Goal: Task Accomplishment & Management: Complete application form

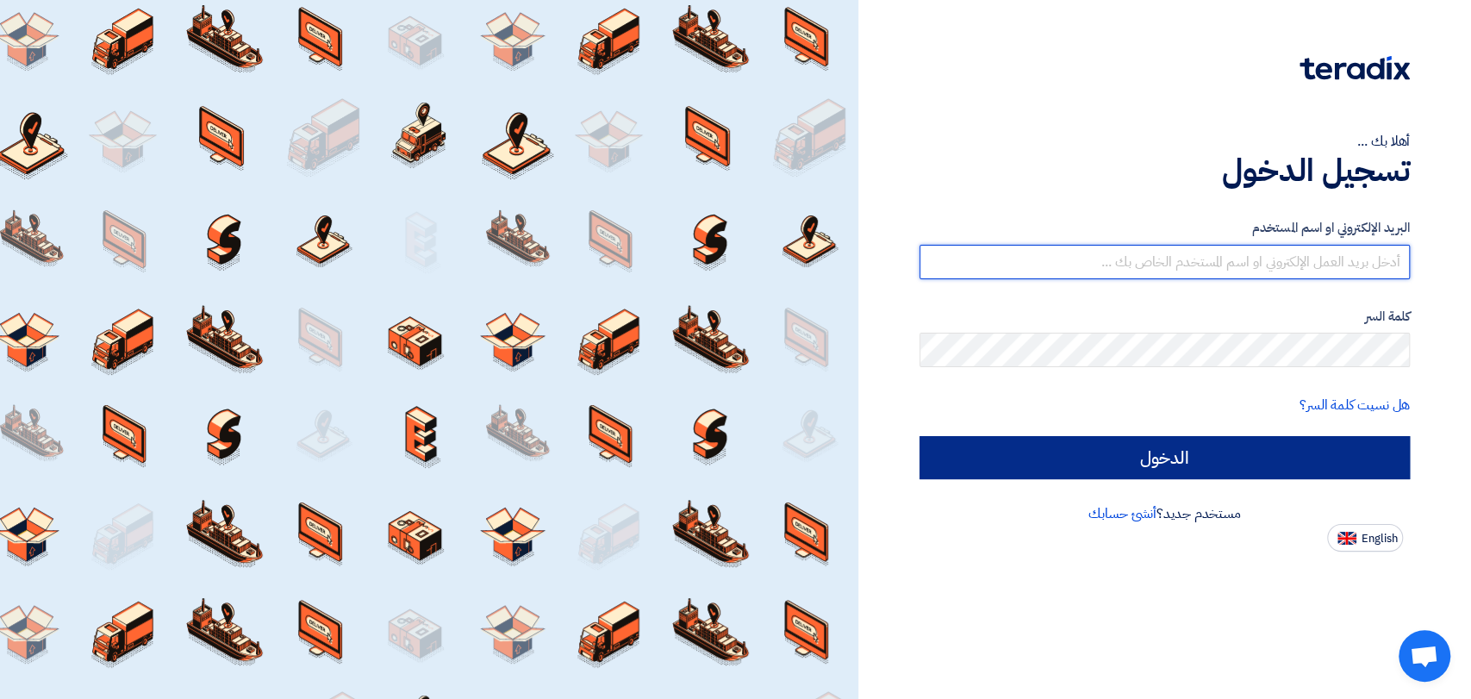
type input "[EMAIL_ADDRESS][DOMAIN_NAME]"
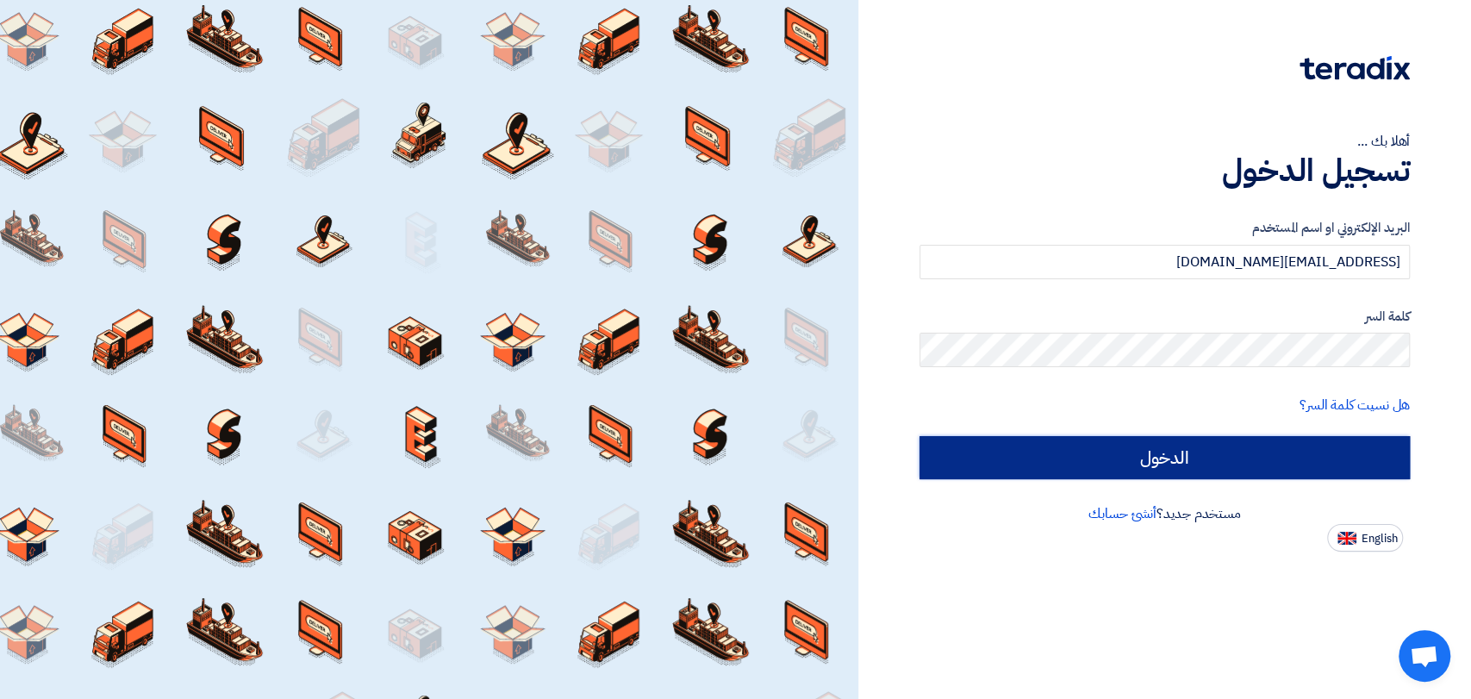
click at [1047, 452] on input "الدخول" at bounding box center [1165, 457] width 490 height 43
type input "Sign in"
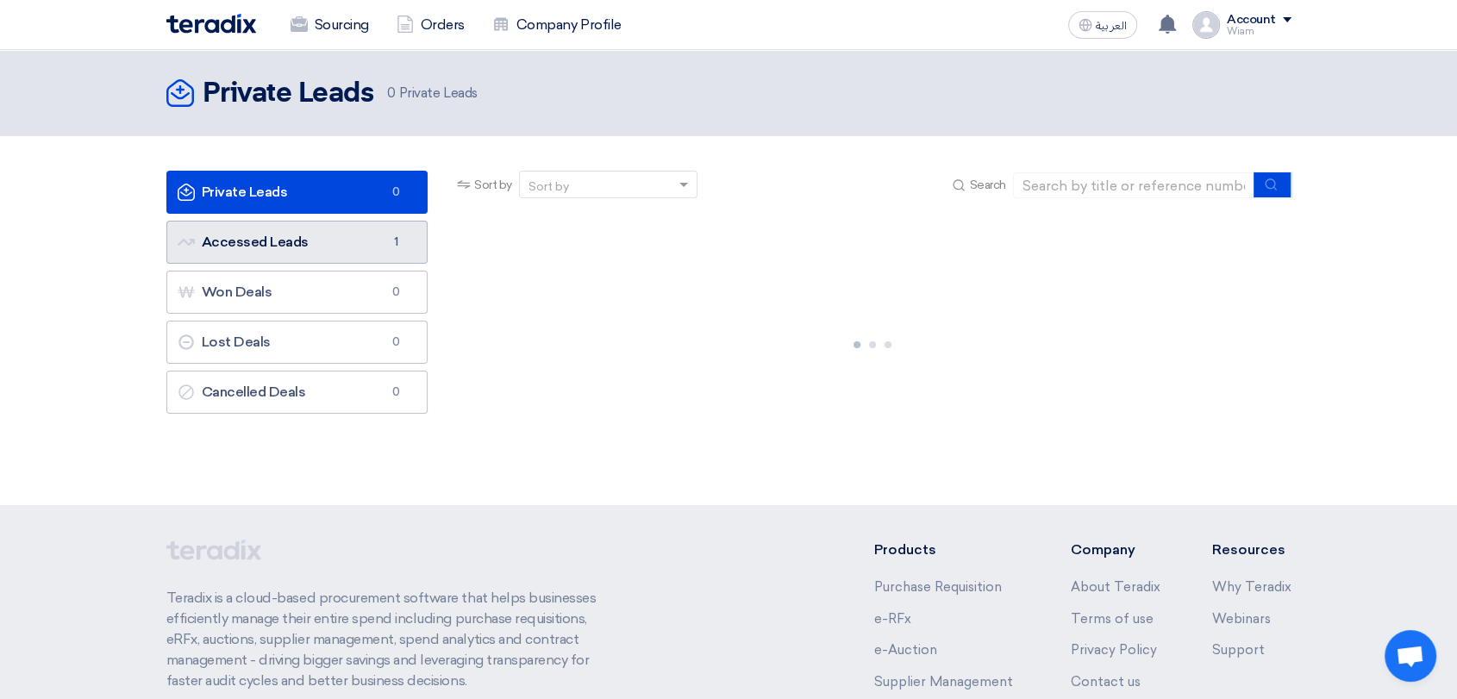
click at [282, 234] on link "Accessed Leads Accessed Leads 1" at bounding box center [297, 242] width 262 height 43
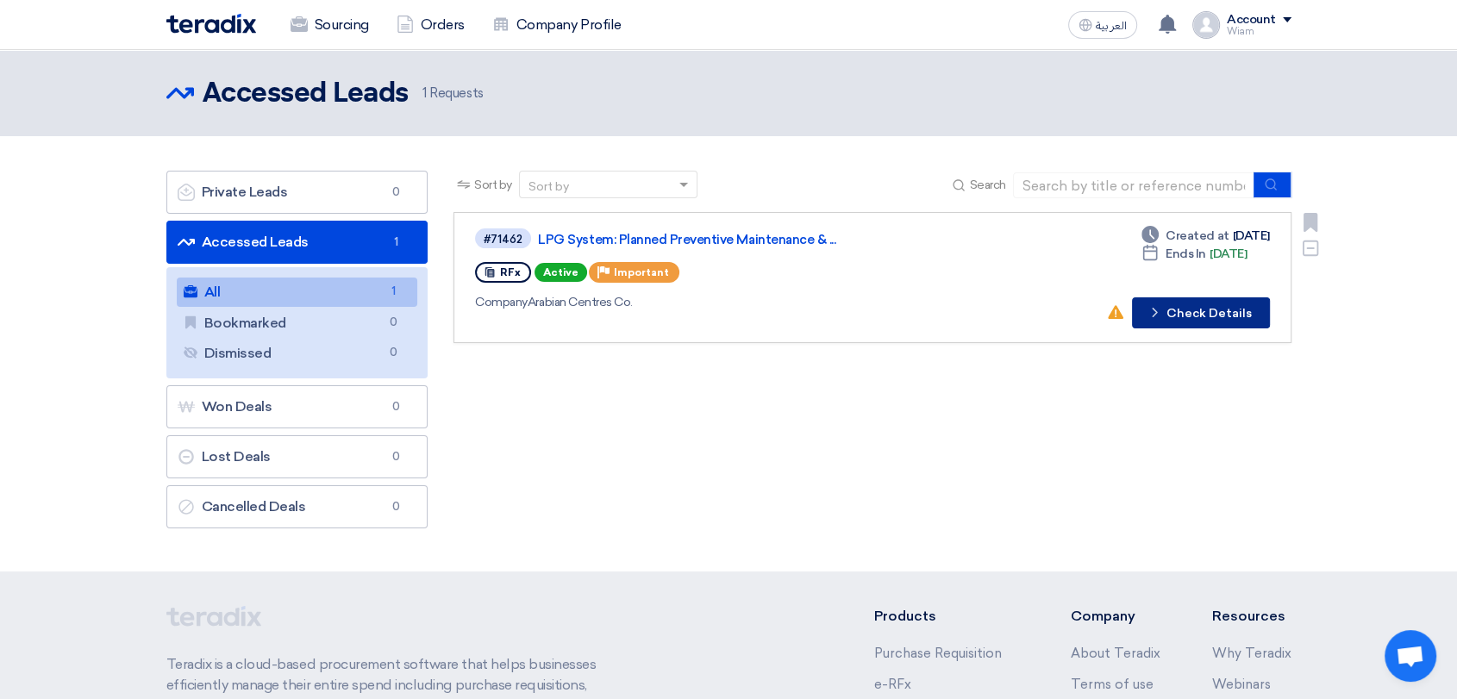
click at [1171, 303] on button "Check details Check Details" at bounding box center [1201, 312] width 138 height 31
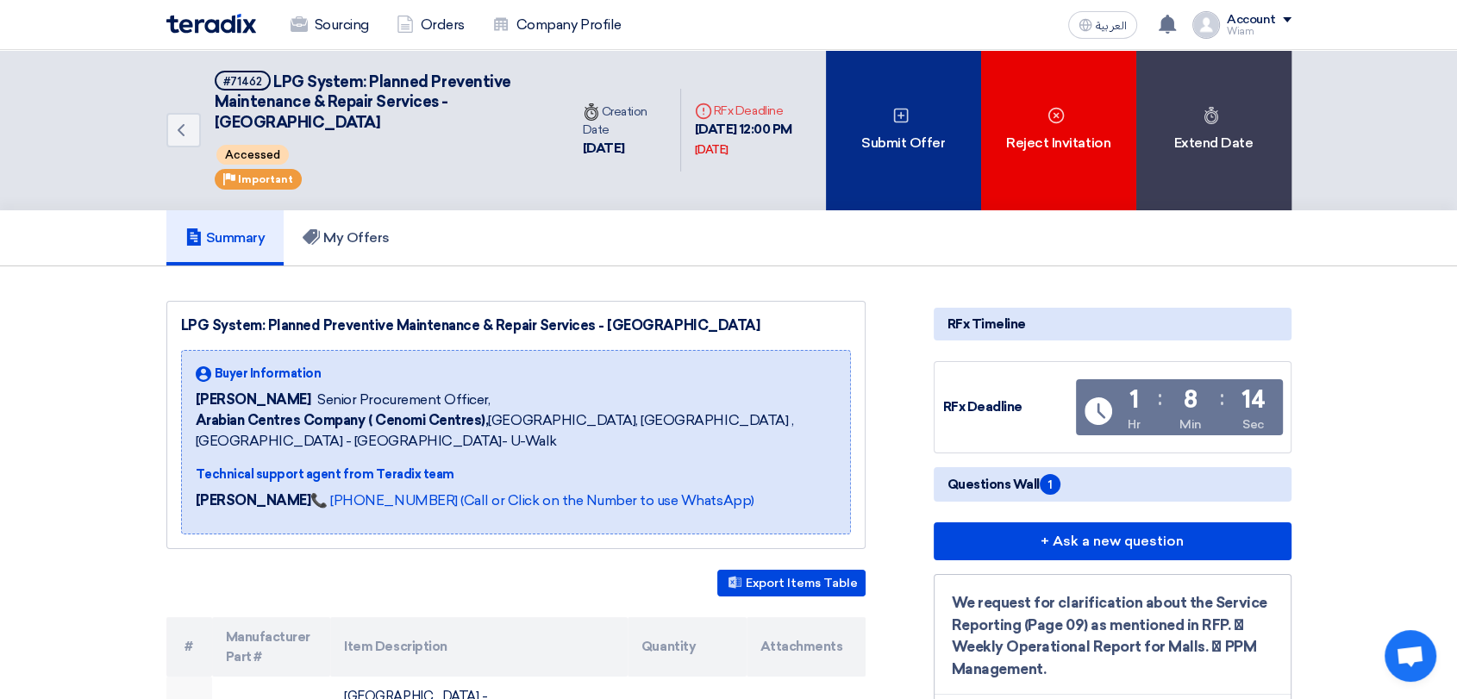
click at [912, 133] on div "Submit Offer" at bounding box center [903, 130] width 155 height 160
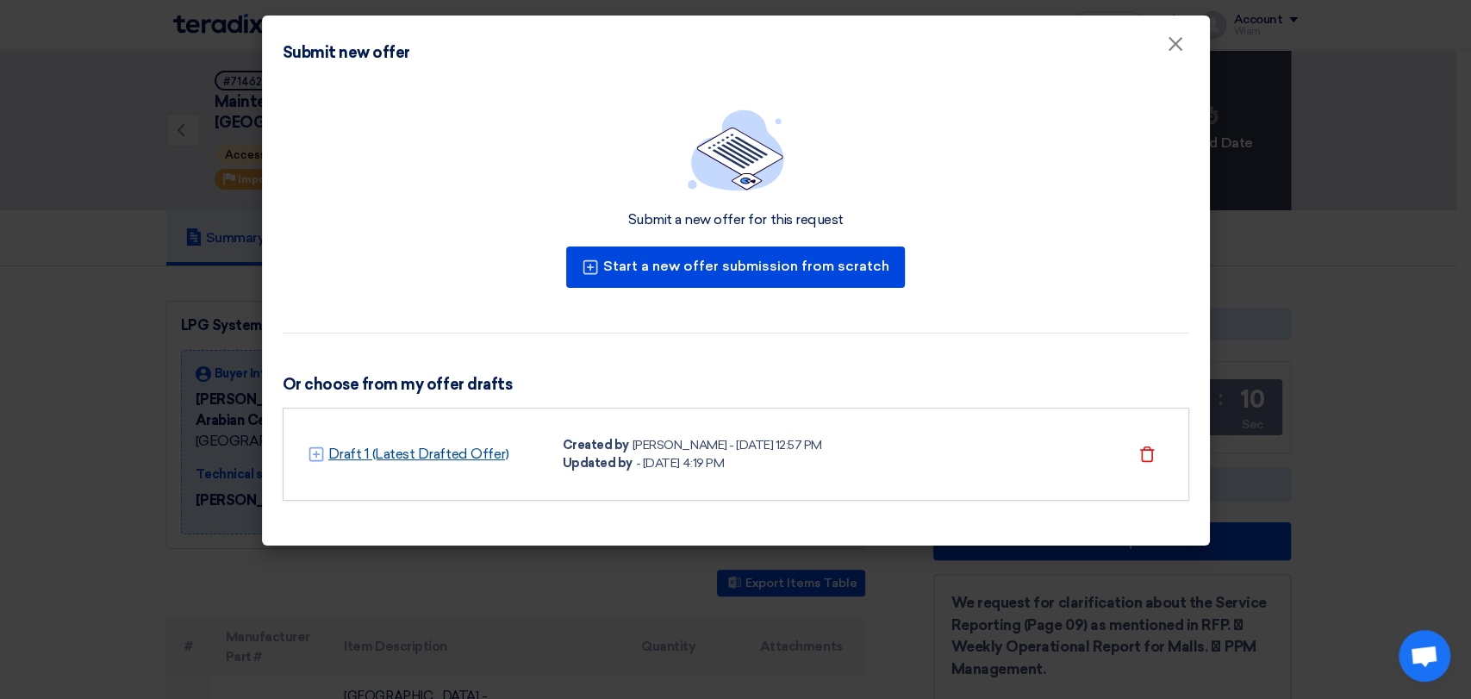
click at [375, 451] on link "Draft 1 (Latest Drafted Offer)" at bounding box center [418, 454] width 181 height 21
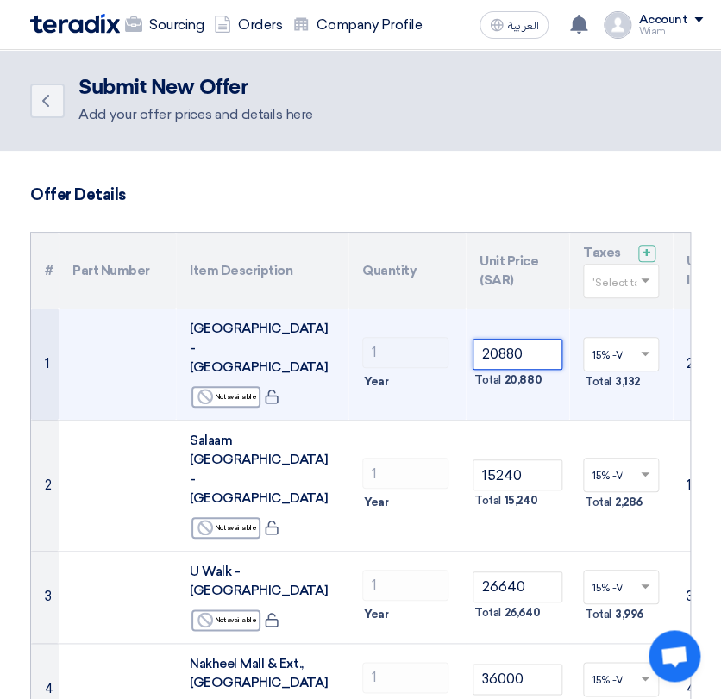
drag, startPoint x: 523, startPoint y: 326, endPoint x: 452, endPoint y: 319, distance: 71.9
click at [452, 319] on tr "1 [GEOGRAPHIC_DATA] - [GEOGRAPHIC_DATA] Reject Not available 1 ×" at bounding box center [509, 364] width 957 height 111
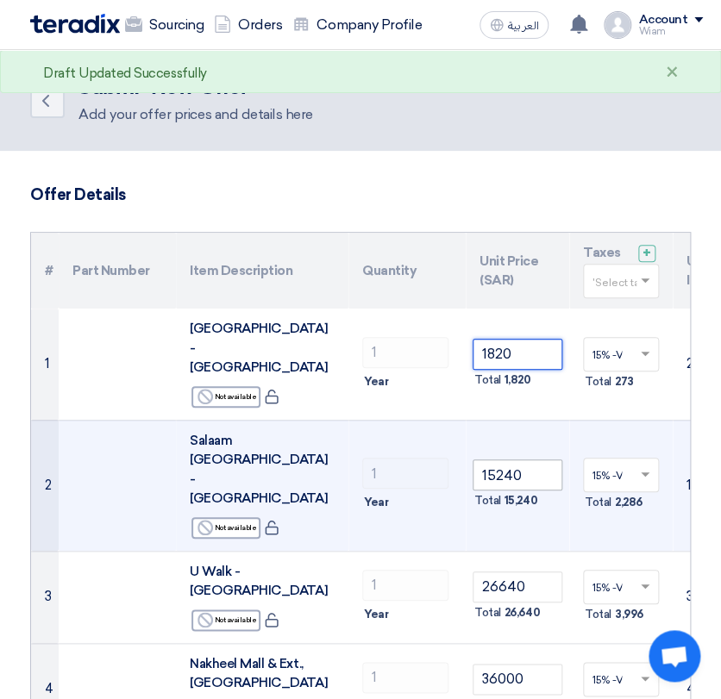
type input "1820"
drag, startPoint x: 526, startPoint y: 417, endPoint x: 468, endPoint y: 415, distance: 57.8
click at [468, 420] on td "15240 Total 15,240" at bounding box center [516, 485] width 103 height 131
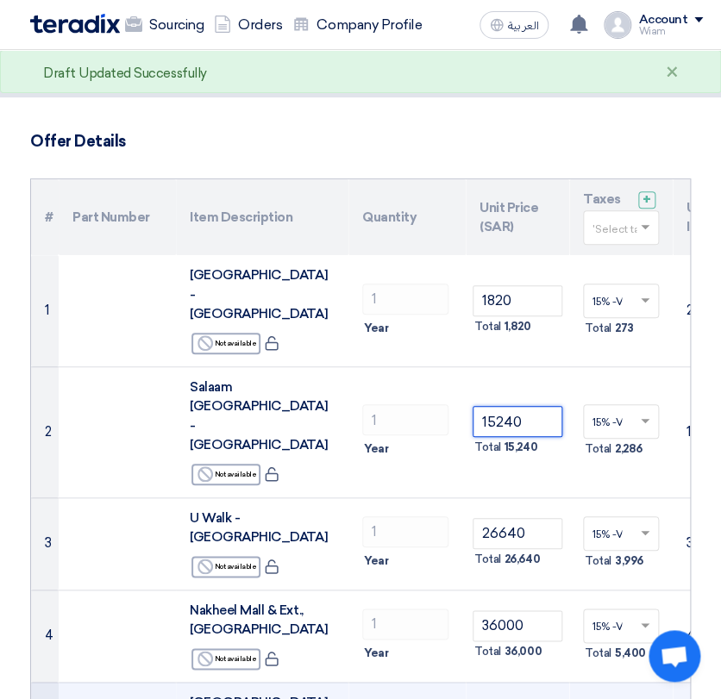
scroll to position [96, 0]
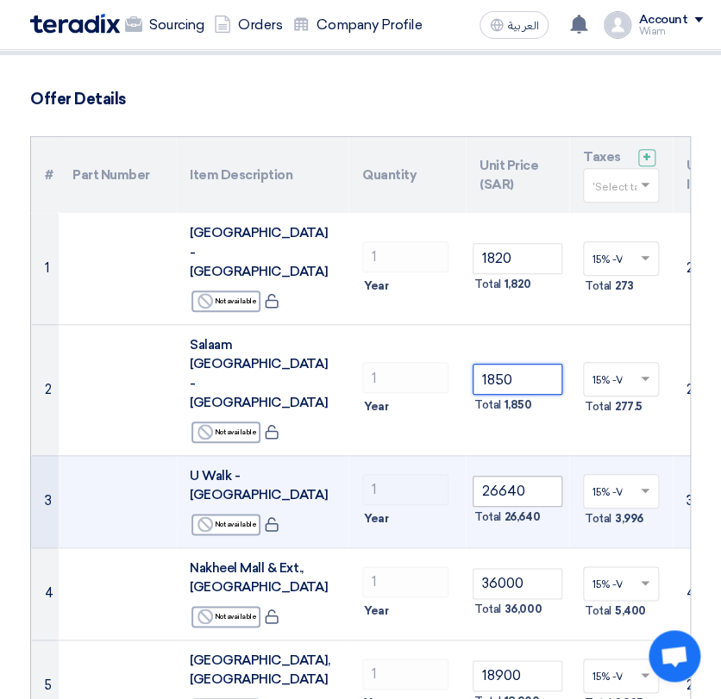
type input "1850"
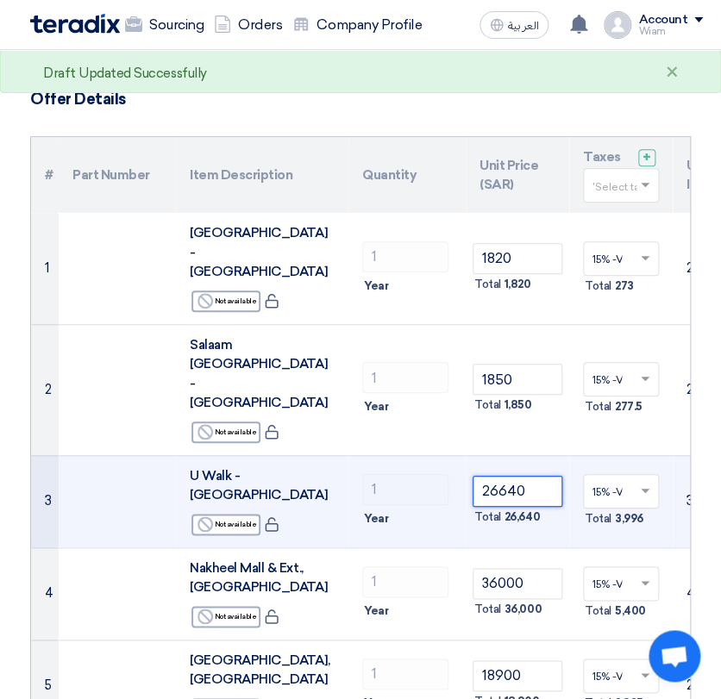
drag, startPoint x: 524, startPoint y: 390, endPoint x: 453, endPoint y: 388, distance: 70.7
click at [454, 455] on tr "3 U Walk - [GEOGRAPHIC_DATA] Reject Not available 1 26640 ×" at bounding box center [509, 501] width 957 height 92
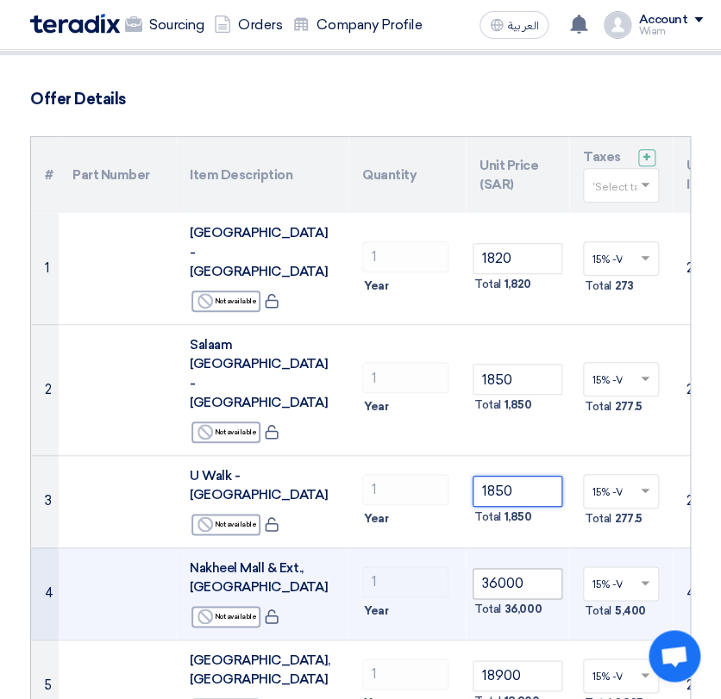
type input "1850"
drag, startPoint x: 533, startPoint y: 482, endPoint x: 474, endPoint y: 462, distance: 61.9
click at [474, 568] on input "36000" at bounding box center [517, 583] width 90 height 31
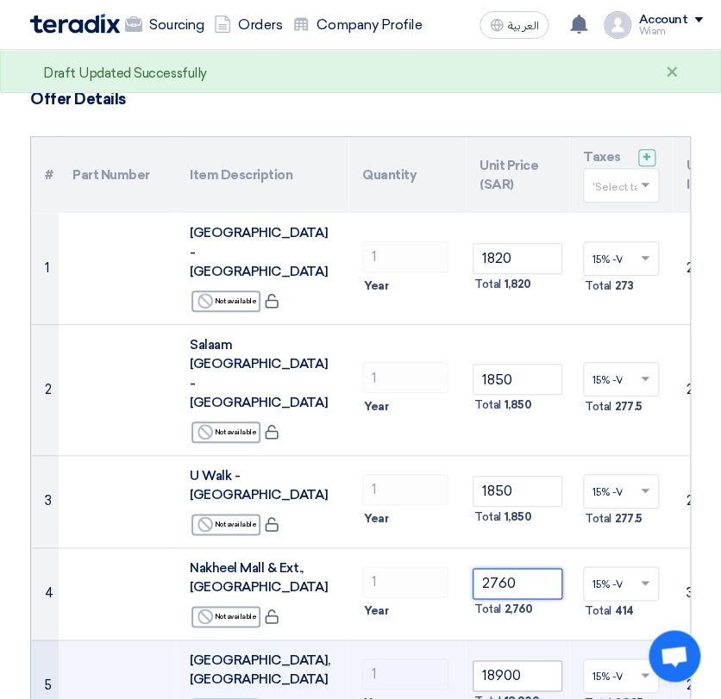
type input "2760"
drag, startPoint x: 530, startPoint y: 553, endPoint x: 484, endPoint y: 553, distance: 46.6
click at [484, 660] on input "18900" at bounding box center [517, 675] width 90 height 31
type input "1"
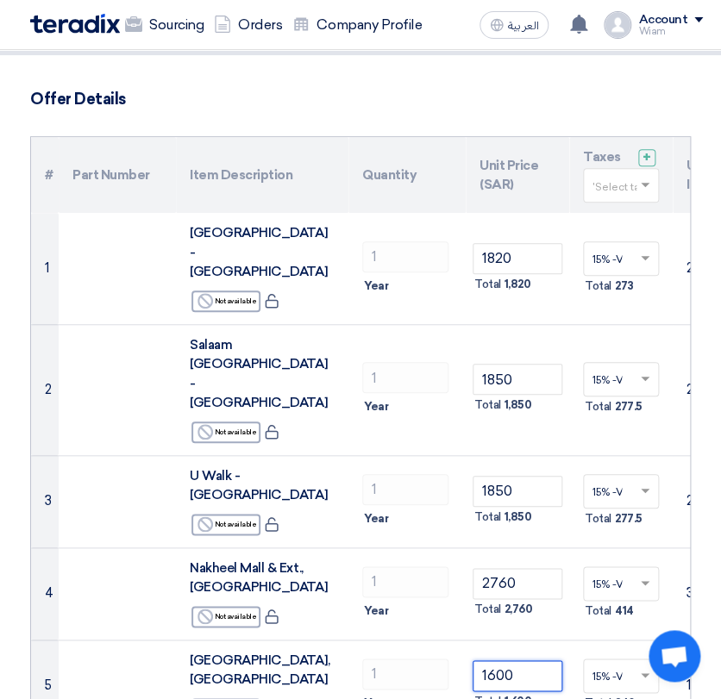
type input "1600"
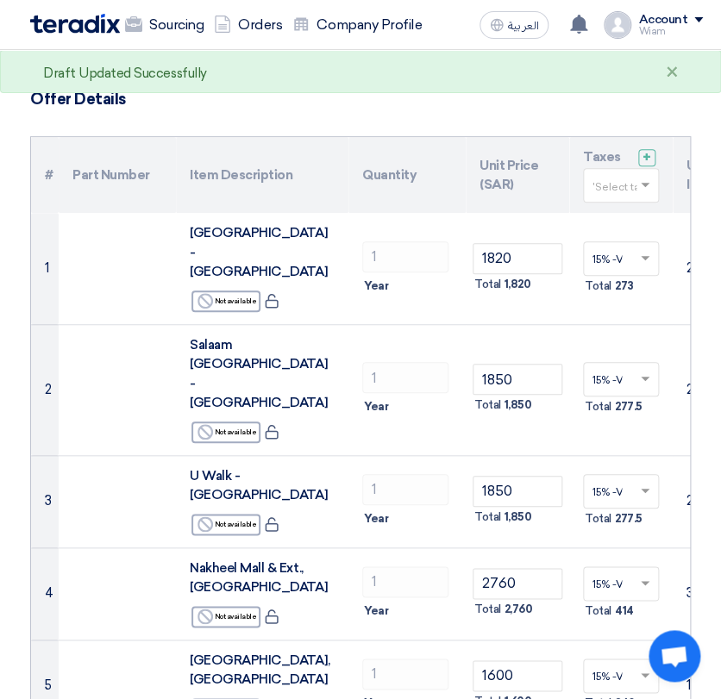
drag, startPoint x: 510, startPoint y: 635, endPoint x: 462, endPoint y: 616, distance: 51.9
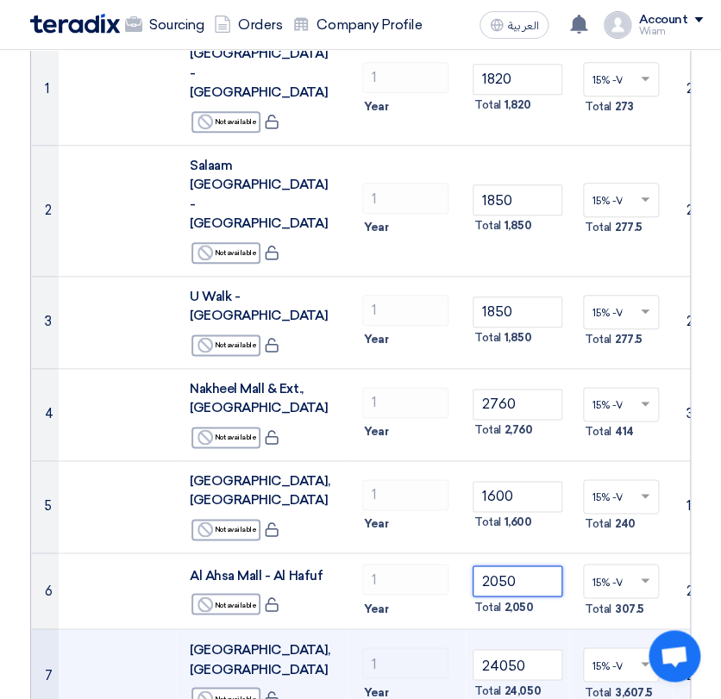
scroll to position [287, 0]
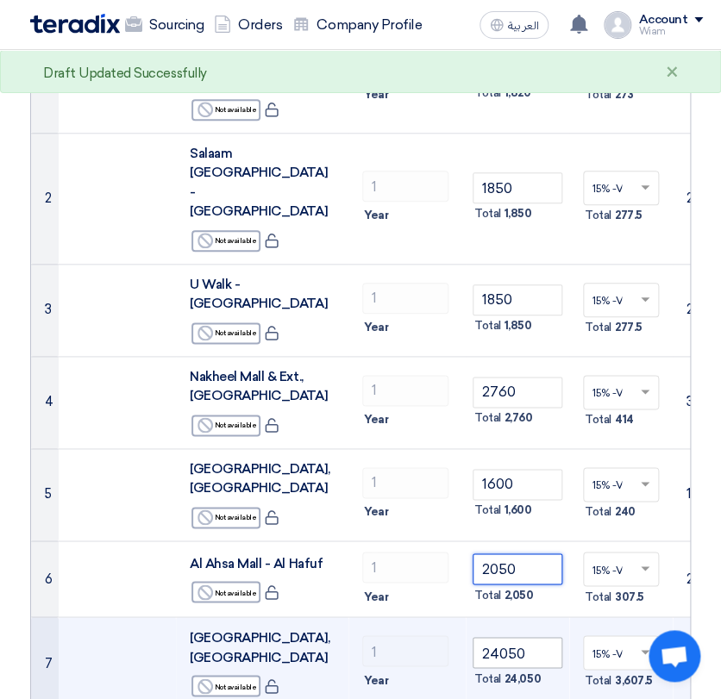
type input "2050"
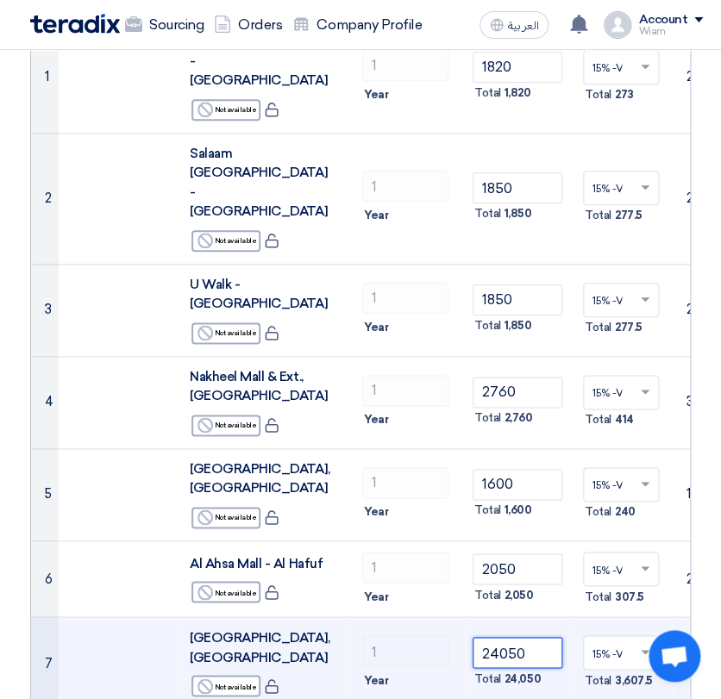
drag, startPoint x: 533, startPoint y: 525, endPoint x: 490, endPoint y: 523, distance: 42.3
click at [475, 637] on input "24050" at bounding box center [517, 652] width 90 height 31
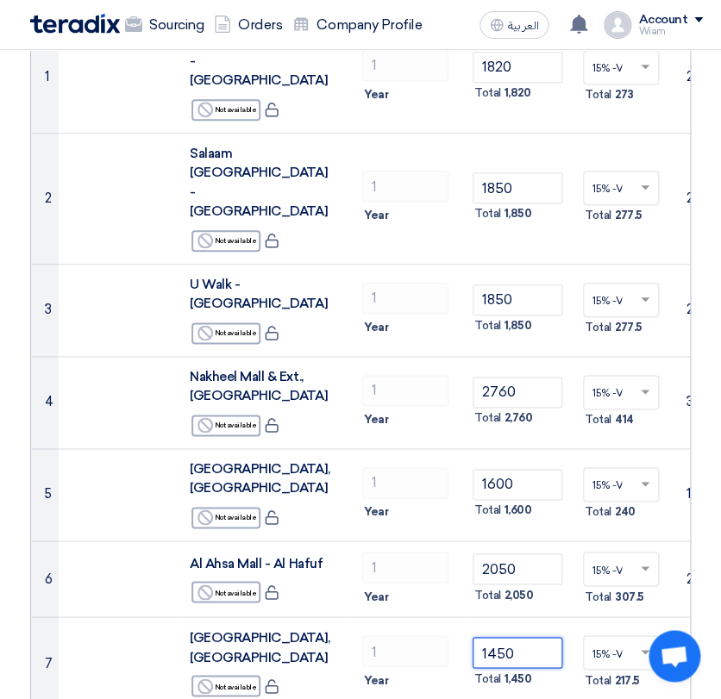
type input "1450"
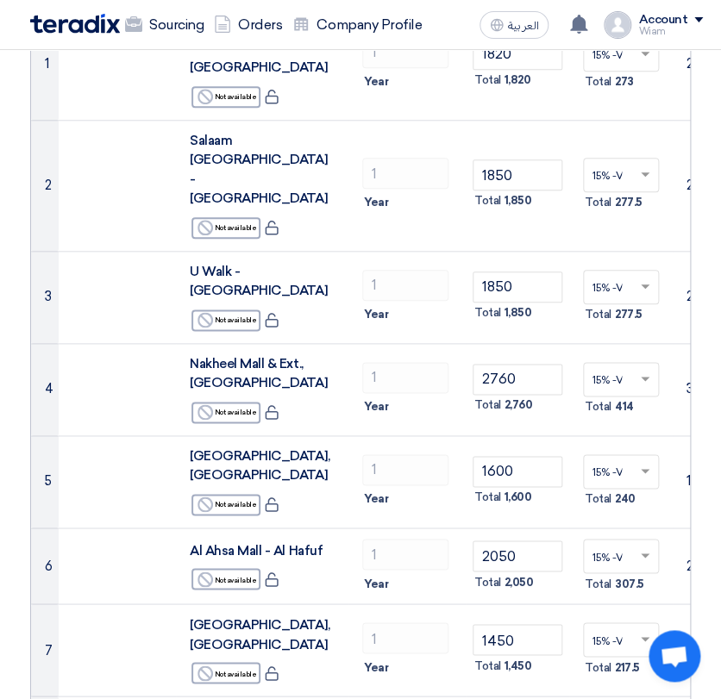
scroll to position [383, 0]
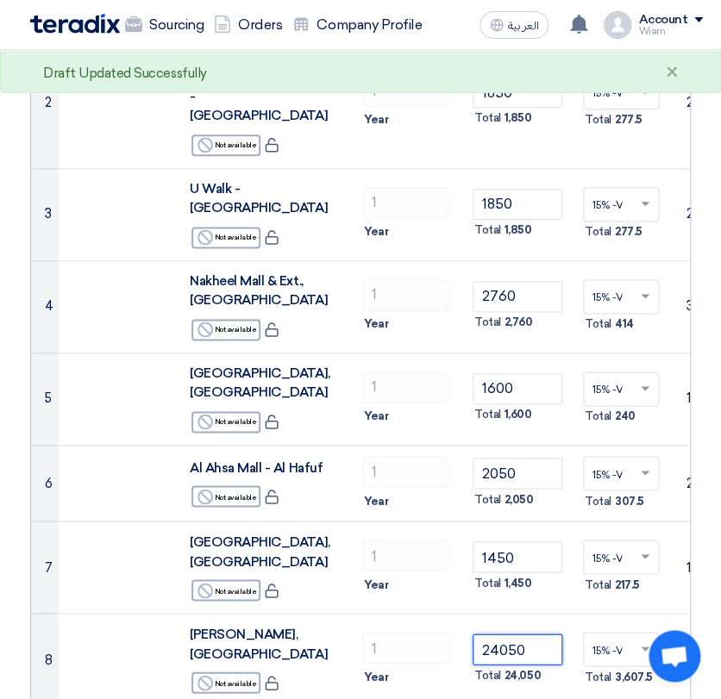
drag, startPoint x: 522, startPoint y: 603, endPoint x: 468, endPoint y: 552, distance: 74.4
click at [468, 552] on div "# Part Number Item Description Quantity Unit Price (SAR) Taxes + 'Select taxes.…" at bounding box center [360, 277] width 660 height 857
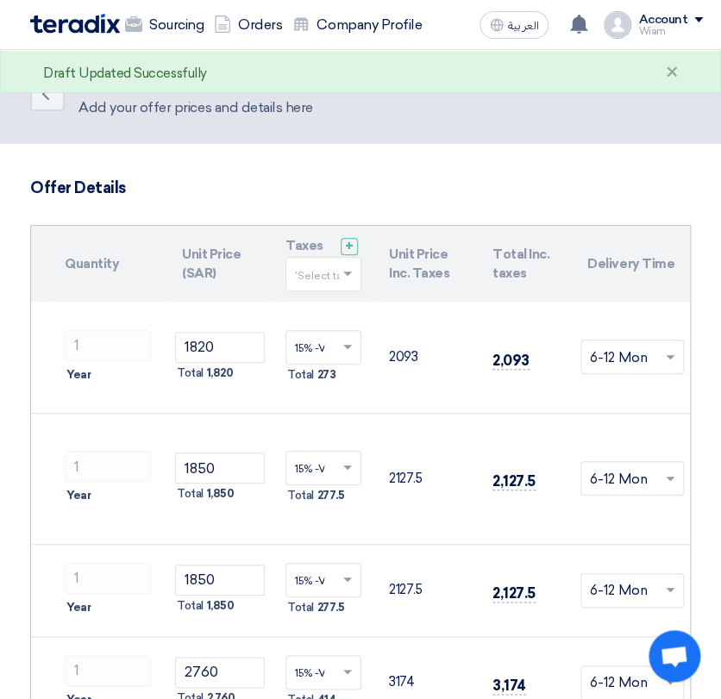
scroll to position [0, 0]
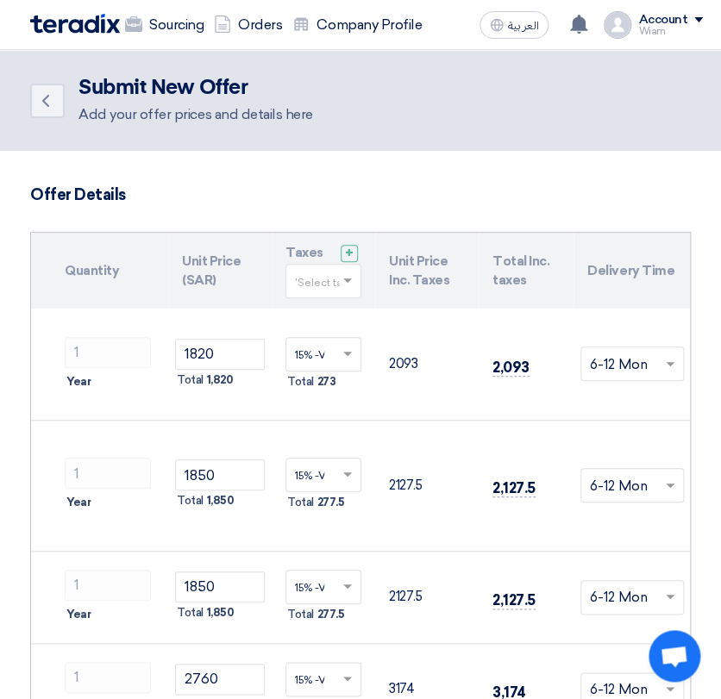
type input "1170"
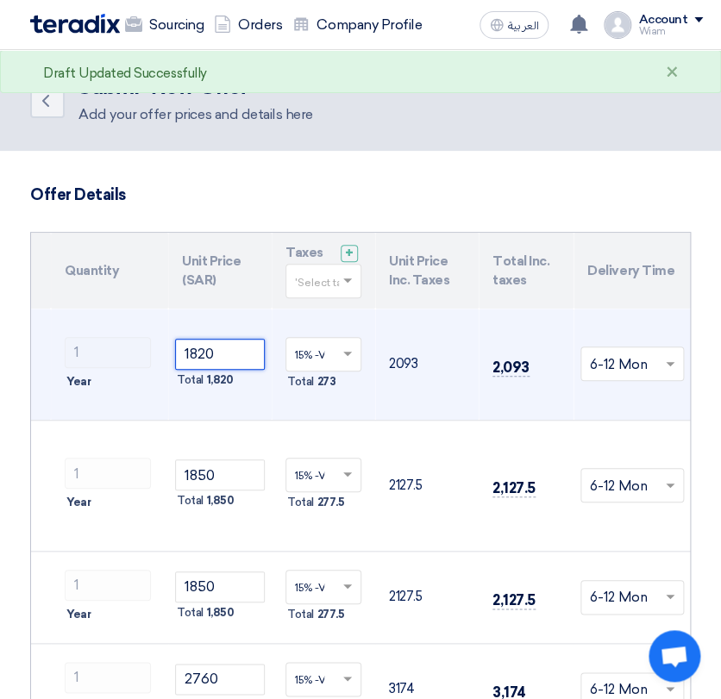
drag, startPoint x: 228, startPoint y: 334, endPoint x: 153, endPoint y: 333, distance: 75.9
click at [153, 333] on tr "1 [GEOGRAPHIC_DATA] - [GEOGRAPHIC_DATA] Reject Not available 1 1820" at bounding box center [212, 364] width 957 height 111
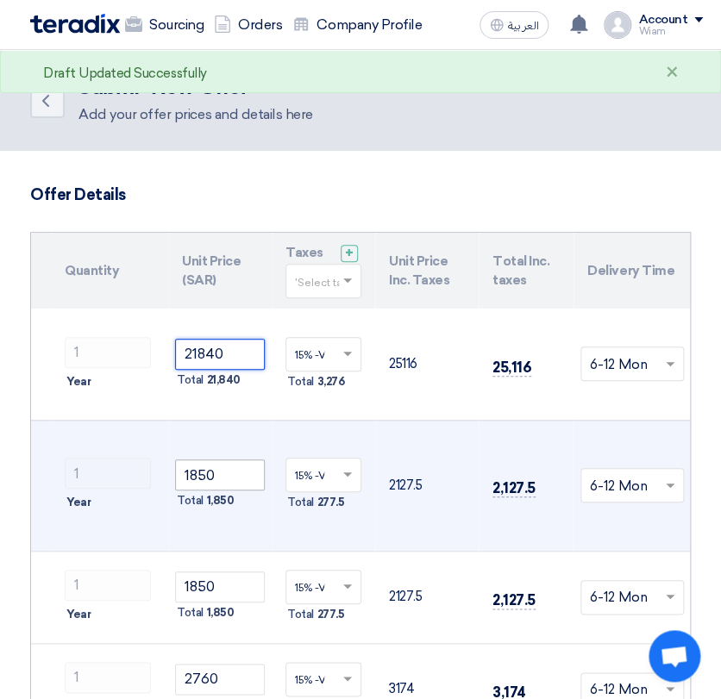
type input "21840"
drag, startPoint x: 190, startPoint y: 404, endPoint x: 175, endPoint y: 404, distance: 15.5
click at [175, 459] on input "1850" at bounding box center [220, 474] width 90 height 31
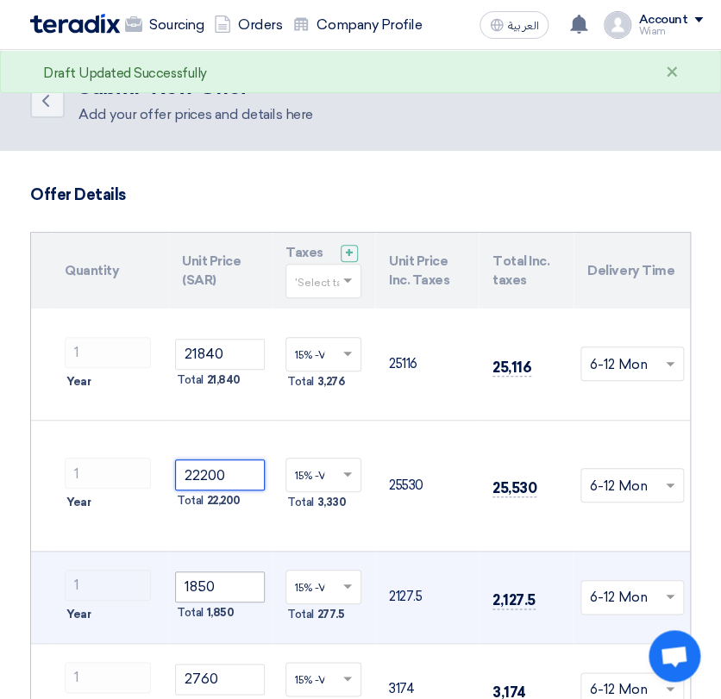
type input "22200"
drag, startPoint x: 217, startPoint y: 485, endPoint x: 167, endPoint y: 484, distance: 50.0
click at [166, 551] on tr "3 U Walk - [GEOGRAPHIC_DATA] Reject Not available 1 1850 ×" at bounding box center [212, 597] width 957 height 92
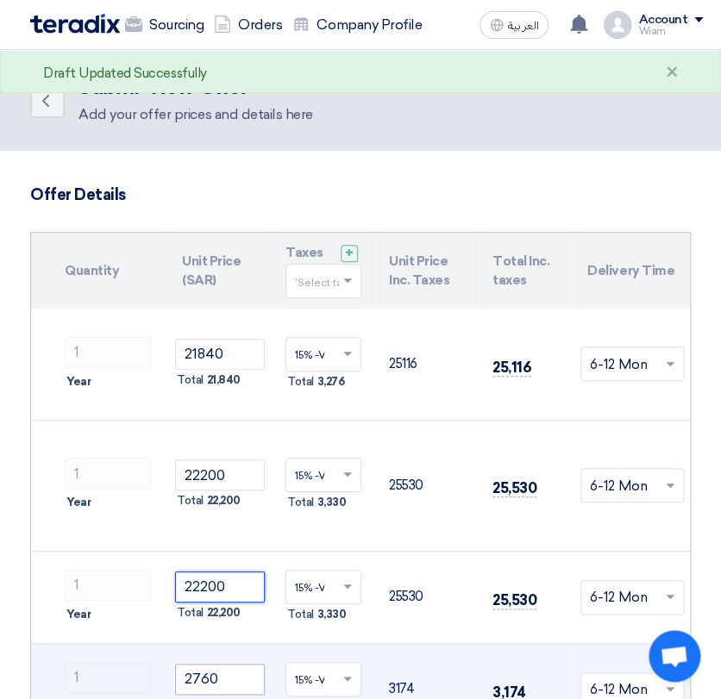
type input "22200"
drag, startPoint x: 201, startPoint y: 571, endPoint x: 155, endPoint y: 568, distance: 45.8
click at [155, 643] on tr "4 Nakheel Mall & Ext., [GEOGRAPHIC_DATA] Reject Not available 1 2760" at bounding box center [212, 689] width 957 height 92
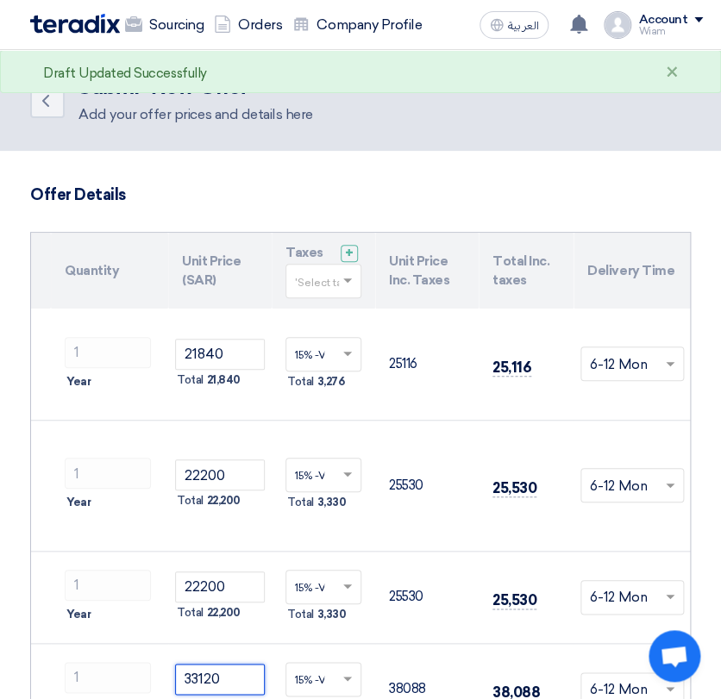
type input "33120"
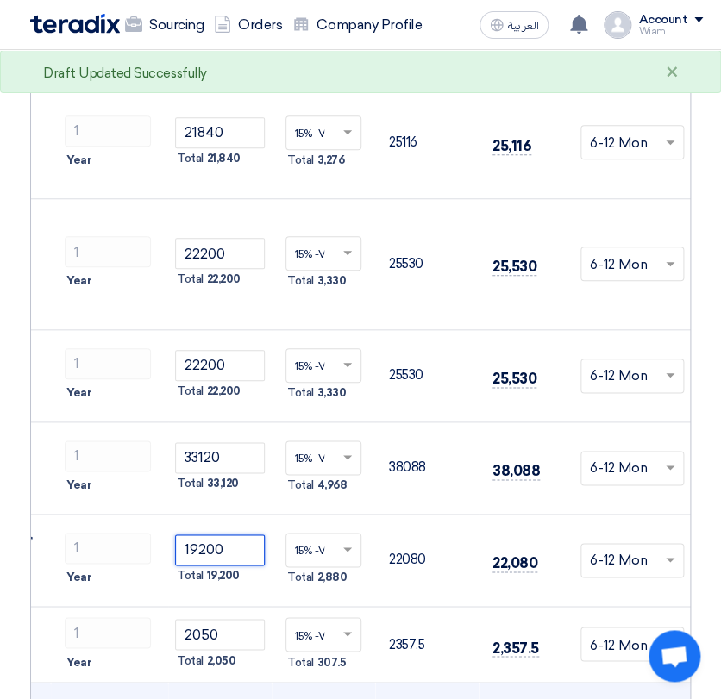
scroll to position [287, 0]
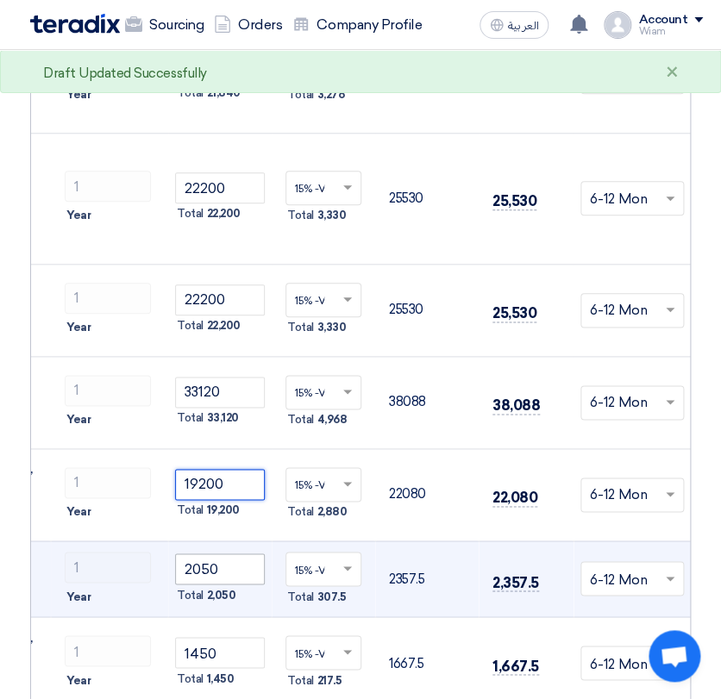
type input "19200"
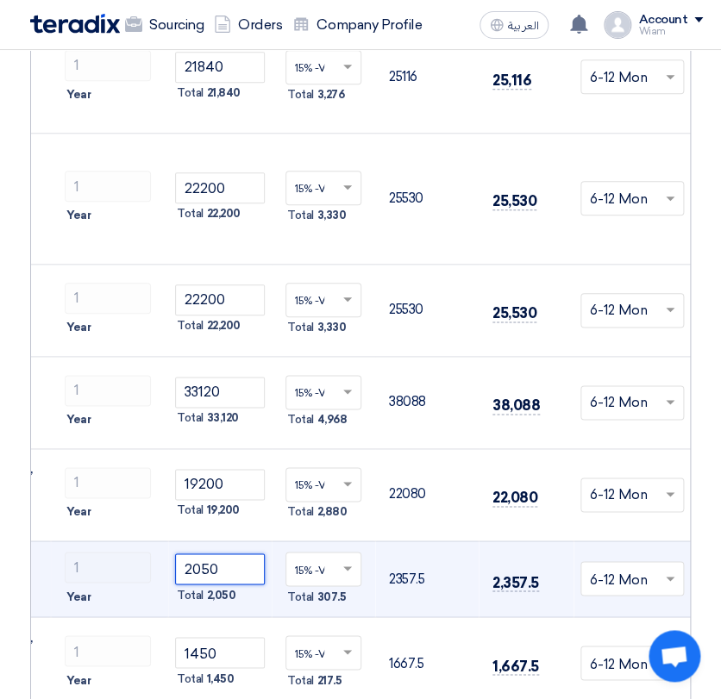
drag, startPoint x: 227, startPoint y: 448, endPoint x: 175, endPoint y: 441, distance: 52.2
click at [175, 553] on input "2050" at bounding box center [220, 568] width 90 height 31
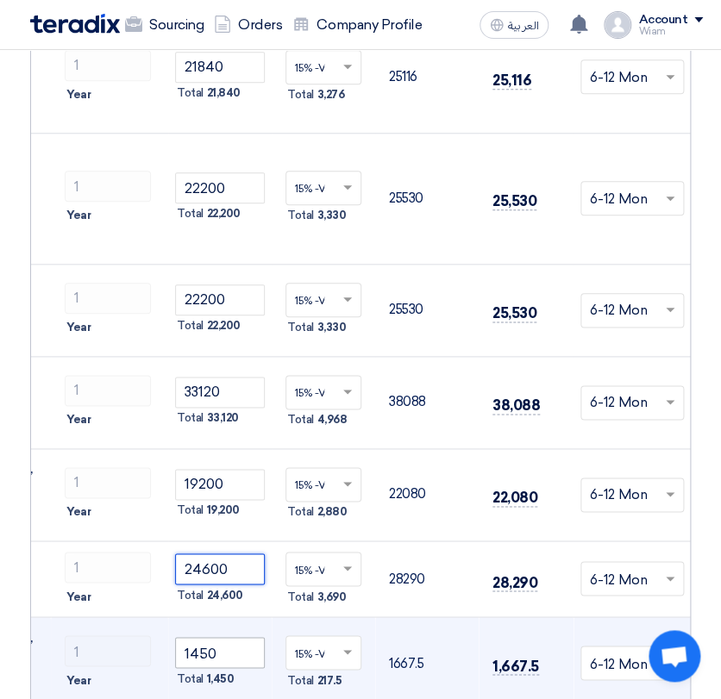
type input "24600"
drag, startPoint x: 235, startPoint y: 514, endPoint x: 161, endPoint y: 505, distance: 74.6
click at [160, 617] on tr "7 [GEOGRAPHIC_DATA], [GEOGRAPHIC_DATA] Reject Not available 1 ×" at bounding box center [212, 663] width 957 height 92
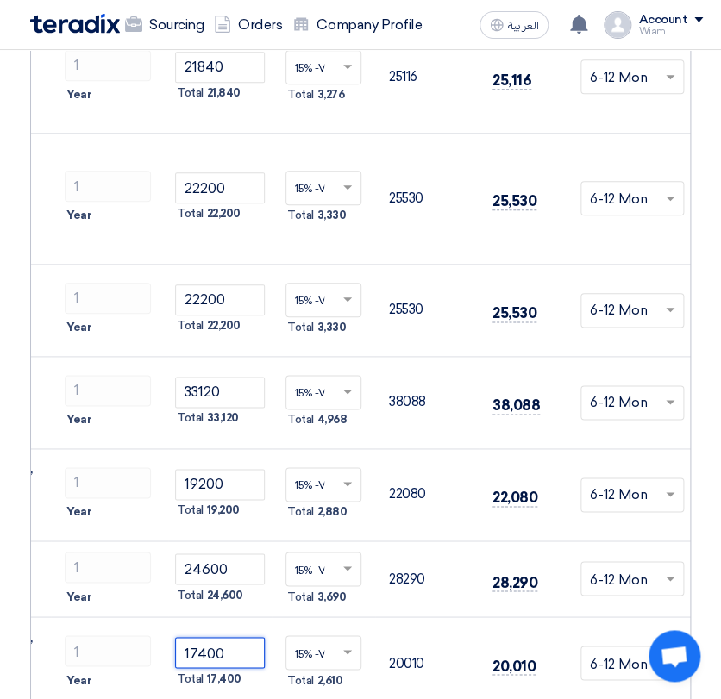
type input "17400"
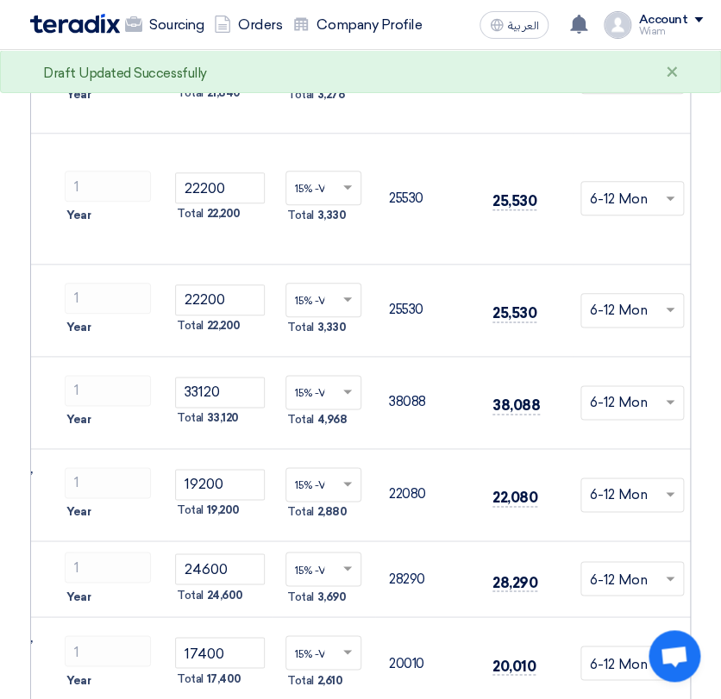
drag, startPoint x: 213, startPoint y: 594, endPoint x: 163, endPoint y: 580, distance: 51.9
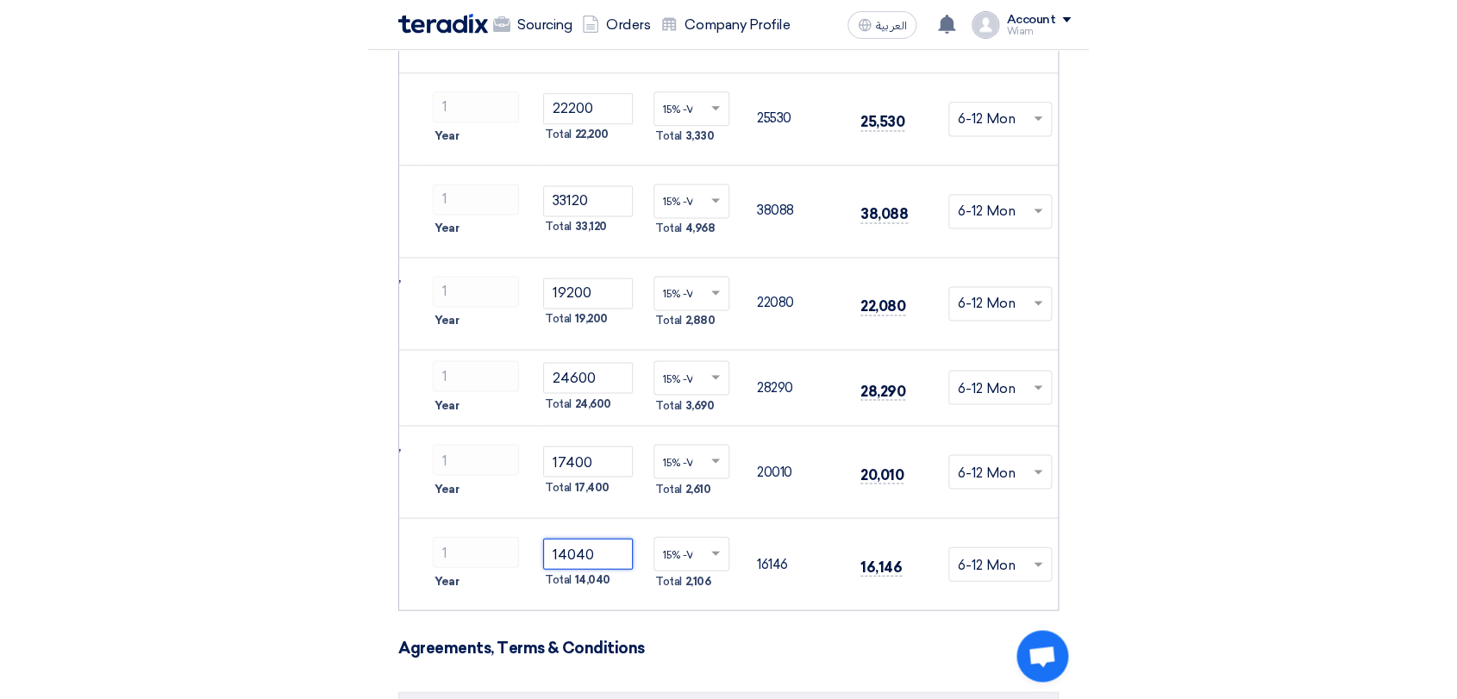
scroll to position [574, 0]
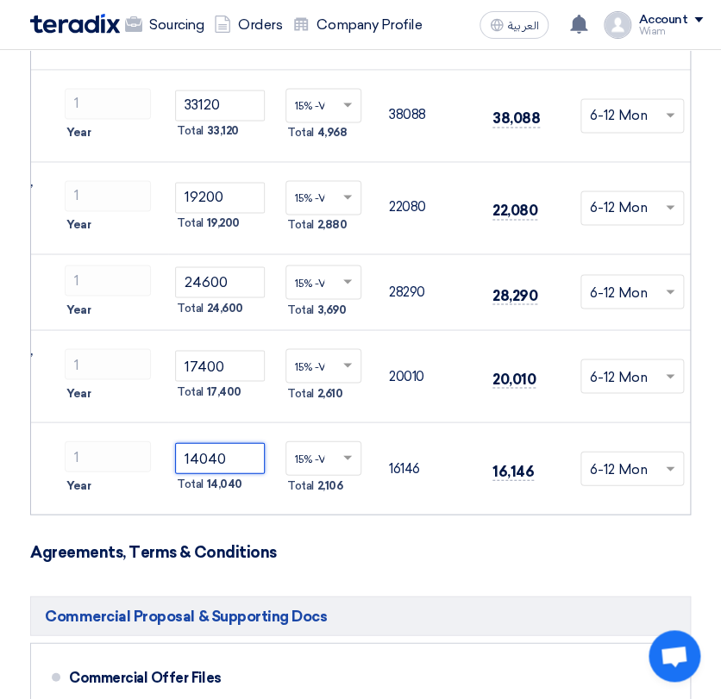
type input "14040"
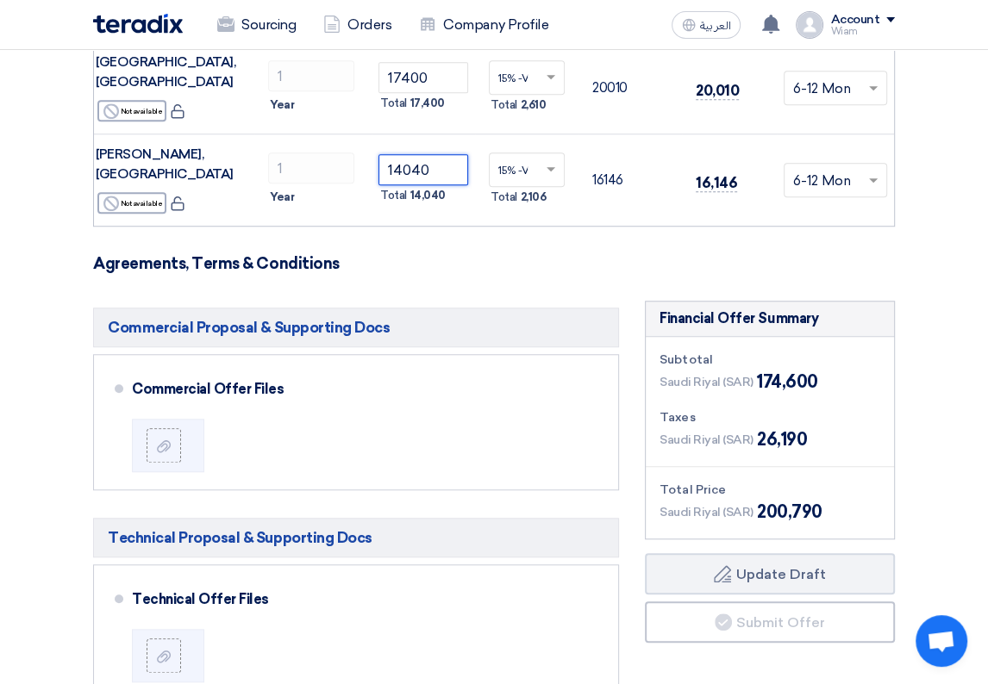
scroll to position [0, 157]
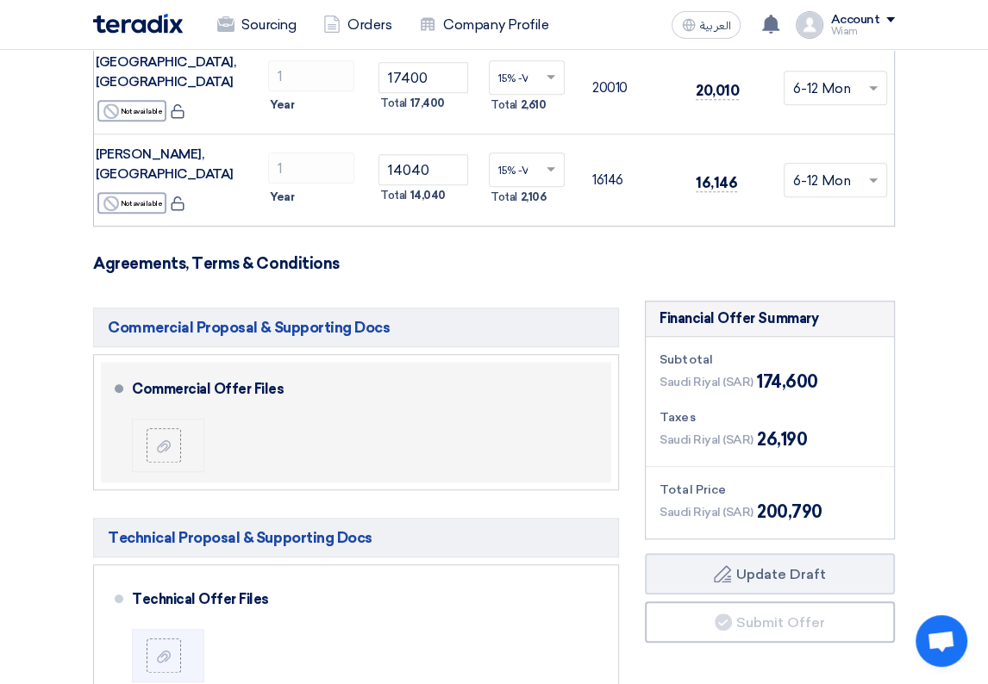
click at [184, 428] on div at bounding box center [171, 445] width 48 height 34
click at [157, 440] on icon at bounding box center [164, 447] width 14 height 14
click at [0, 0] on input "file" at bounding box center [0, 0] width 0 height 0
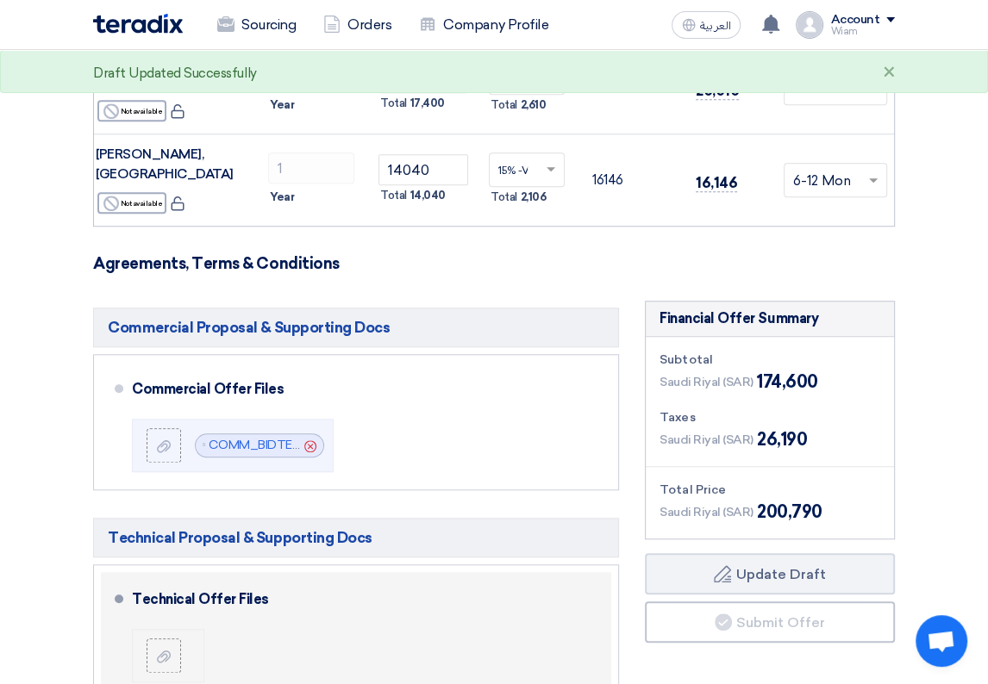
click at [183, 639] on div at bounding box center [171, 656] width 48 height 34
click at [160, 650] on icon at bounding box center [164, 657] width 14 height 14
click at [0, 0] on input "file" at bounding box center [0, 0] width 0 height 0
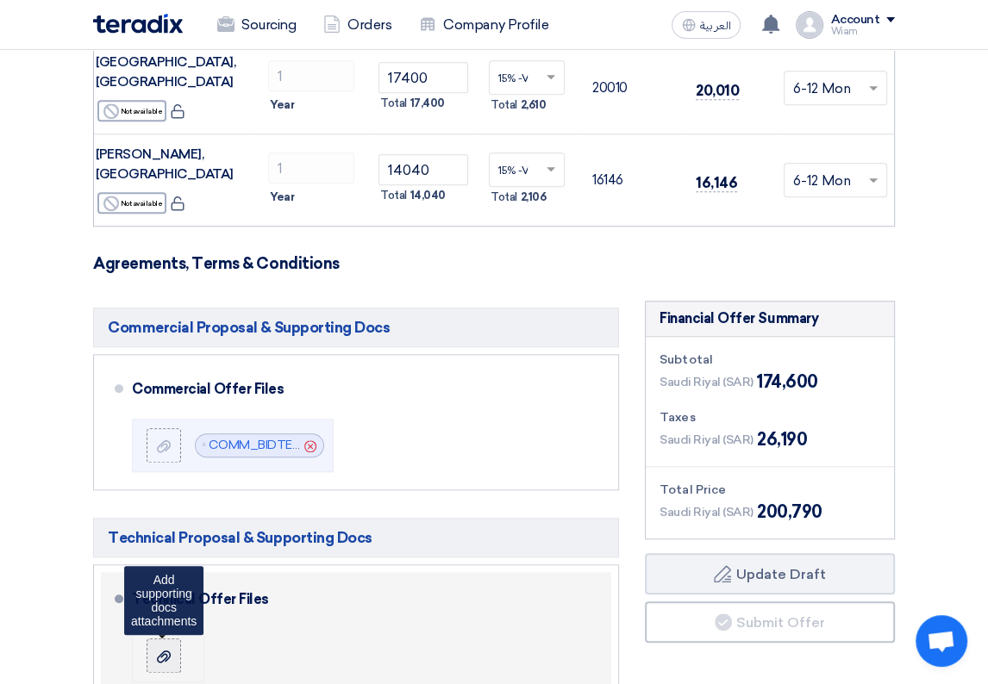
click at [178, 639] on label at bounding box center [164, 656] width 34 height 34
click at [0, 0] on input "file" at bounding box center [0, 0] width 0 height 0
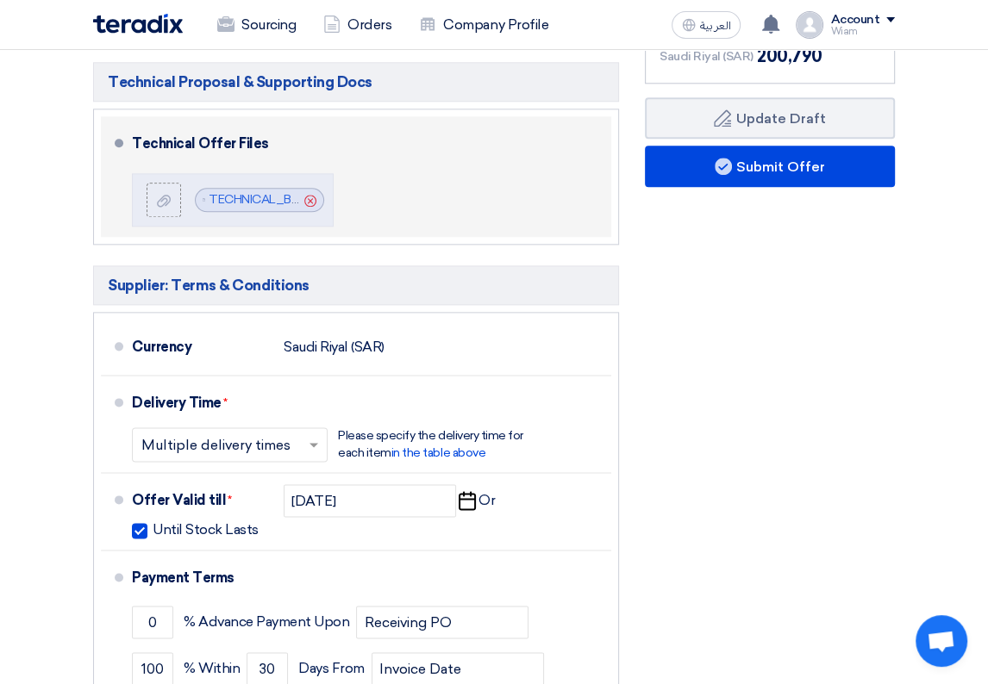
scroll to position [1340, 0]
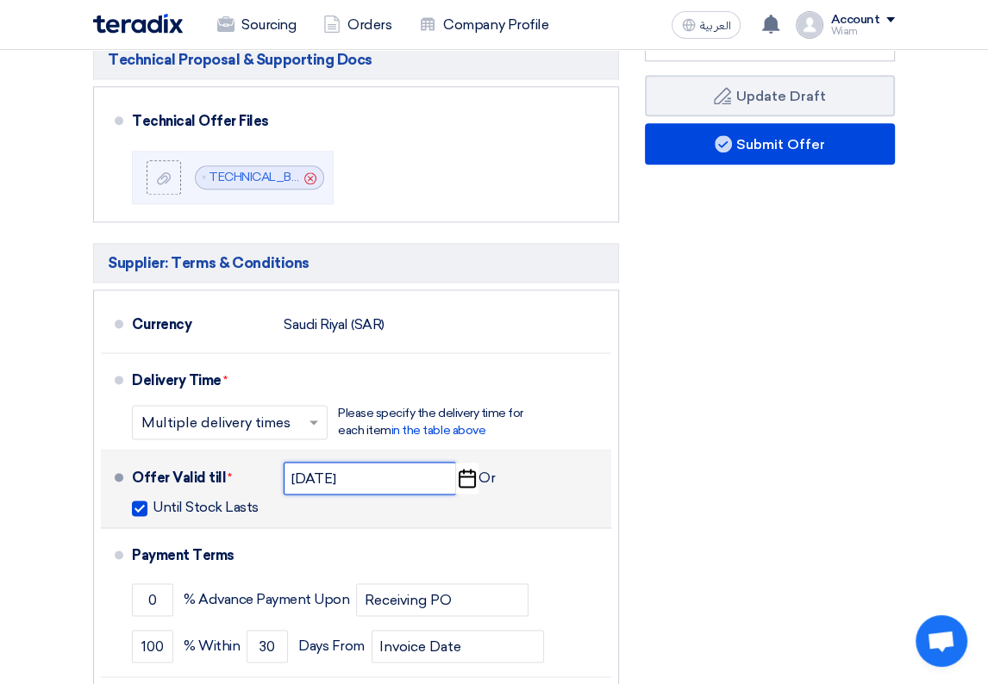
click at [418, 462] on input "[DATE]" at bounding box center [370, 478] width 172 height 33
select select "10"
select select "2026"
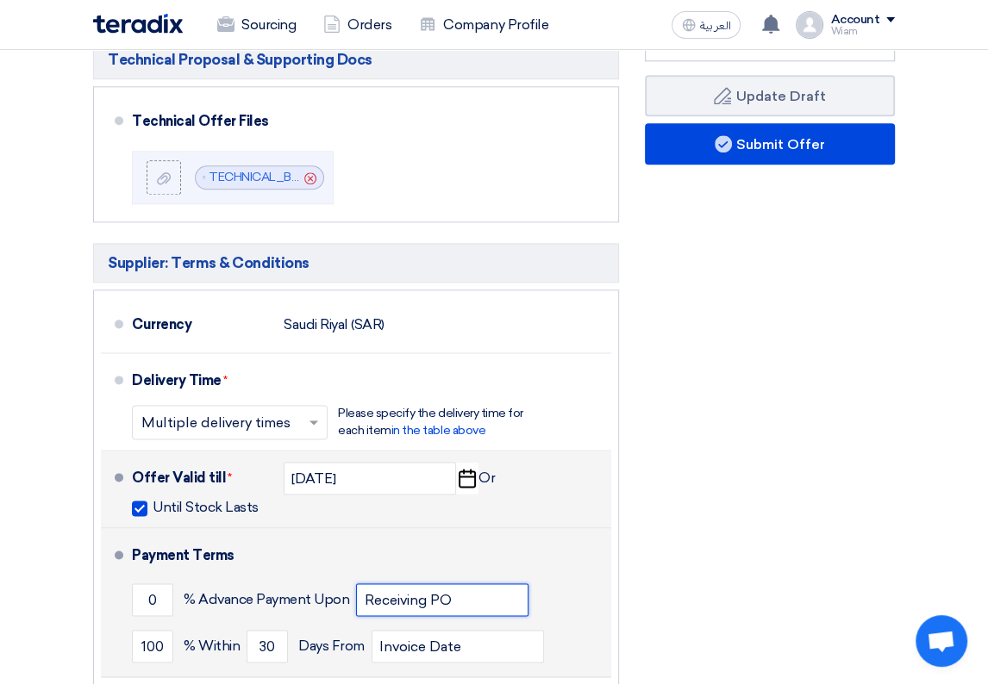
click at [502, 584] on input "Receiving PO" at bounding box center [442, 600] width 172 height 33
click at [433, 584] on input "Receiving PO" at bounding box center [442, 600] width 172 height 33
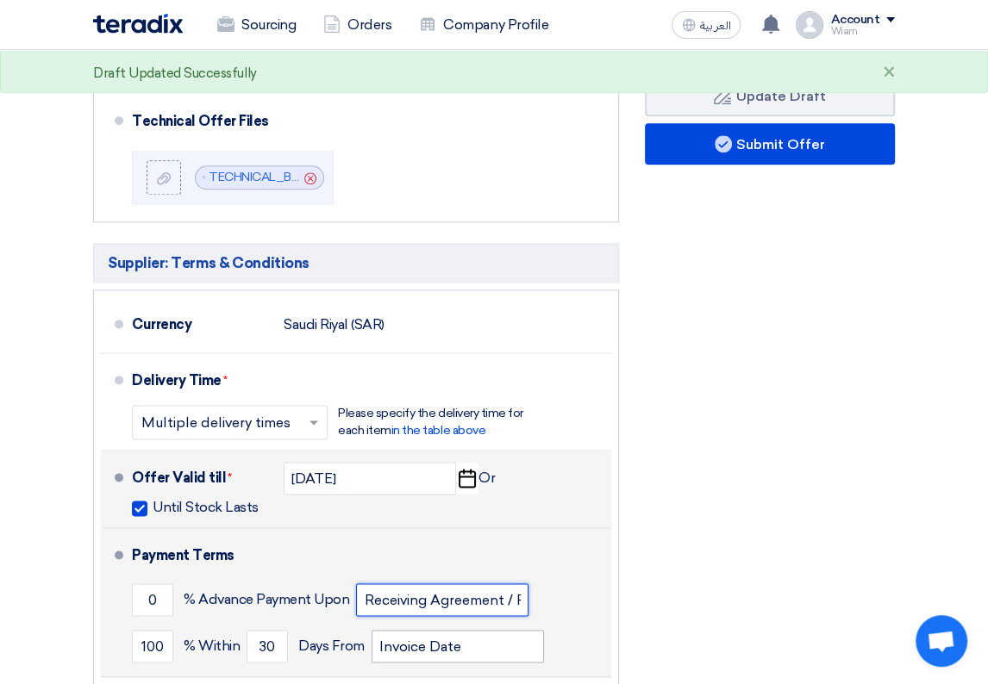
type input "Receiving Agreement / PO"
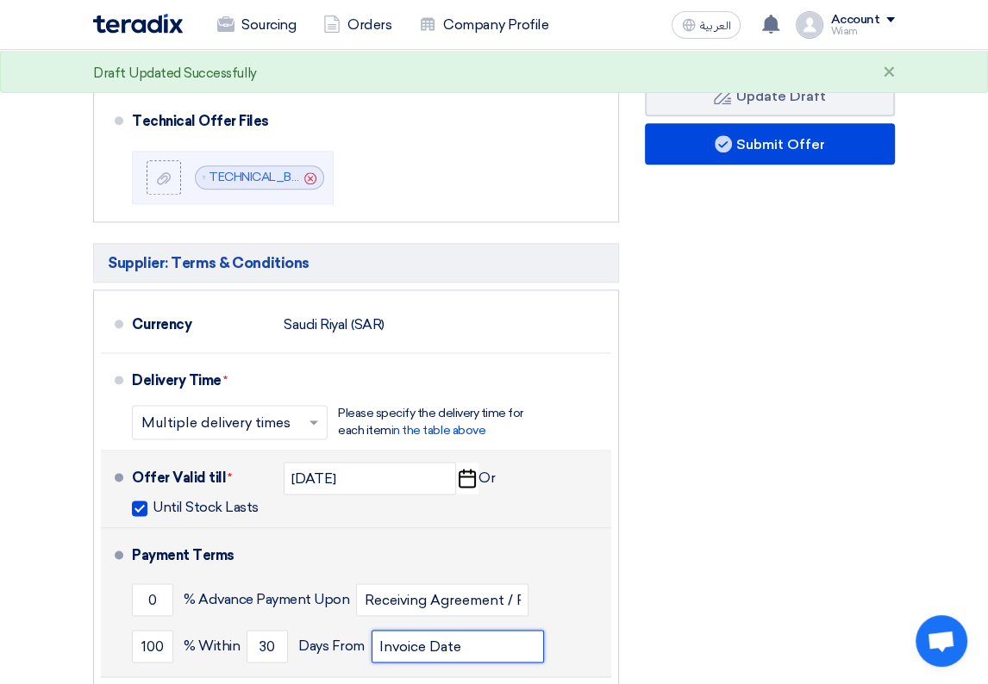
click at [469, 630] on input "Invoice Date" at bounding box center [458, 646] width 172 height 33
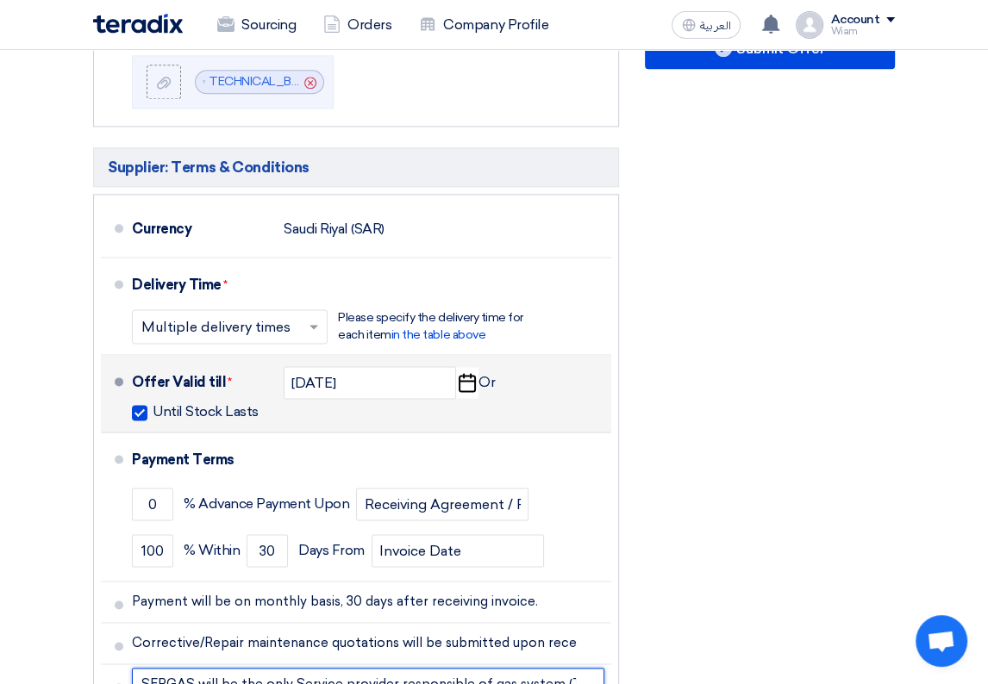
scroll to position [0, 481]
click at [345, 668] on input "SERGAS will be the only Service provider responsible of gas system (Tank Farm a…" at bounding box center [368, 684] width 472 height 33
drag, startPoint x: 329, startPoint y: 583, endPoint x: 665, endPoint y: 582, distance: 335.3
click at [665, 582] on div "Commercial Proposal & Supporting Docs Commercial Offer Files File Cancel" at bounding box center [494, 287] width 828 height 1120
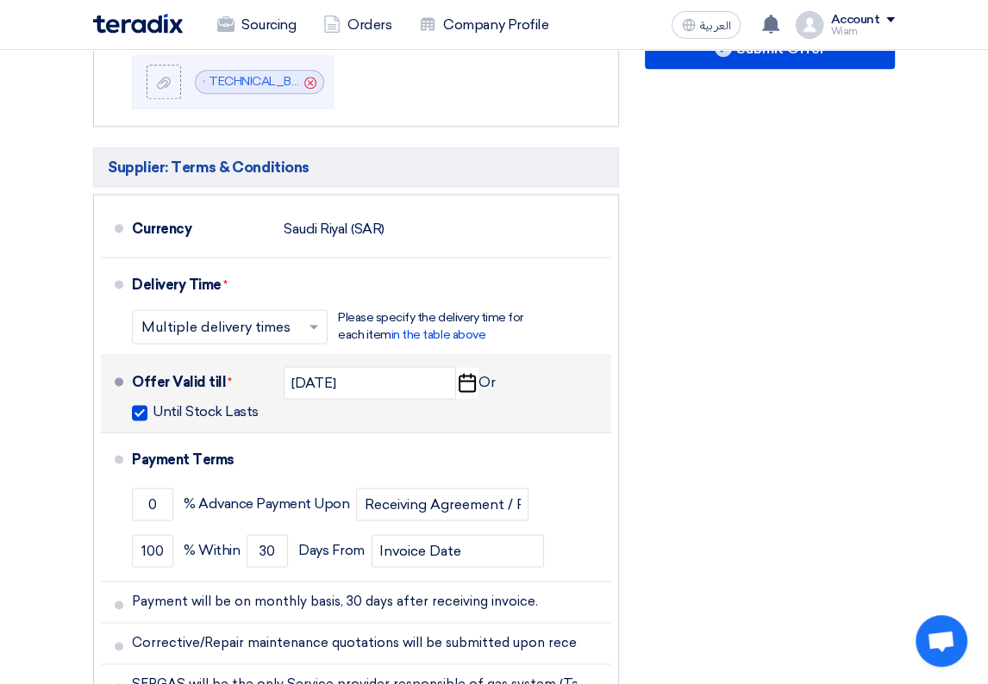
scroll to position [0, 0]
drag, startPoint x: 296, startPoint y: 625, endPoint x: 236, endPoint y: 619, distance: 59.8
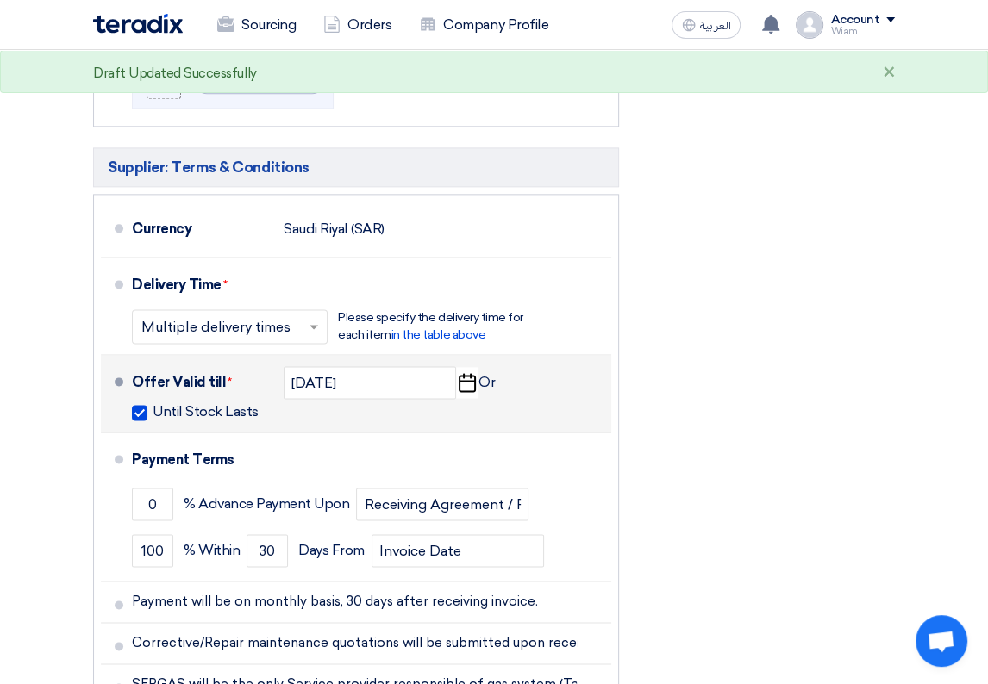
scroll to position [0, 372]
drag, startPoint x: 447, startPoint y: 623, endPoint x: 638, endPoint y: 621, distance: 191.4
click at [638, 621] on div "Commercial Proposal & Supporting Docs Commercial Offer Files File Cancel" at bounding box center [494, 287] width 828 height 1120
type input "Spare parts list (consumables) is subject for variation based on system conditi…"
click at [740, 472] on div "Financial Offer Summary Subtotal [GEOGRAPHIC_DATA] (SAR) 174,600 Taxes Draft" at bounding box center [770, 287] width 276 height 1120
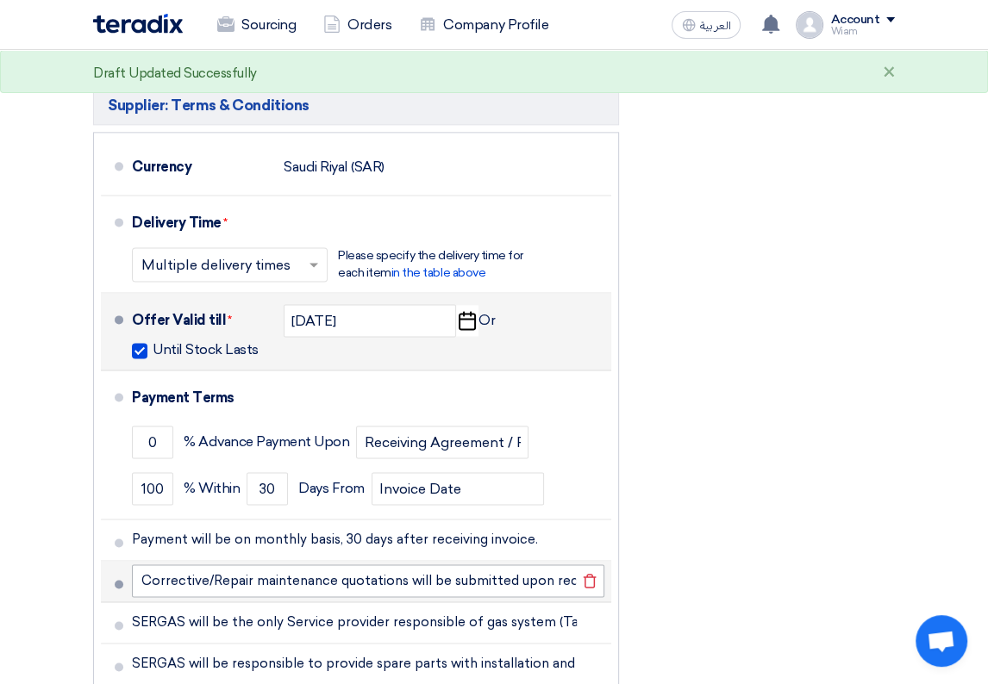
scroll to position [1532, 0]
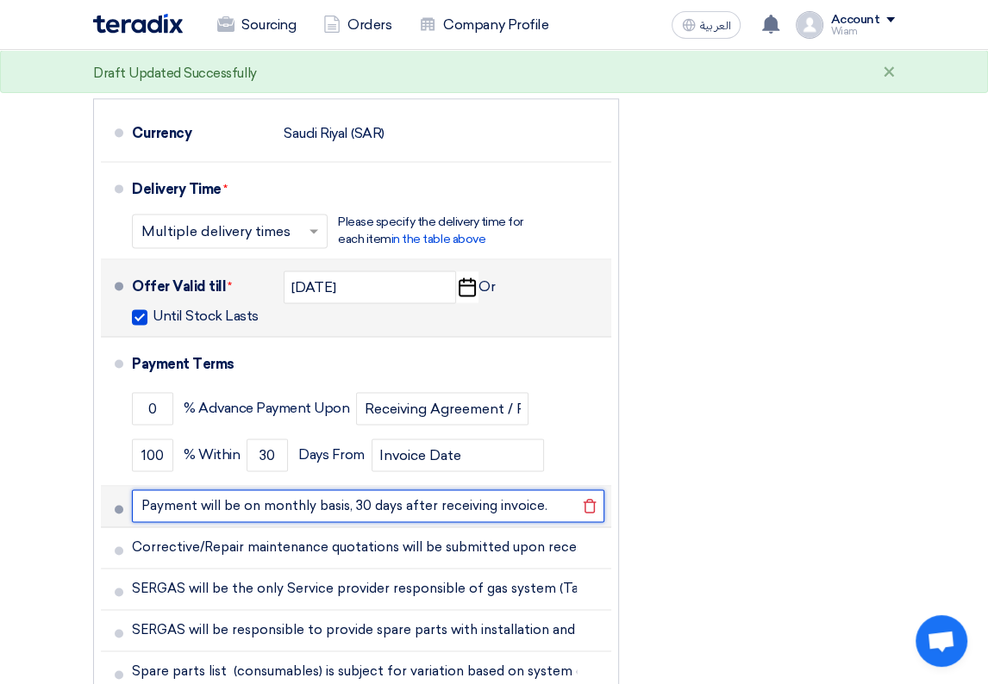
click at [332, 490] on input "Payment will be on monthly basis, 30 days after receiving invoice." at bounding box center [368, 506] width 472 height 33
click at [397, 490] on input "Payment will be on monthly basis, 30 days after receiving invoice." at bounding box center [368, 506] width 472 height 33
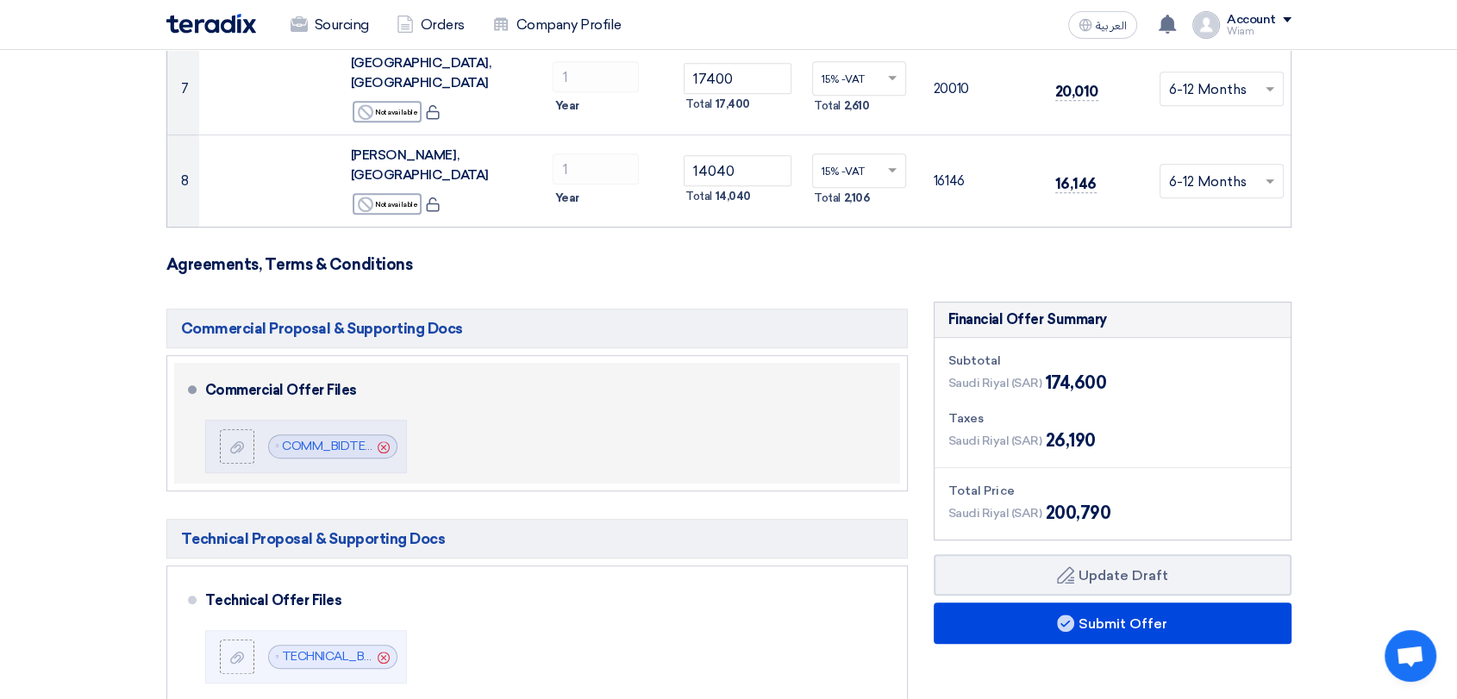
scroll to position [862, 0]
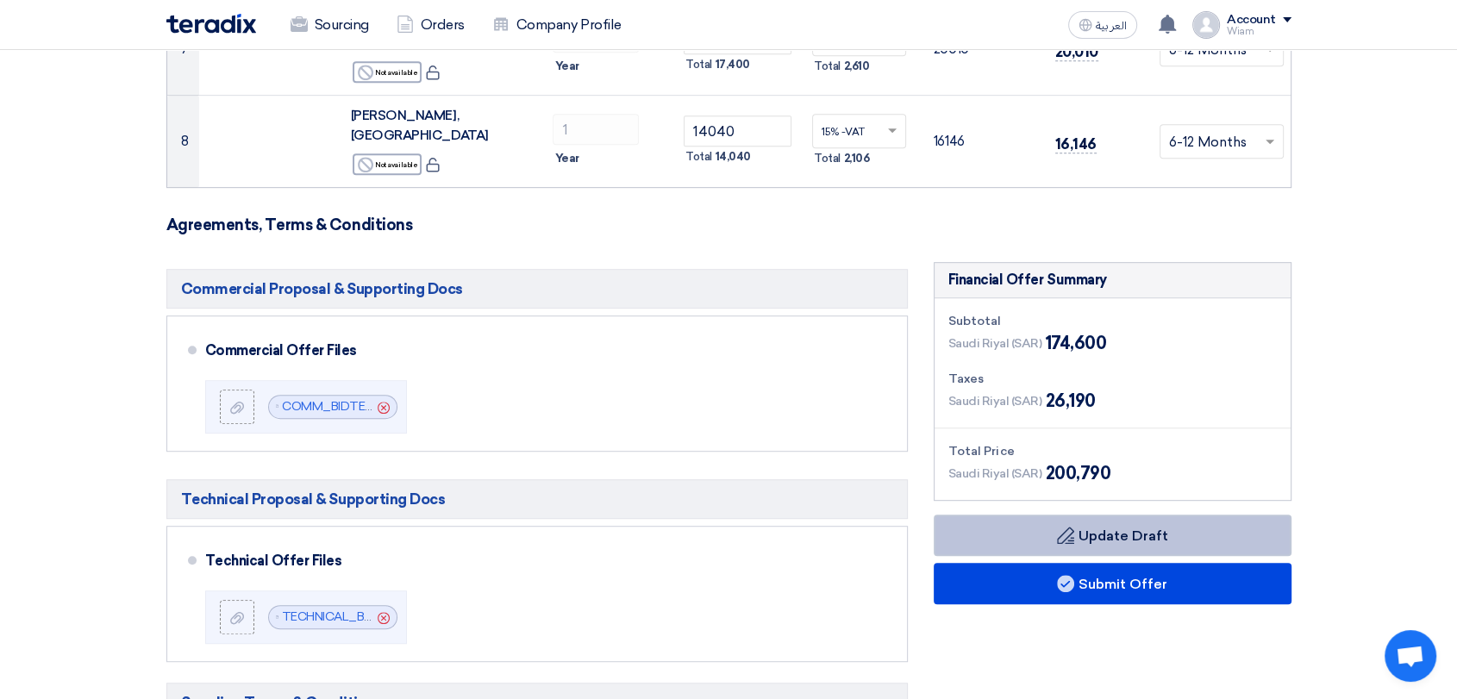
type input "Payment will be on monthly basis, 30 days credit after receiving invoice."
click at [1034, 515] on button "Draft Update Draft" at bounding box center [1113, 535] width 358 height 41
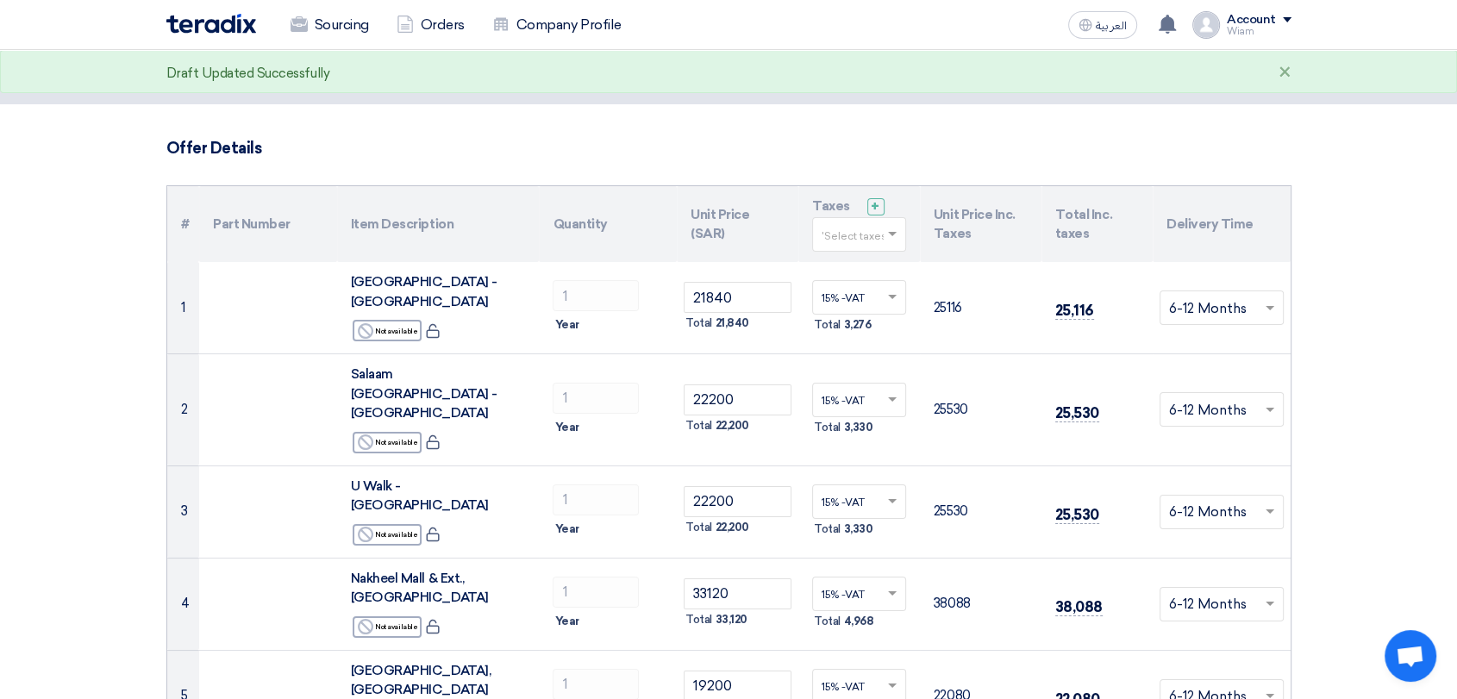
scroll to position [0, 0]
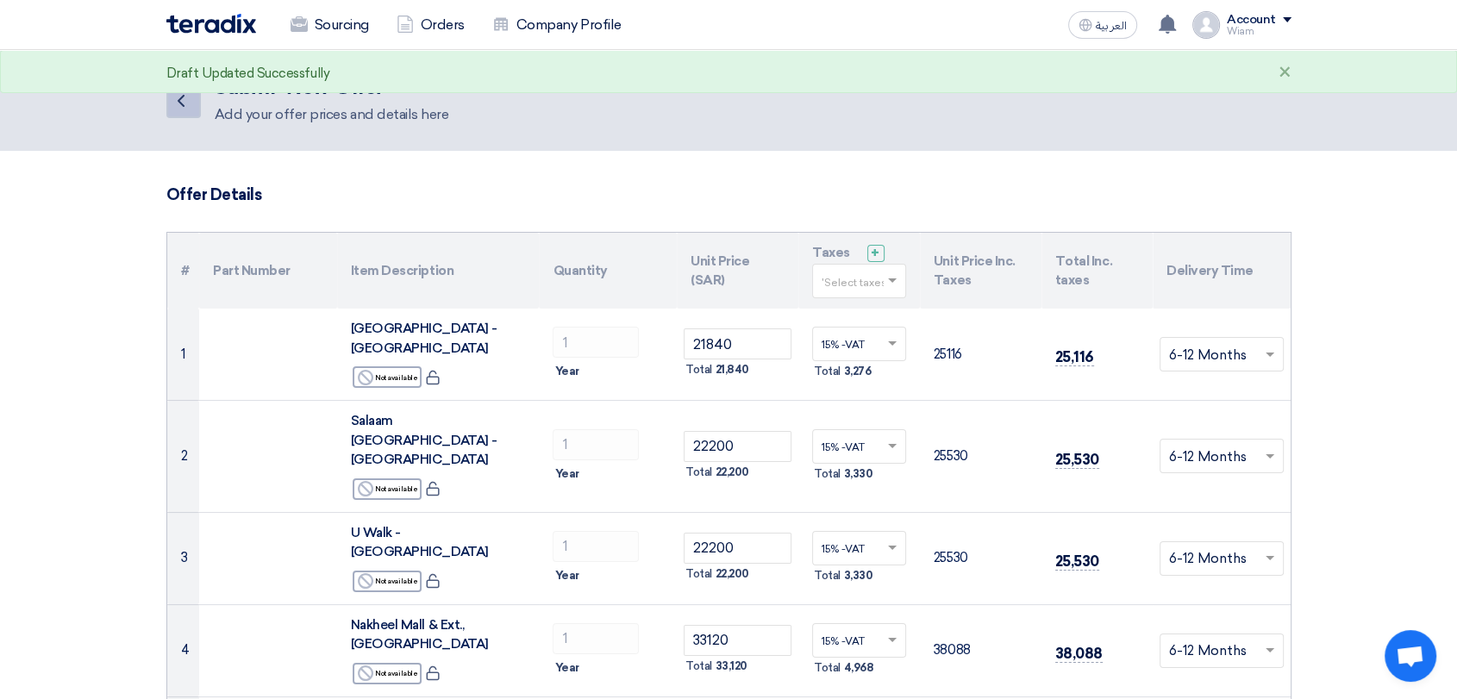
click at [187, 98] on icon "Back" at bounding box center [181, 101] width 21 height 21
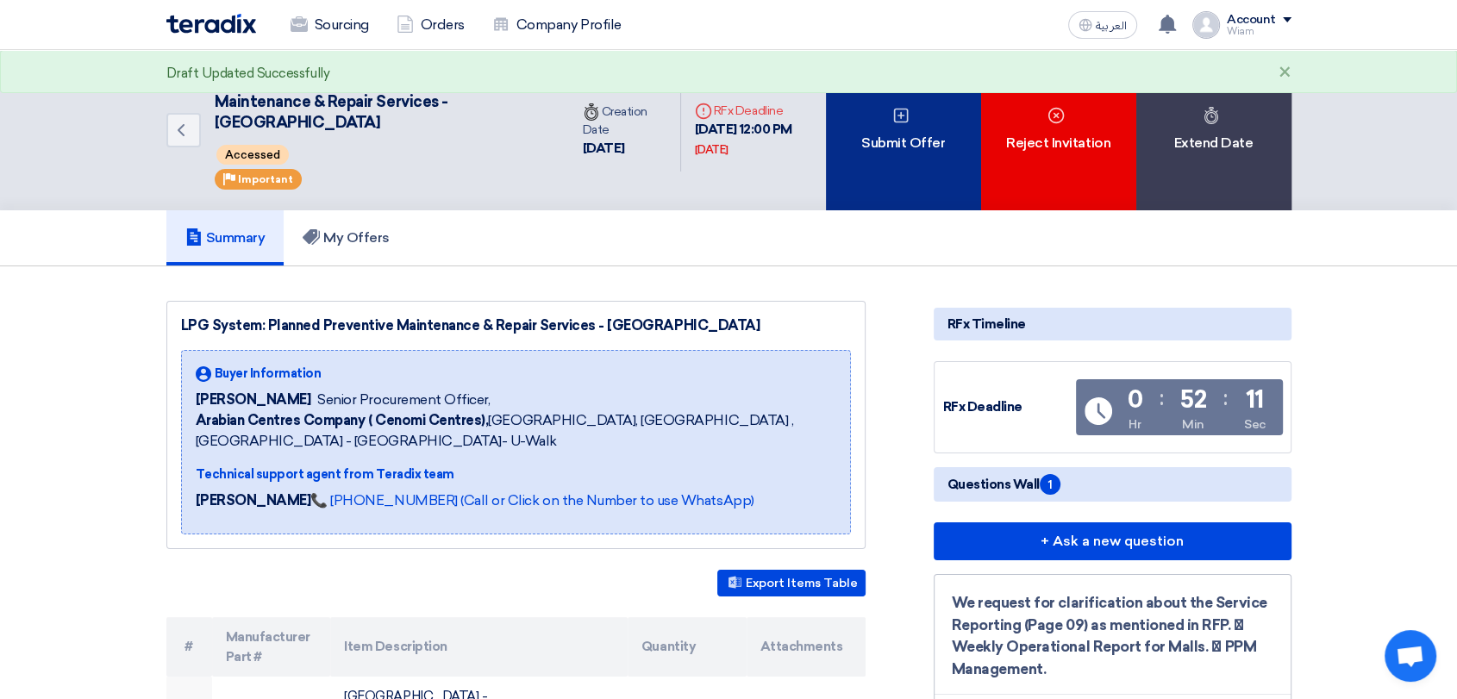
click at [891, 132] on div "Submit Offer" at bounding box center [903, 130] width 155 height 160
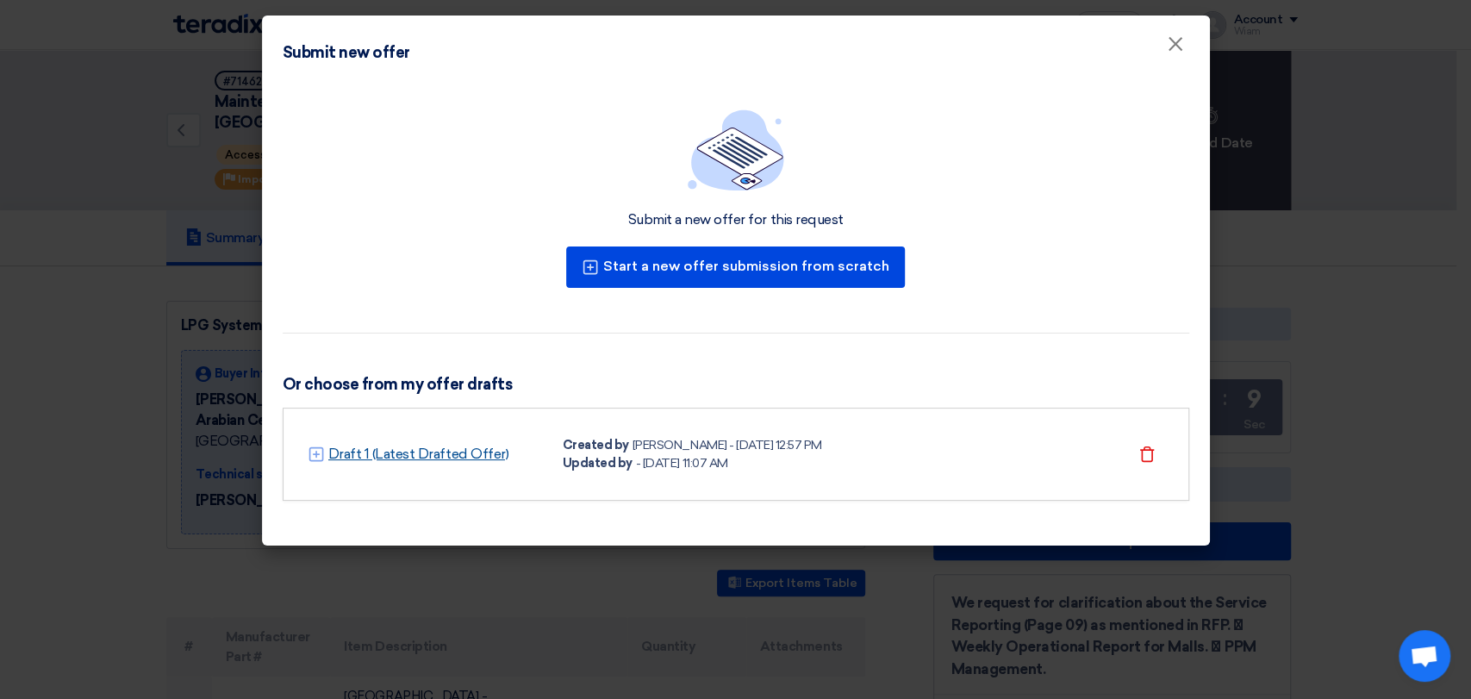
click at [390, 448] on link "Draft 1 (Latest Drafted Offer)" at bounding box center [418, 454] width 181 height 21
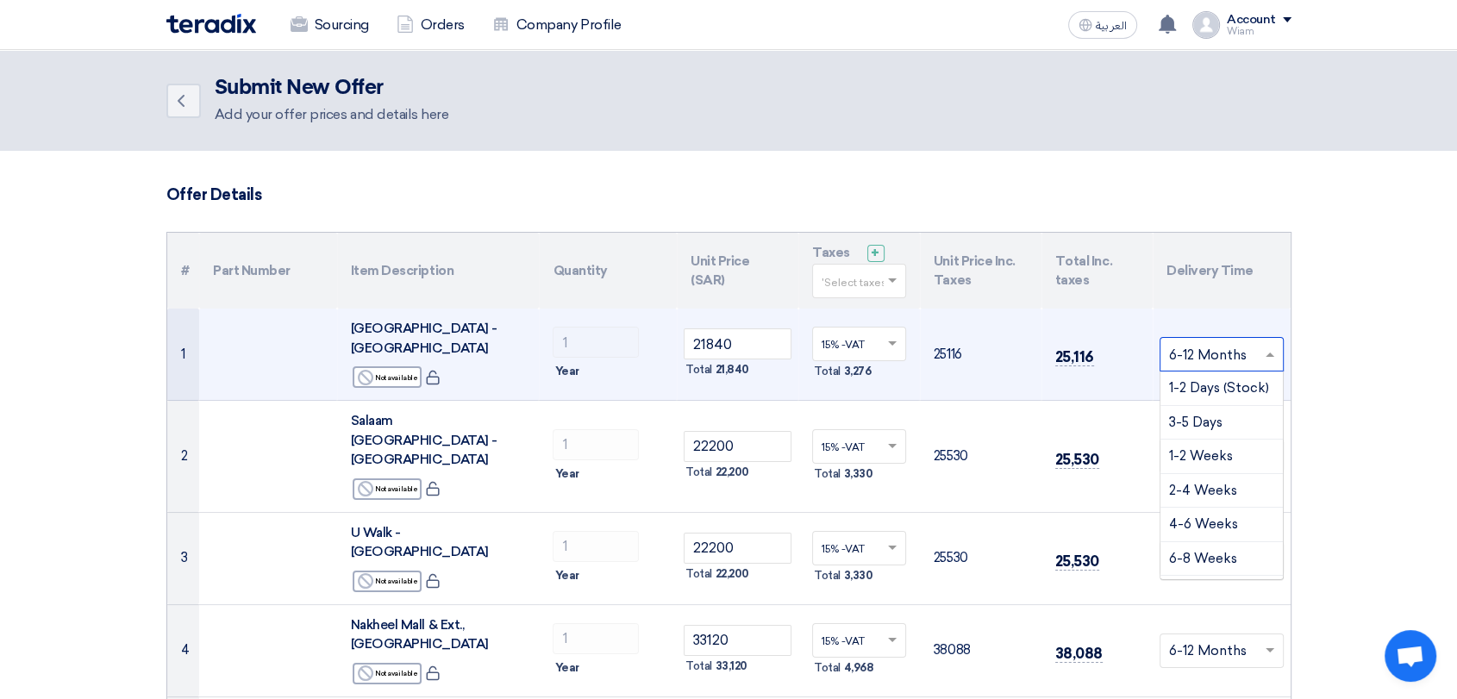
click at [1276, 347] on span at bounding box center [1272, 355] width 22 height 20
click at [1197, 555] on span "1-2 Years" at bounding box center [1196, 563] width 54 height 16
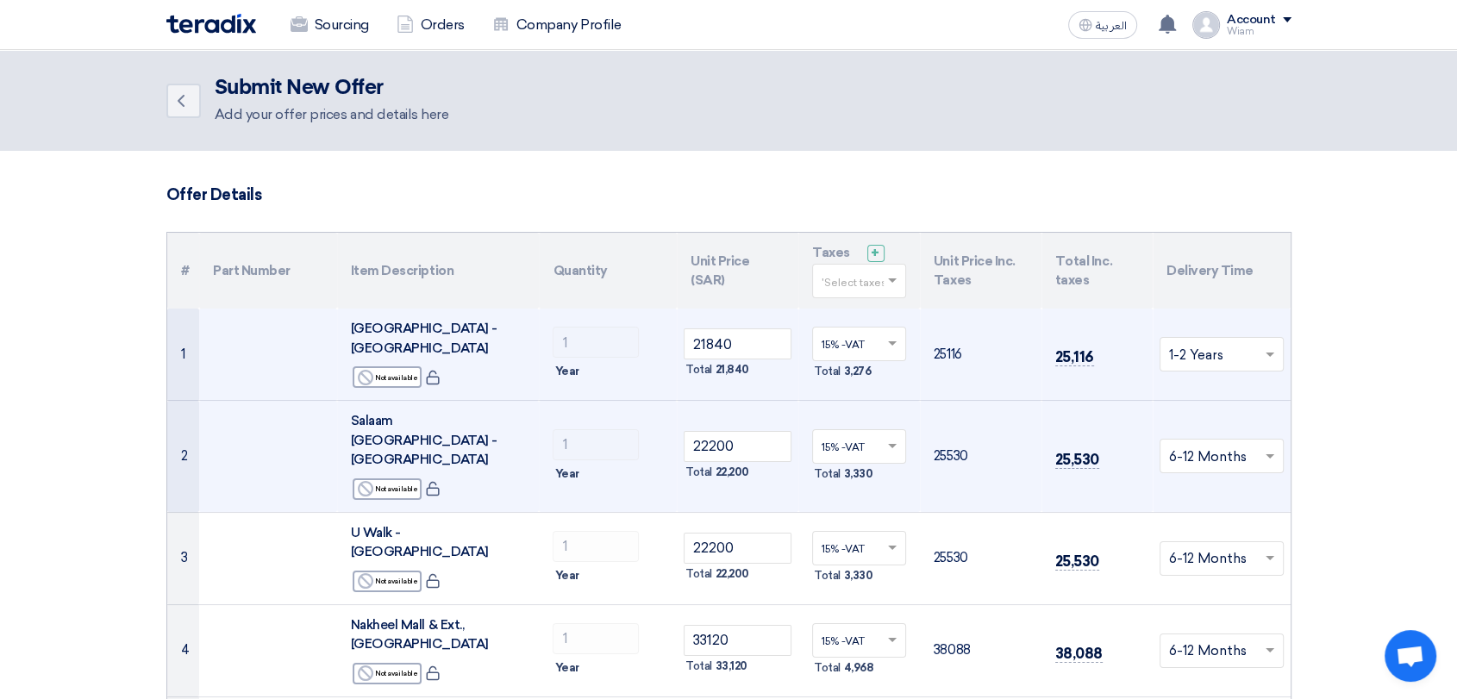
click at [1269, 447] on span at bounding box center [1272, 457] width 22 height 20
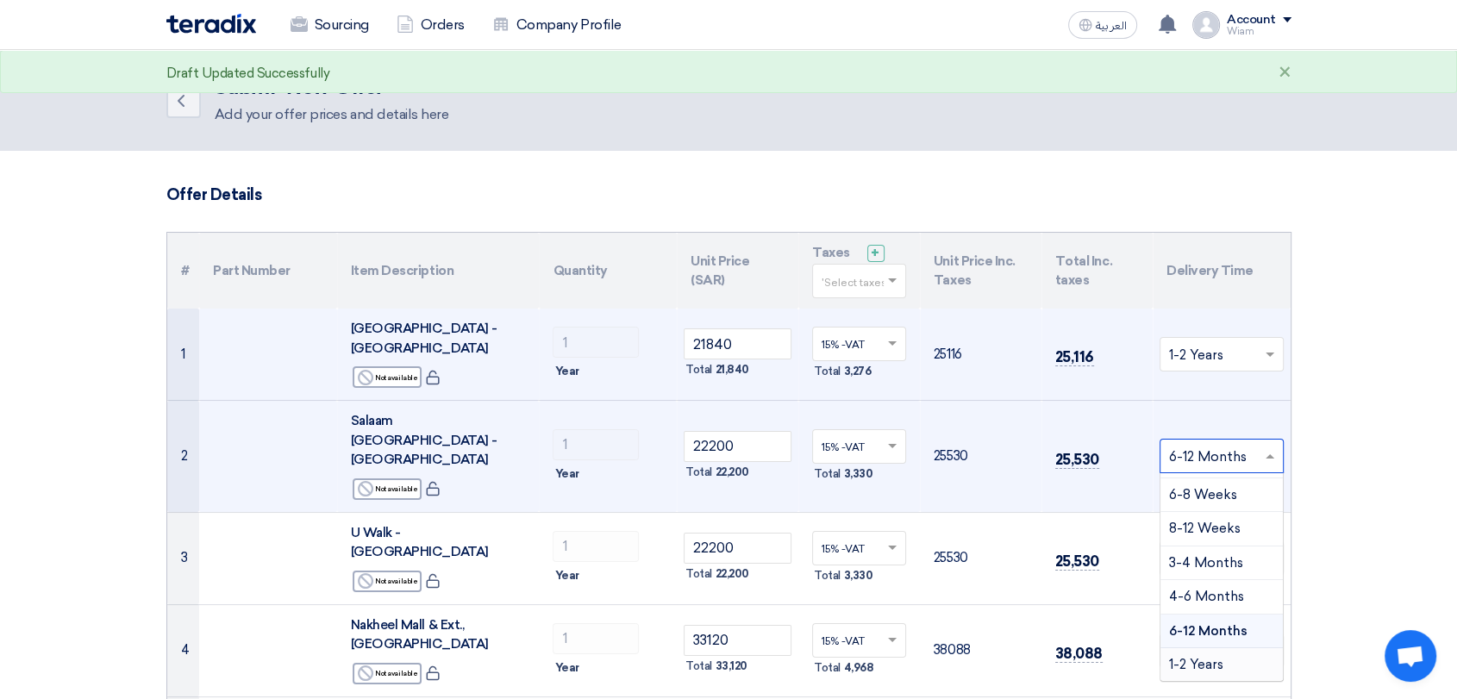
click at [1215, 657] on span "1-2 Years" at bounding box center [1196, 665] width 54 height 16
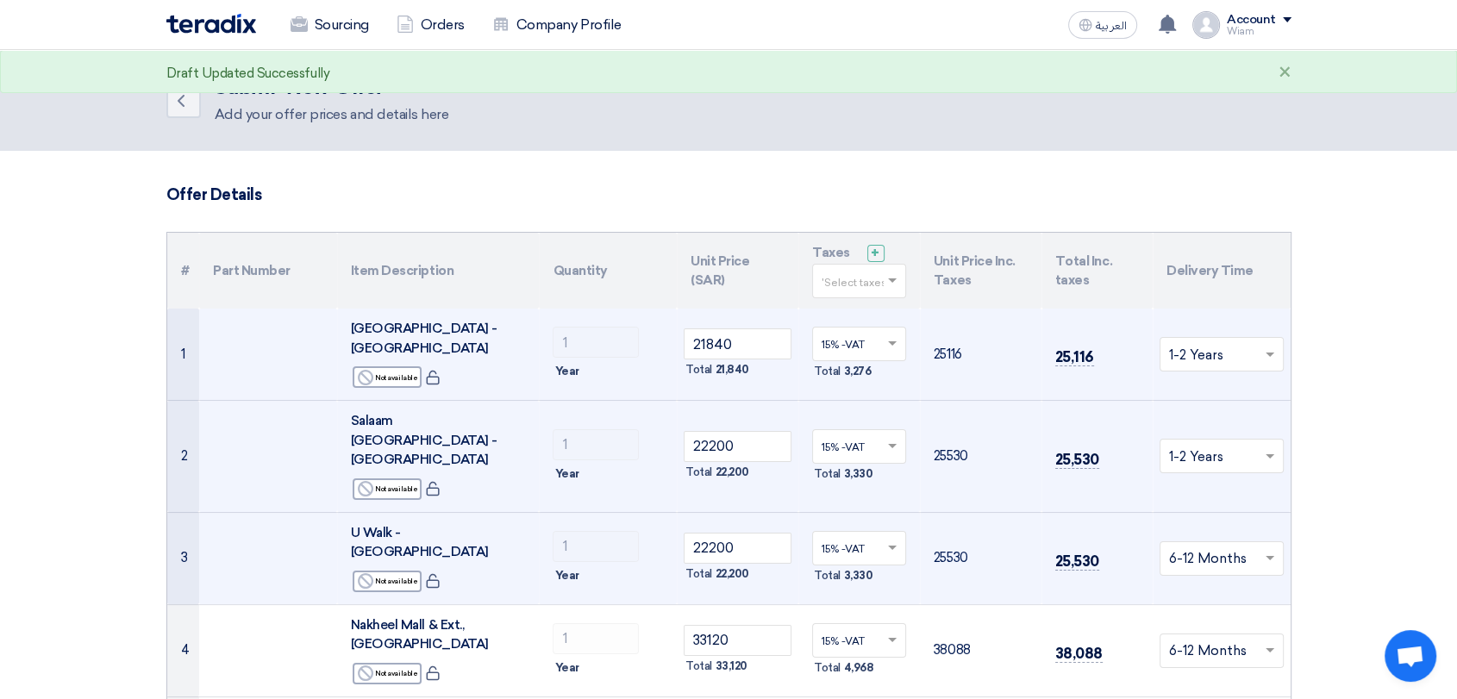
click at [1253, 546] on input "text" at bounding box center [1213, 560] width 88 height 28
click at [1207, 517] on span "1-2 Years" at bounding box center [1196, 525] width 54 height 16
click at [1255, 344] on input "text" at bounding box center [1213, 356] width 88 height 28
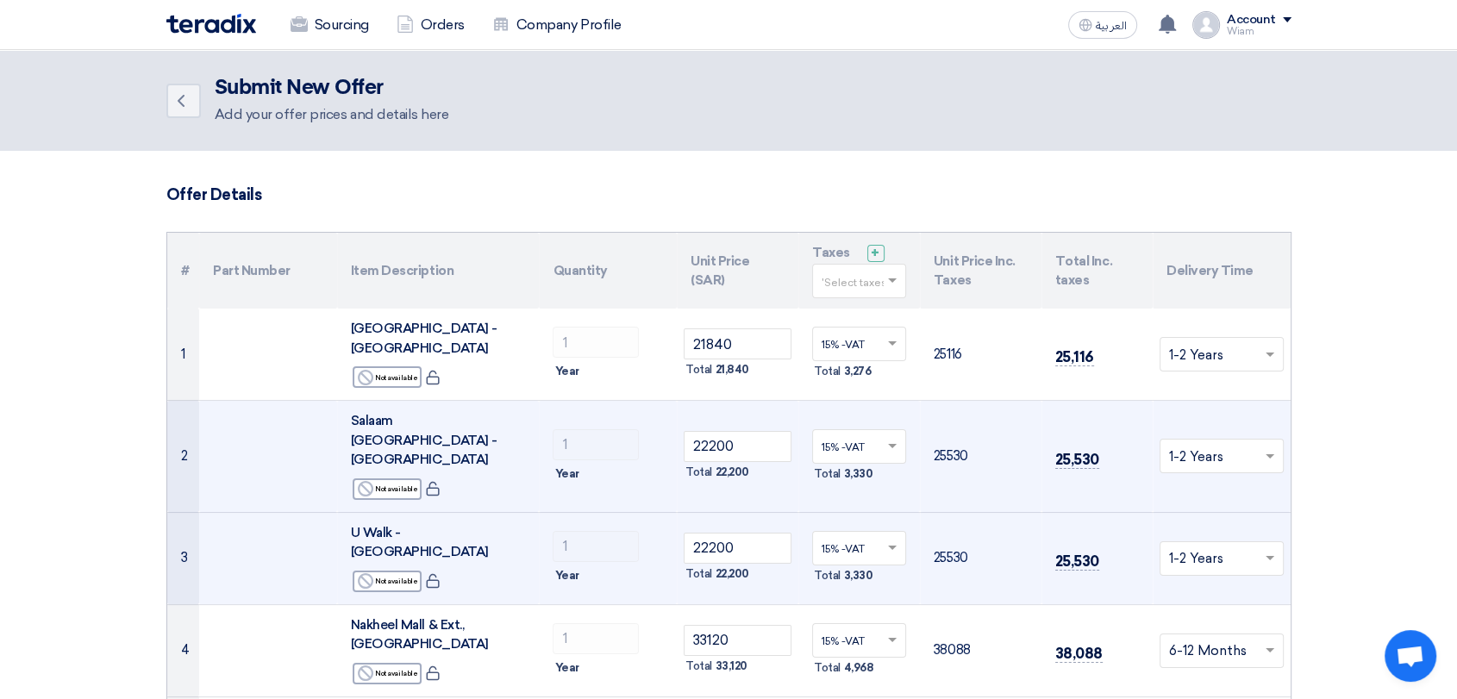
drag, startPoint x: 1327, startPoint y: 433, endPoint x: 1304, endPoint y: 431, distance: 22.5
click at [1265, 454] on span at bounding box center [1269, 457] width 9 height 6
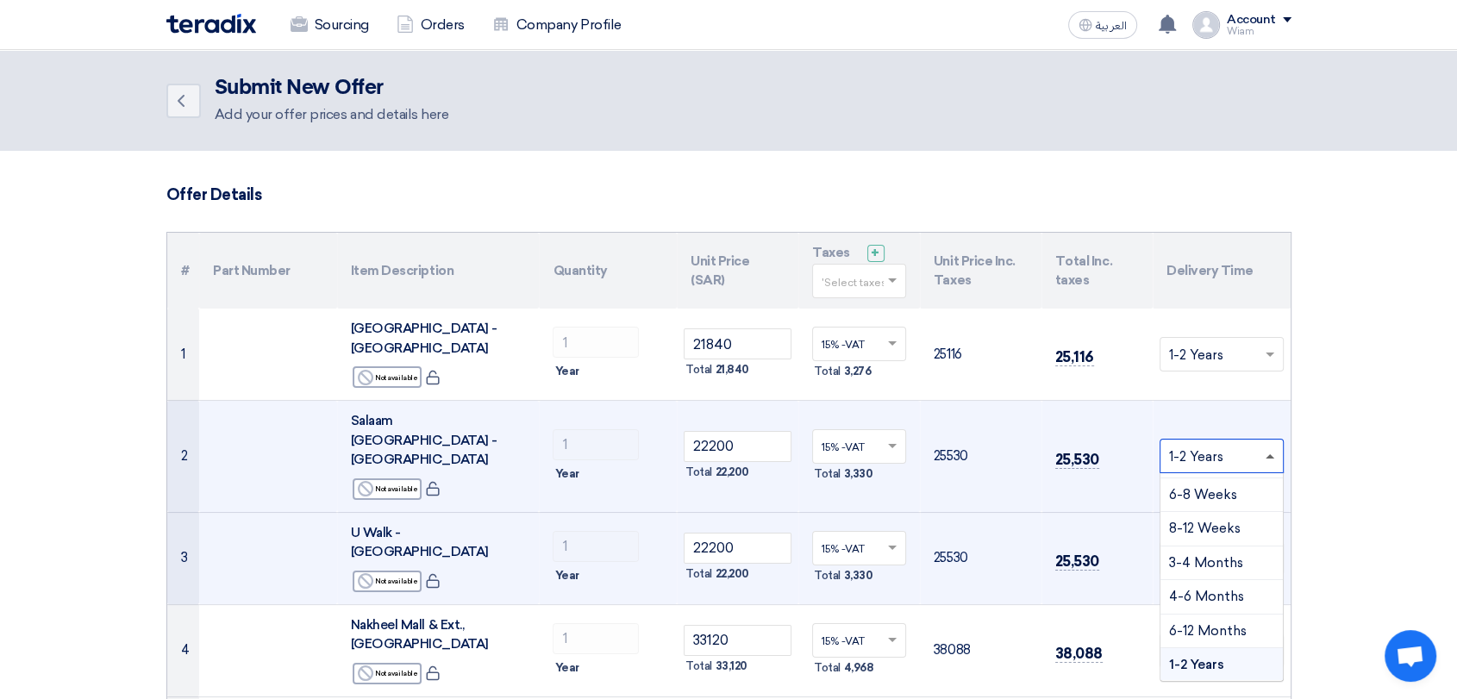
click at [1265, 454] on span at bounding box center [1269, 456] width 9 height 4
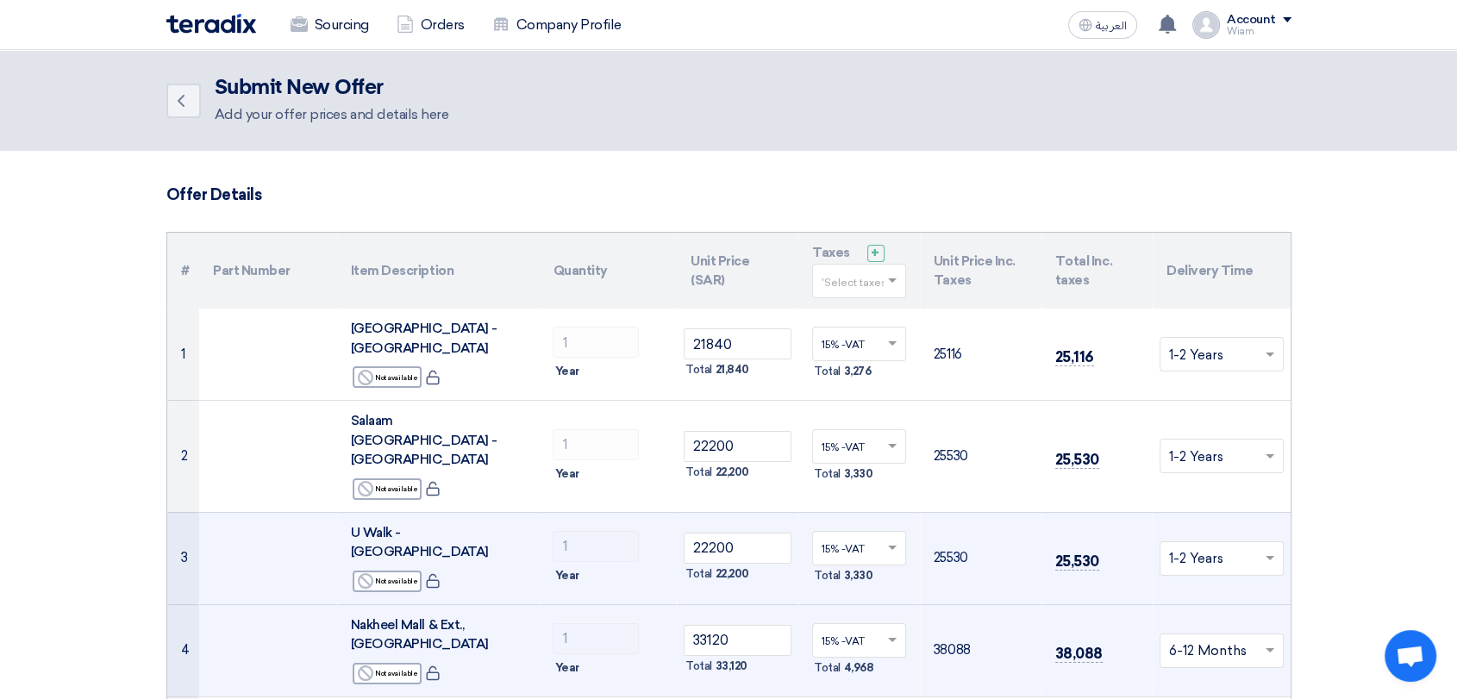
click at [1248, 638] on input "text" at bounding box center [1213, 652] width 88 height 28
click at [1221, 601] on div "1-2 Years" at bounding box center [1221, 618] width 122 height 34
click at [1214, 638] on input "text" at bounding box center [1213, 652] width 88 height 28
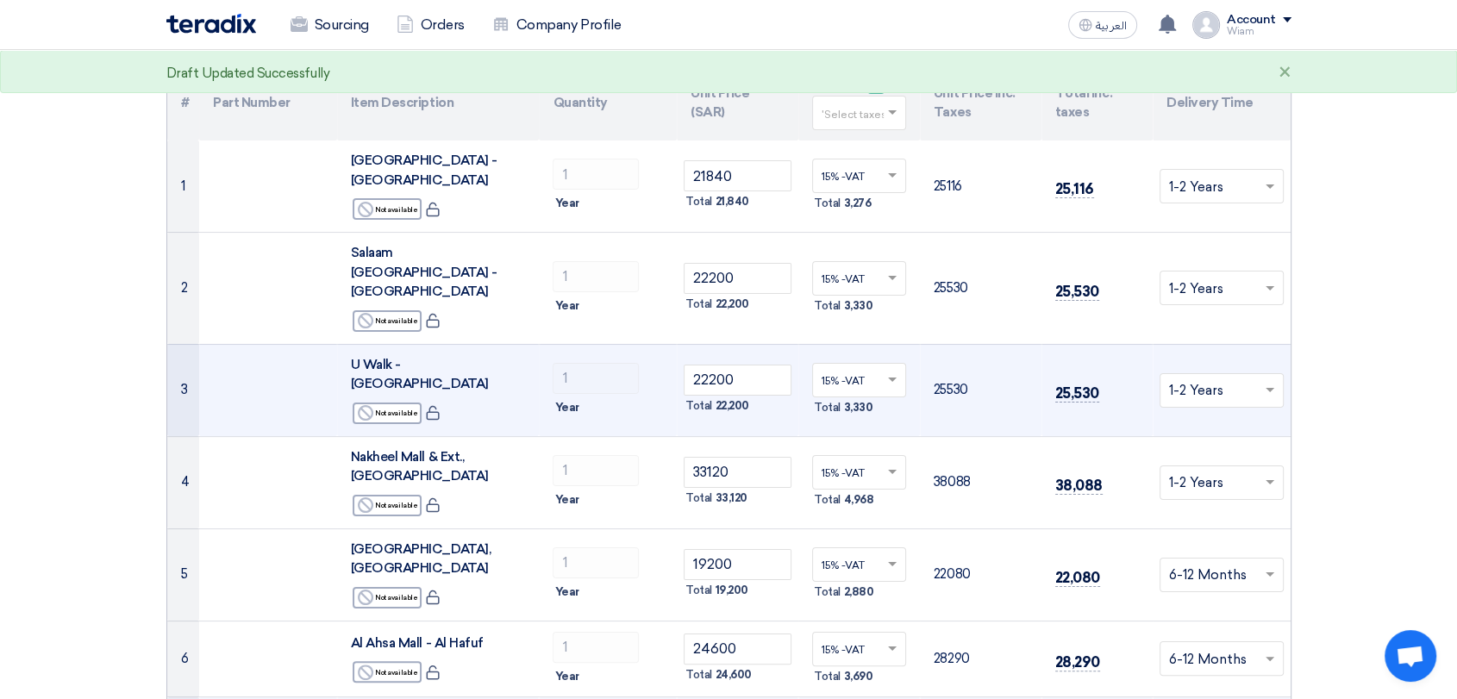
scroll to position [287, 0]
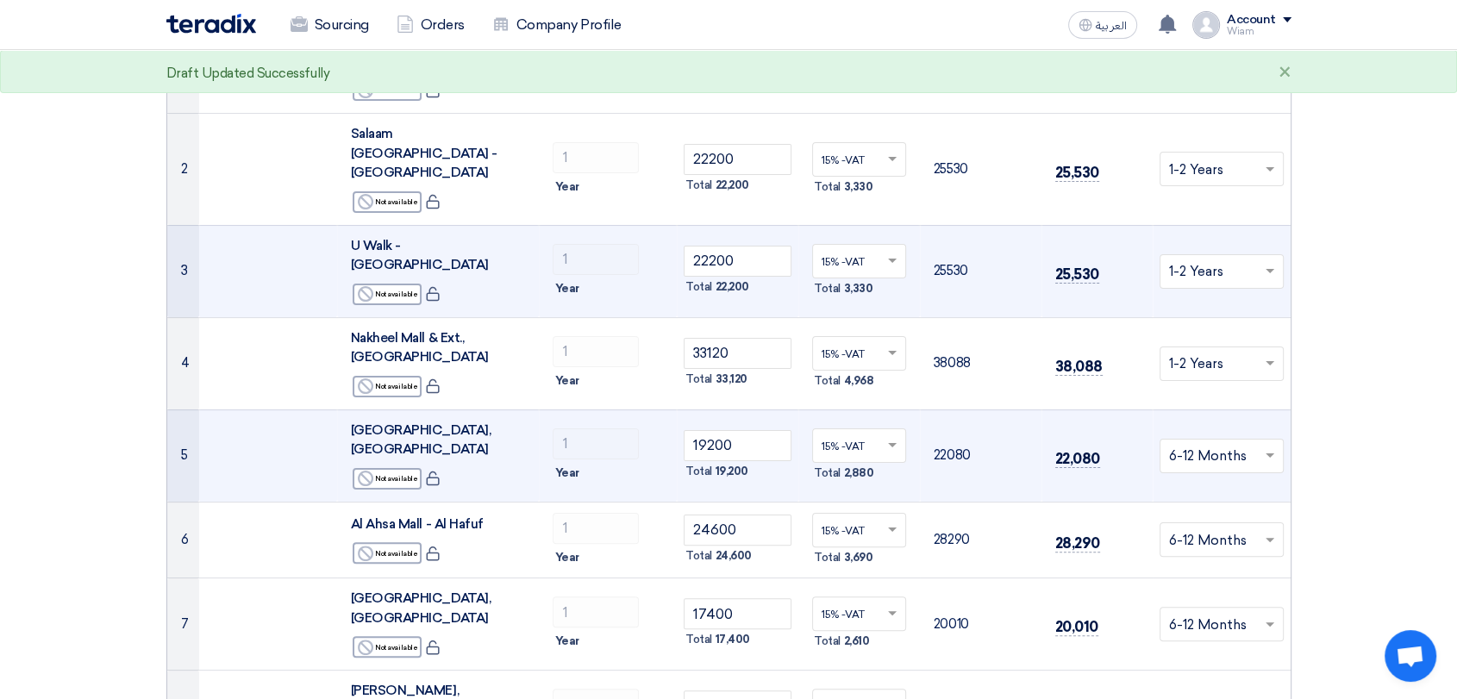
click at [1222, 443] on input "text" at bounding box center [1213, 457] width 88 height 28
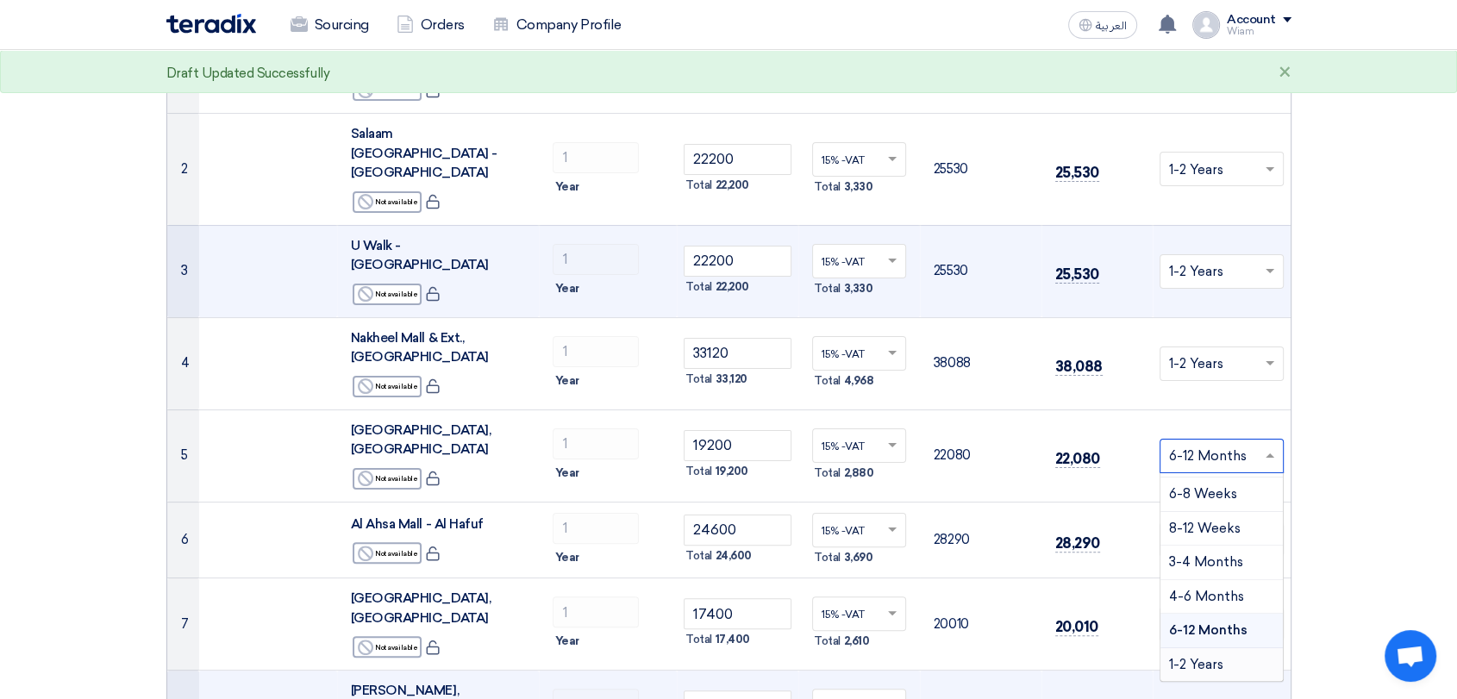
click at [1221, 657] on span "1-2 Years" at bounding box center [1196, 665] width 54 height 16
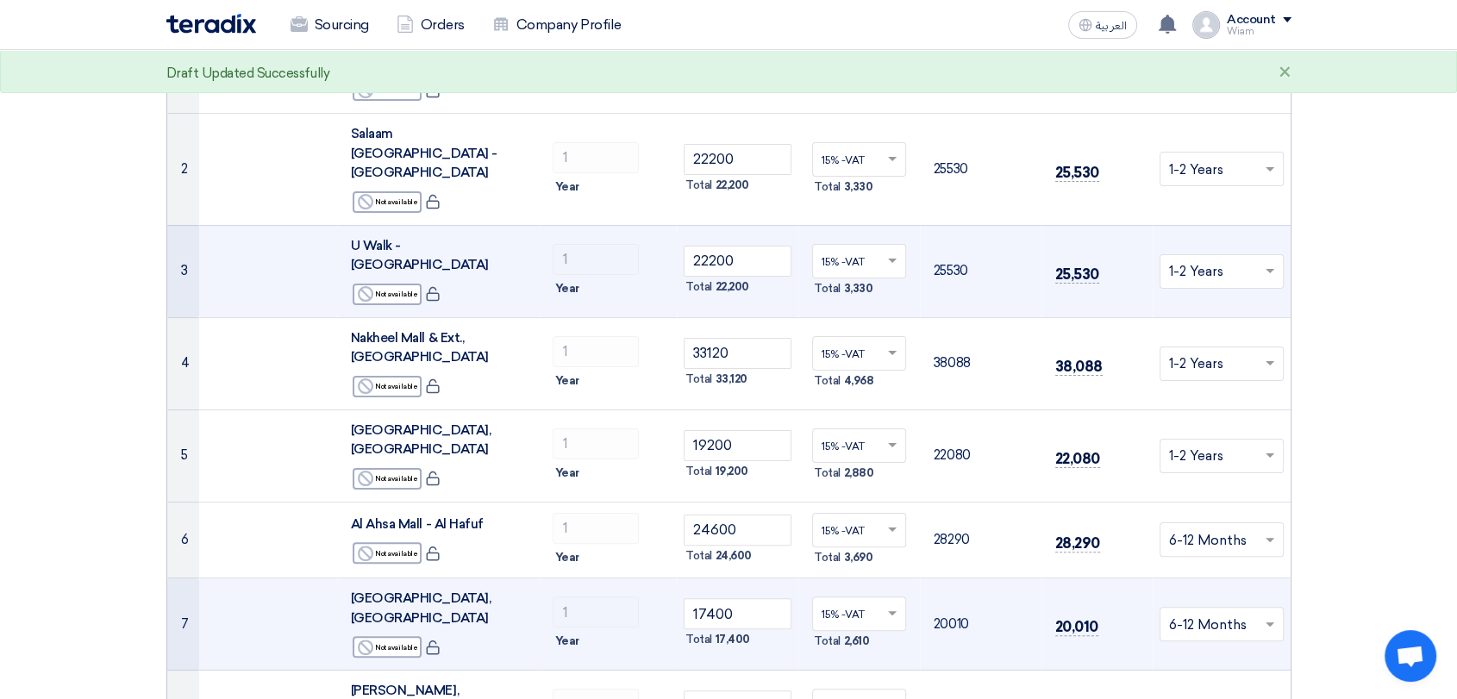
click at [1218, 612] on input "text" at bounding box center [1213, 626] width 88 height 28
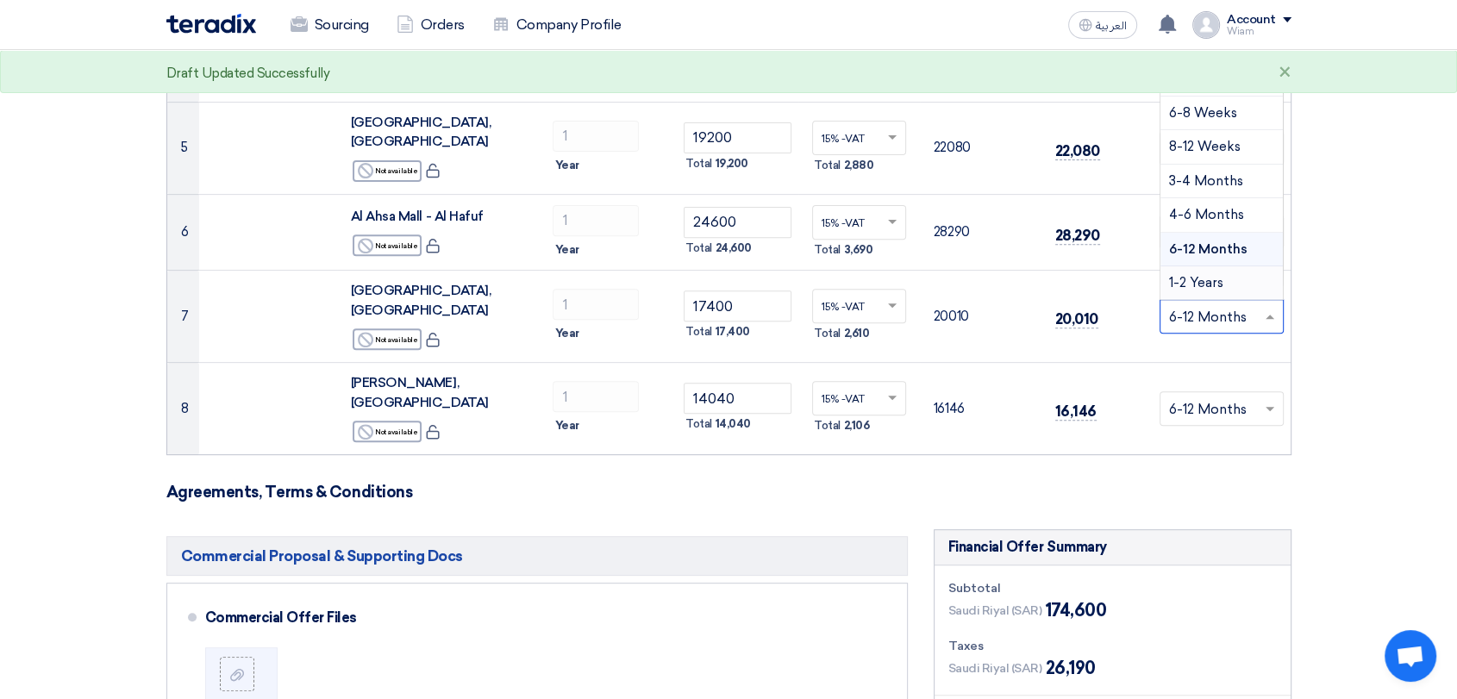
scroll to position [383, 0]
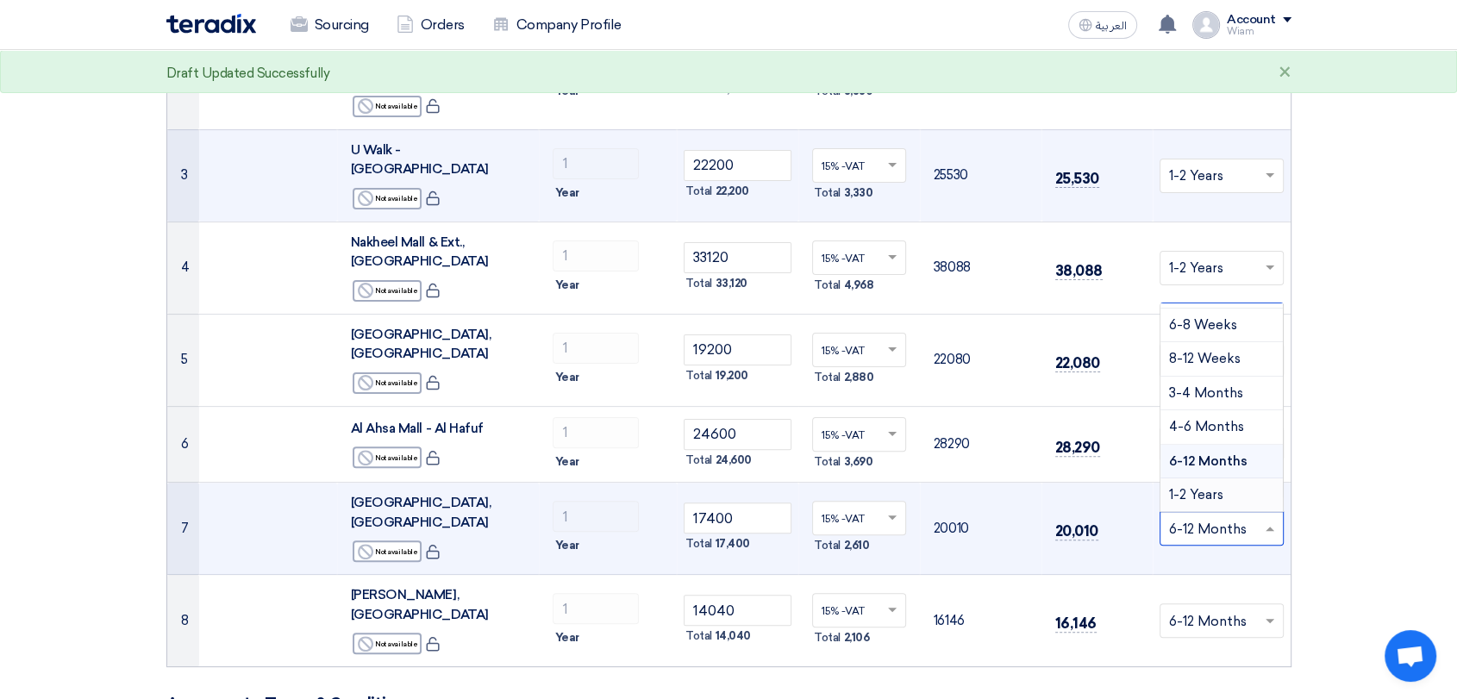
click at [1214, 487] on span "1-2 Years" at bounding box center [1196, 495] width 54 height 16
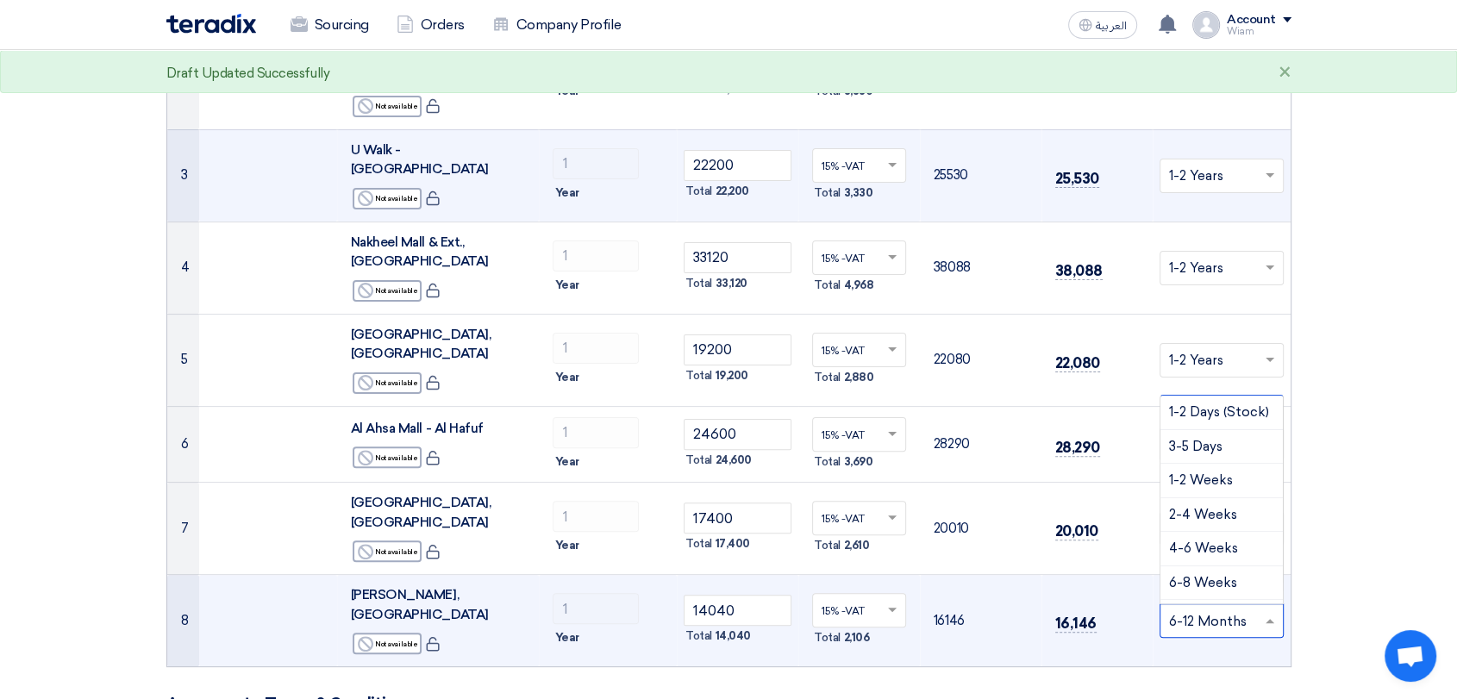
click at [1221, 609] on input "text" at bounding box center [1213, 623] width 88 height 28
click at [1212, 579] on span "1-2 Years" at bounding box center [1196, 587] width 54 height 16
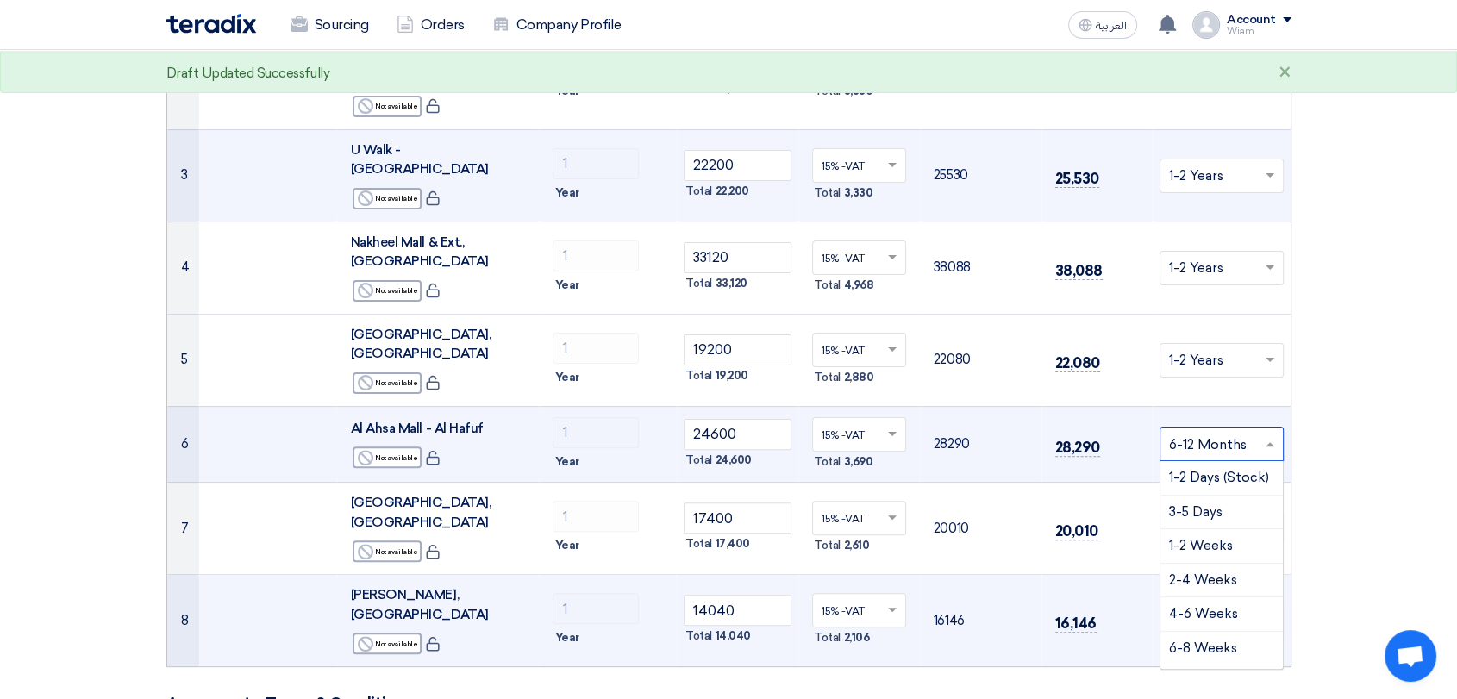
click at [1218, 432] on input "text" at bounding box center [1213, 446] width 88 height 28
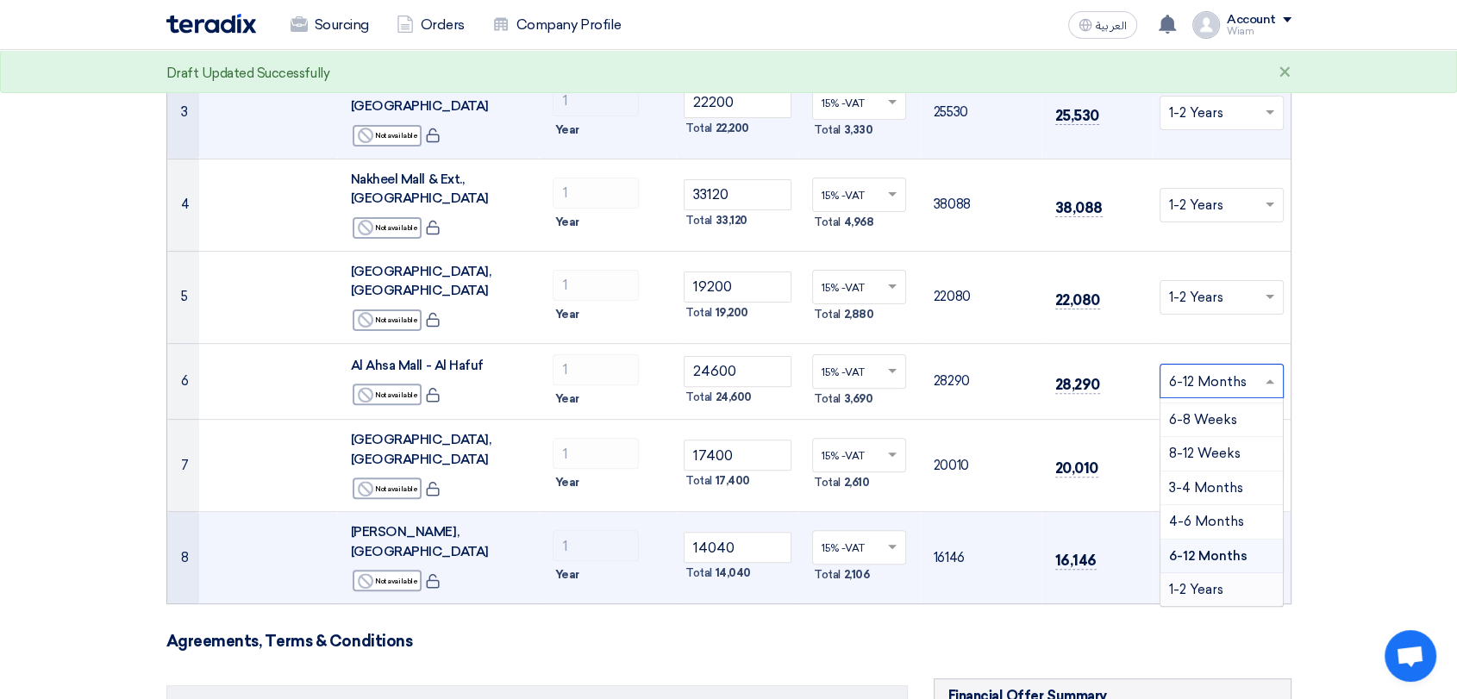
scroll to position [478, 0]
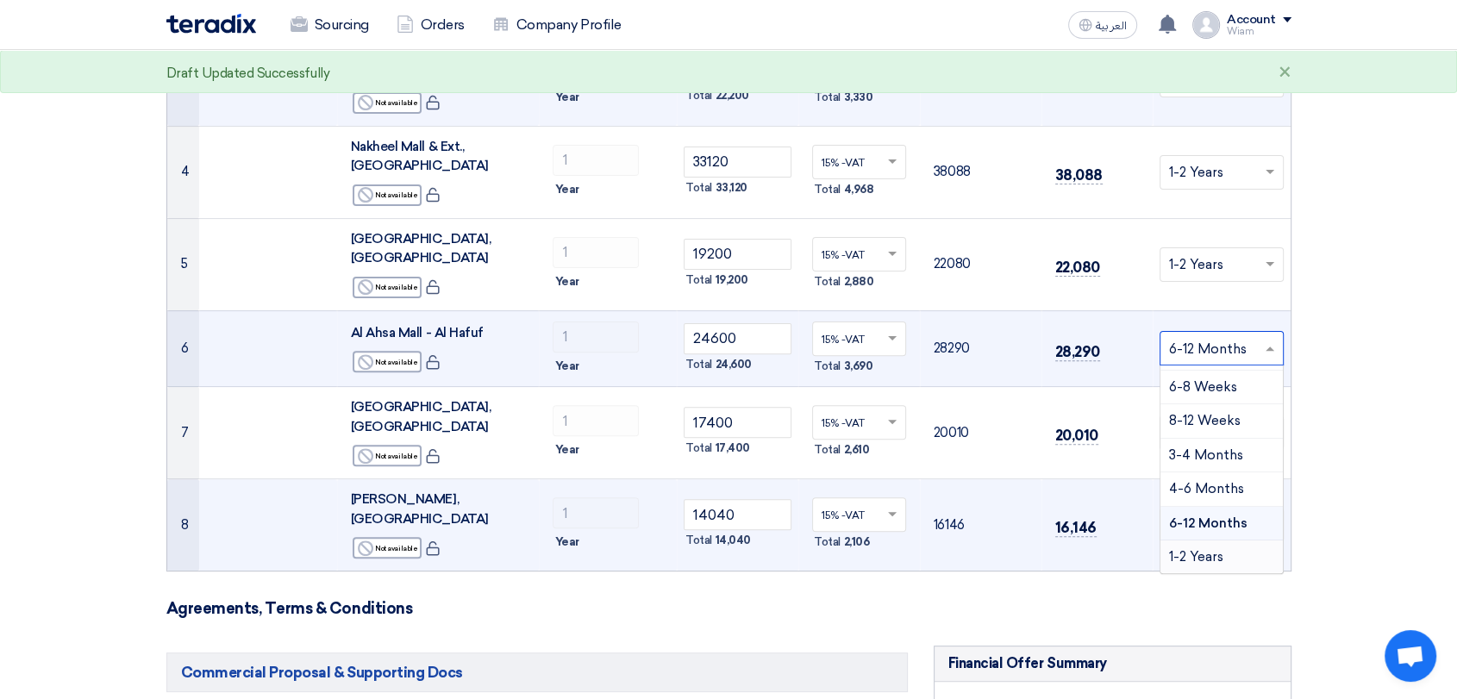
click at [1194, 549] on span "1-2 Years" at bounding box center [1196, 557] width 54 height 16
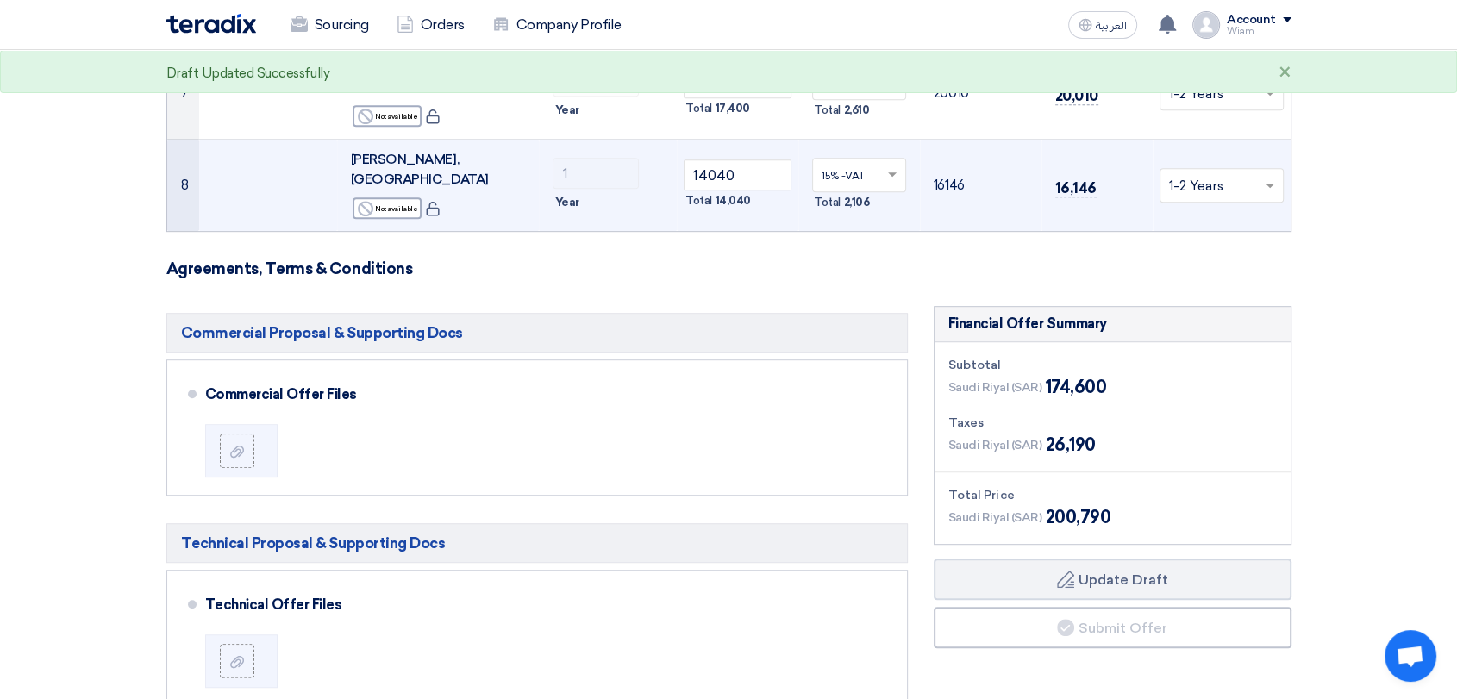
scroll to position [862, 0]
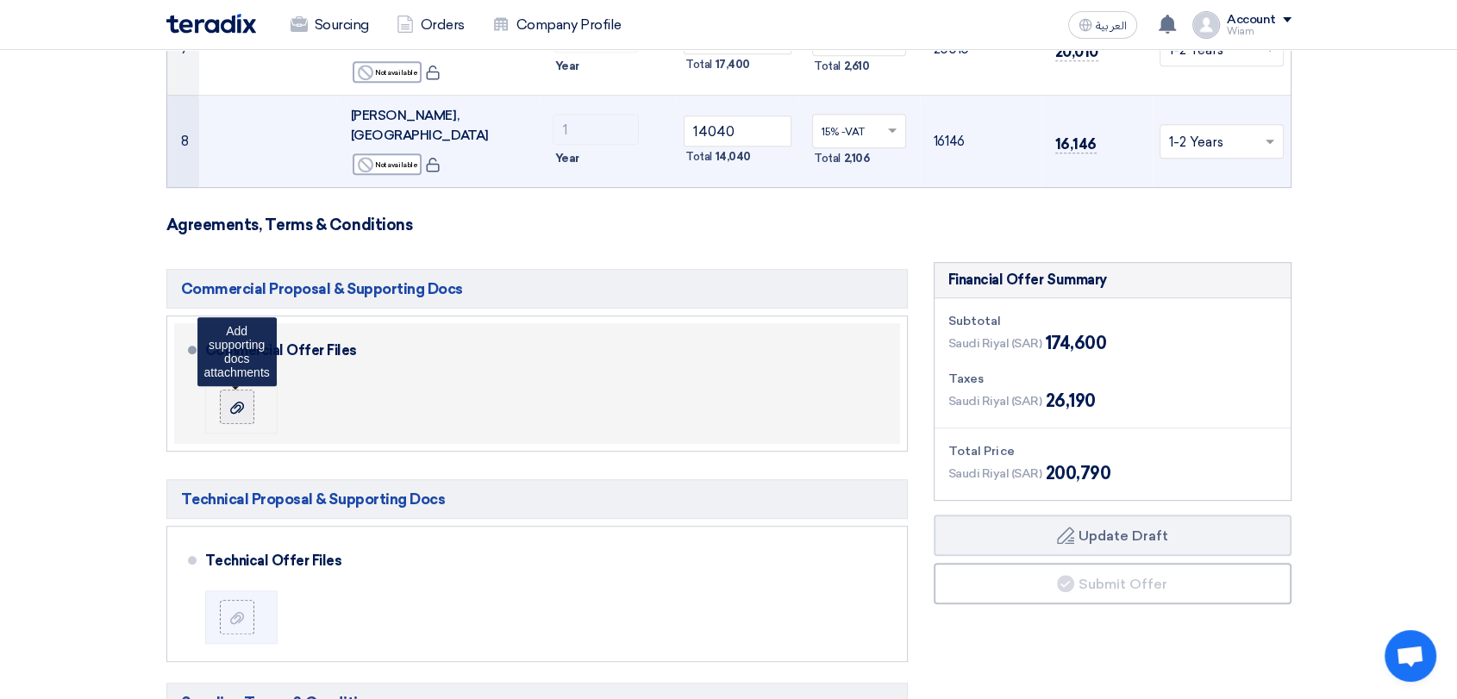
click at [231, 401] on icon at bounding box center [237, 408] width 14 height 14
click at [0, 0] on input "file" at bounding box center [0, 0] width 0 height 0
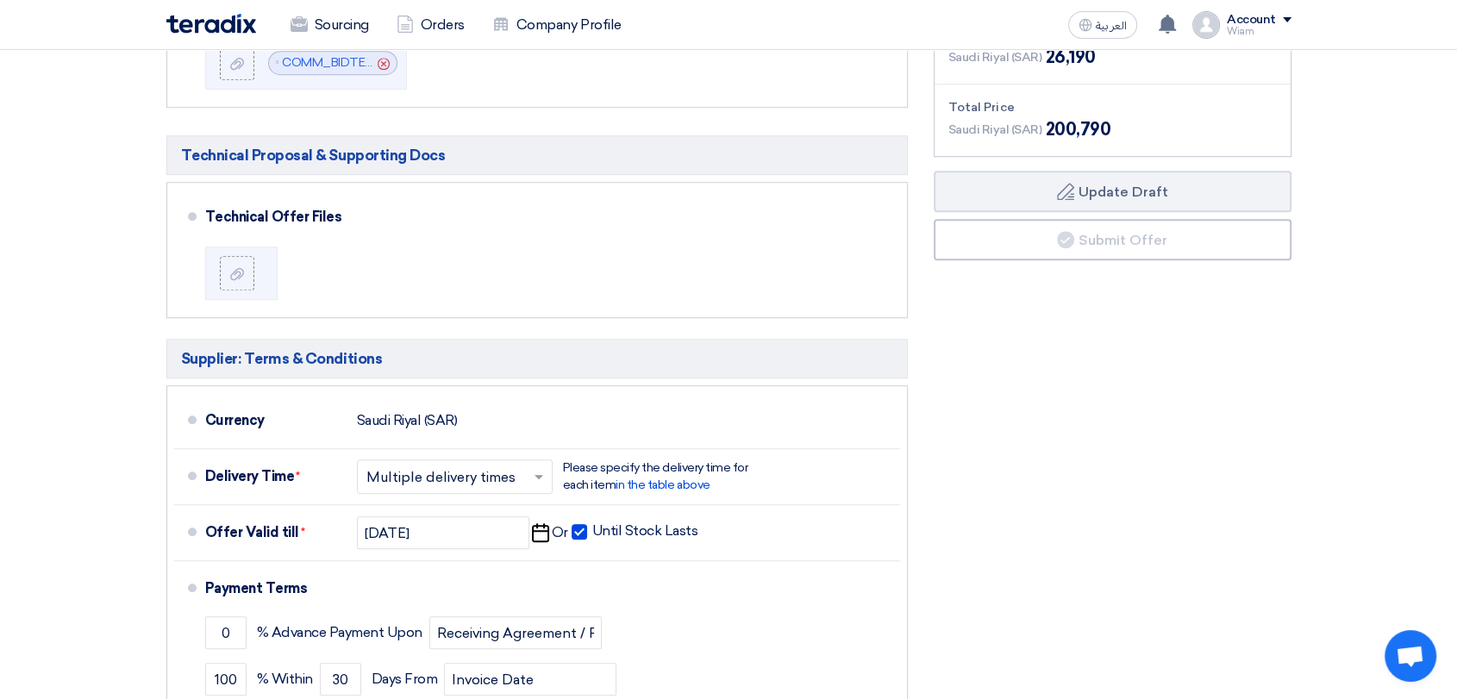
scroll to position [1245, 0]
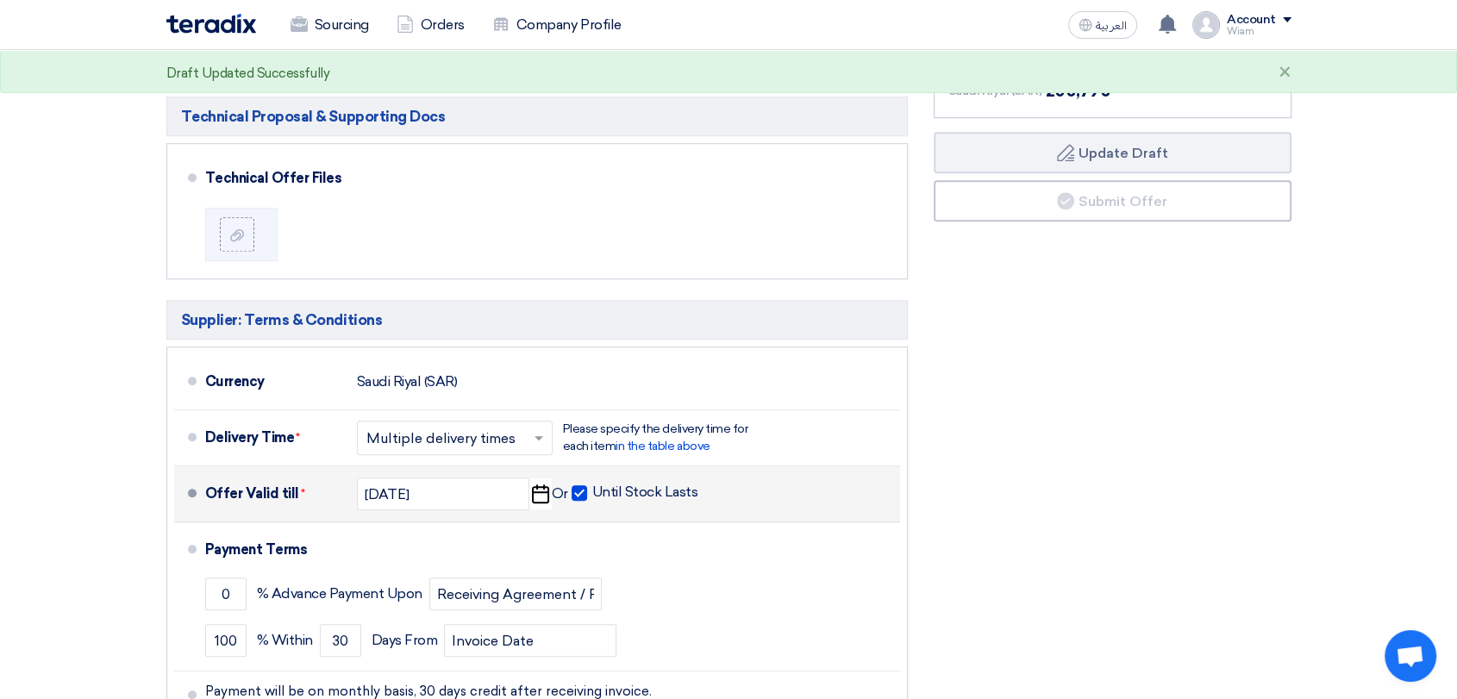
click at [578, 485] on span at bounding box center [579, 493] width 16 height 16
click at [592, 484] on input "Until Stock Lasts" at bounding box center [646, 500] width 109 height 33
checkbox input "false"
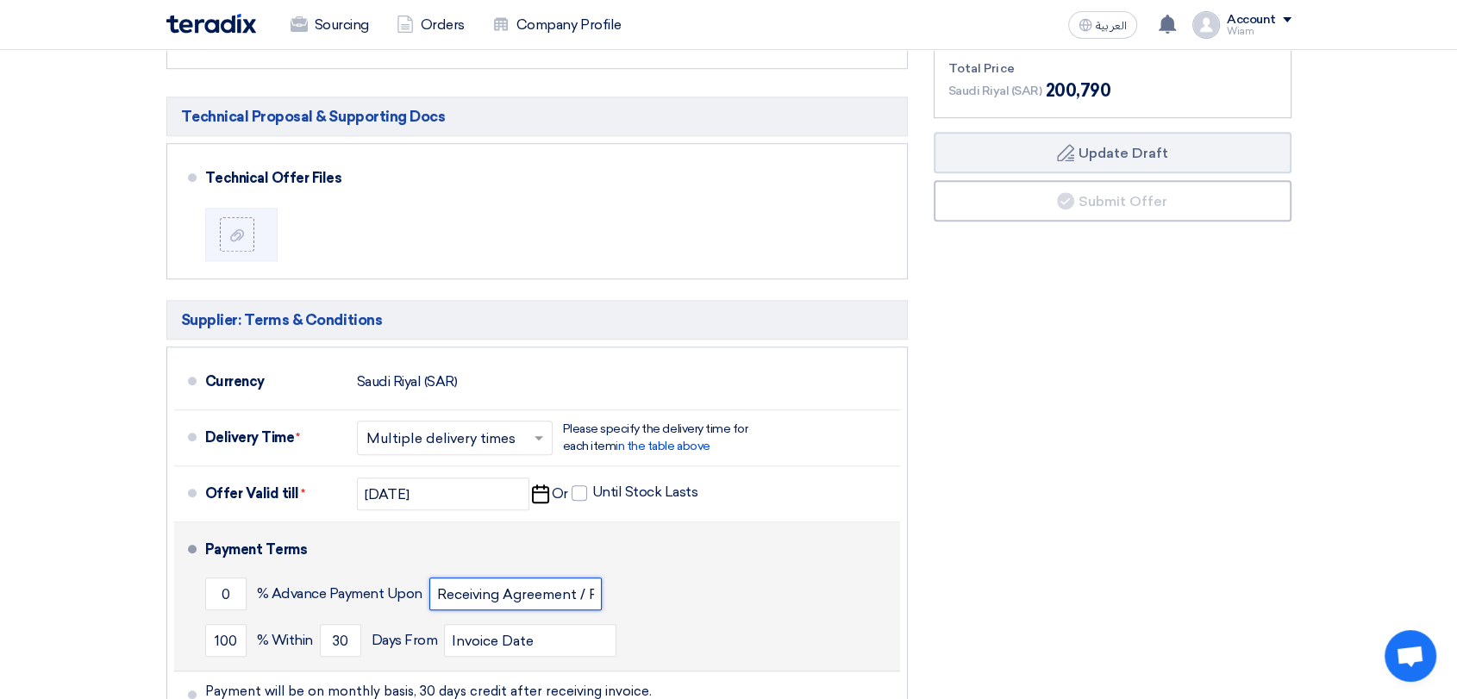
scroll to position [0, 18]
drag, startPoint x: 546, startPoint y: 464, endPoint x: 659, endPoint y: 459, distance: 113.9
click at [659, 571] on div "0 % Advance Payment Upon Receiving Agreement / PO" at bounding box center [549, 594] width 688 height 47
click at [793, 617] on div "100 % [DATE] From Invoice Date" at bounding box center [549, 640] width 688 height 47
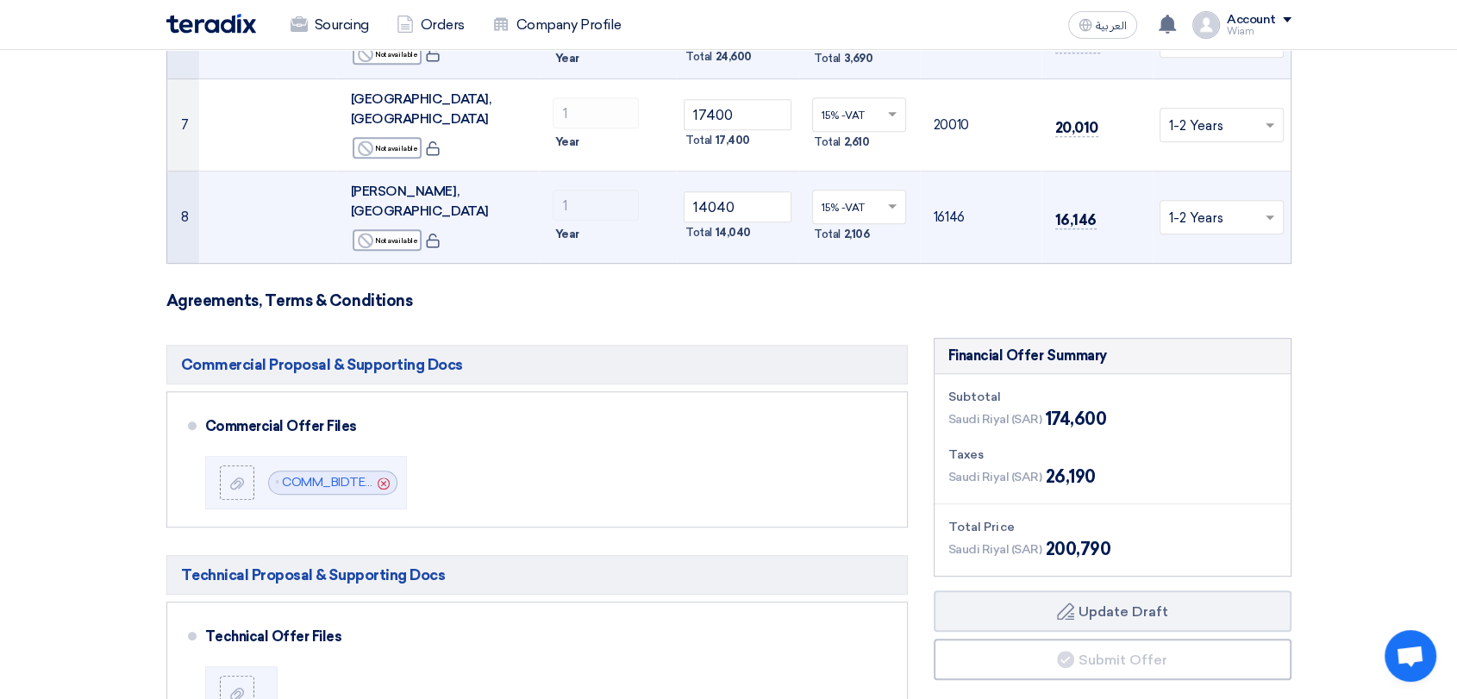
scroll to position [958, 0]
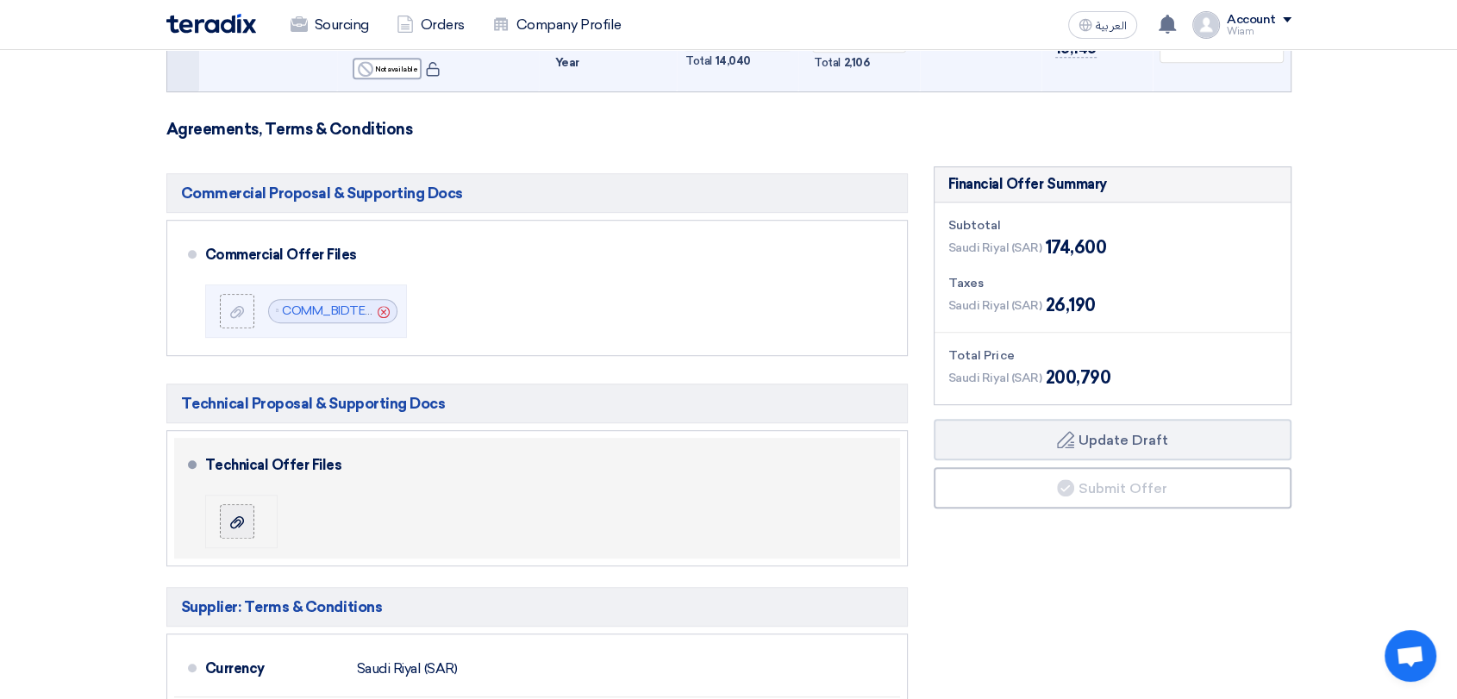
click at [236, 516] on use at bounding box center [237, 522] width 14 height 12
click at [0, 0] on input "file" at bounding box center [0, 0] width 0 height 0
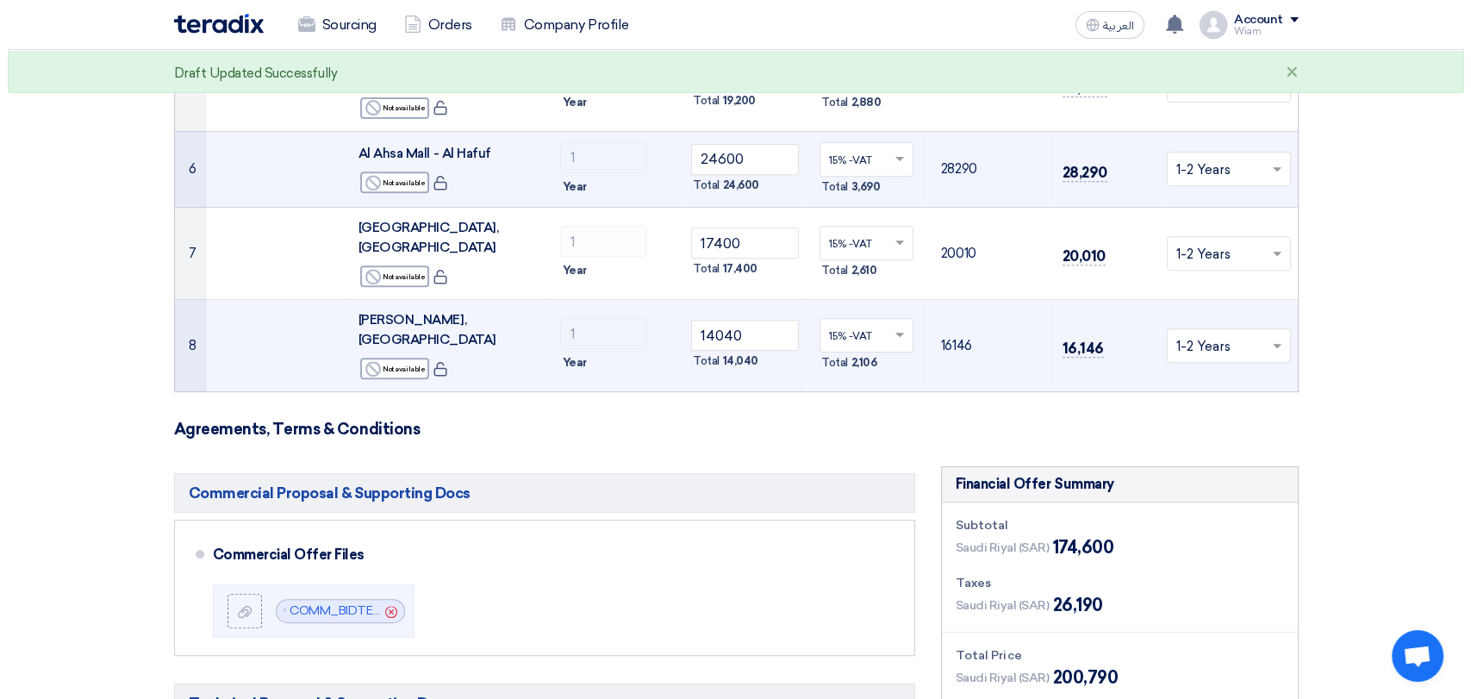
scroll to position [670, 0]
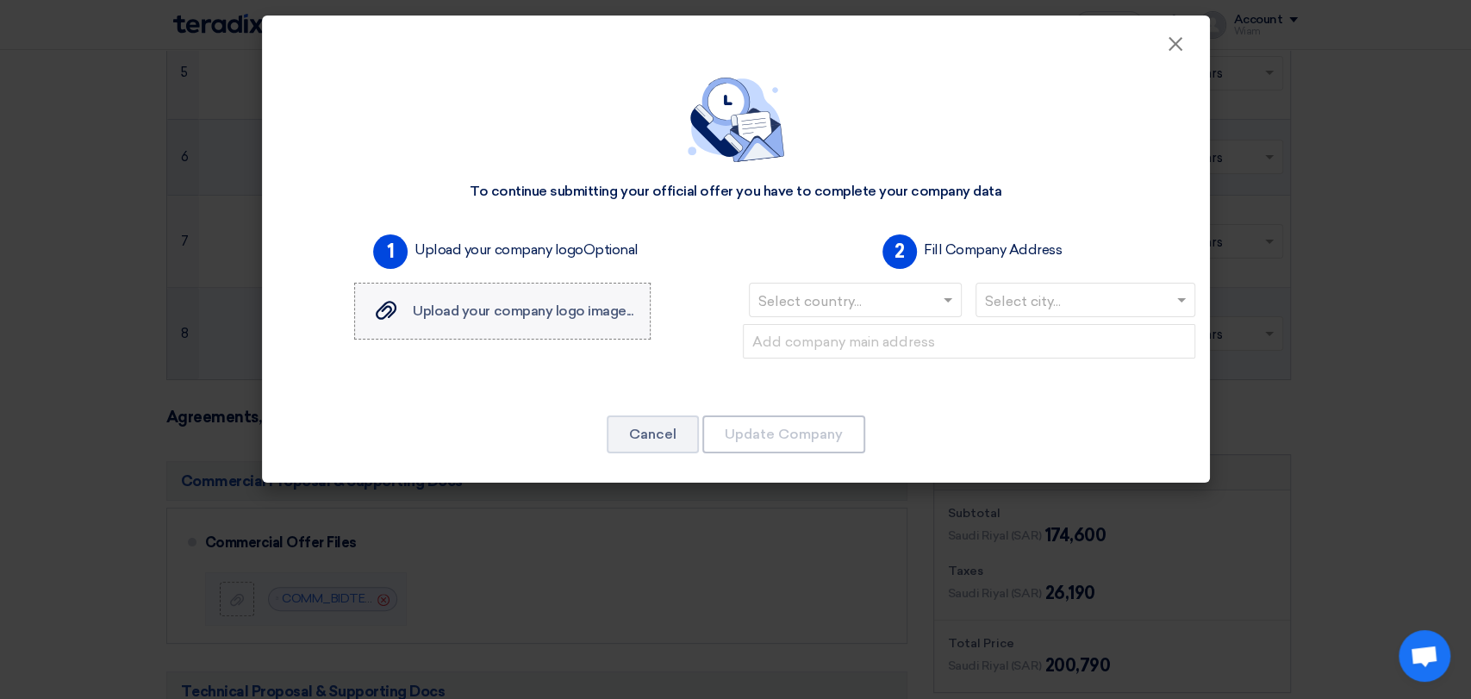
click at [500, 320] on div "Upload your company logo image... Upload your company logo image..." at bounding box center [502, 311] width 261 height 21
click at [0, 0] on input "Upload your company logo image... Upload your company logo image..." at bounding box center [0, 0] width 0 height 0
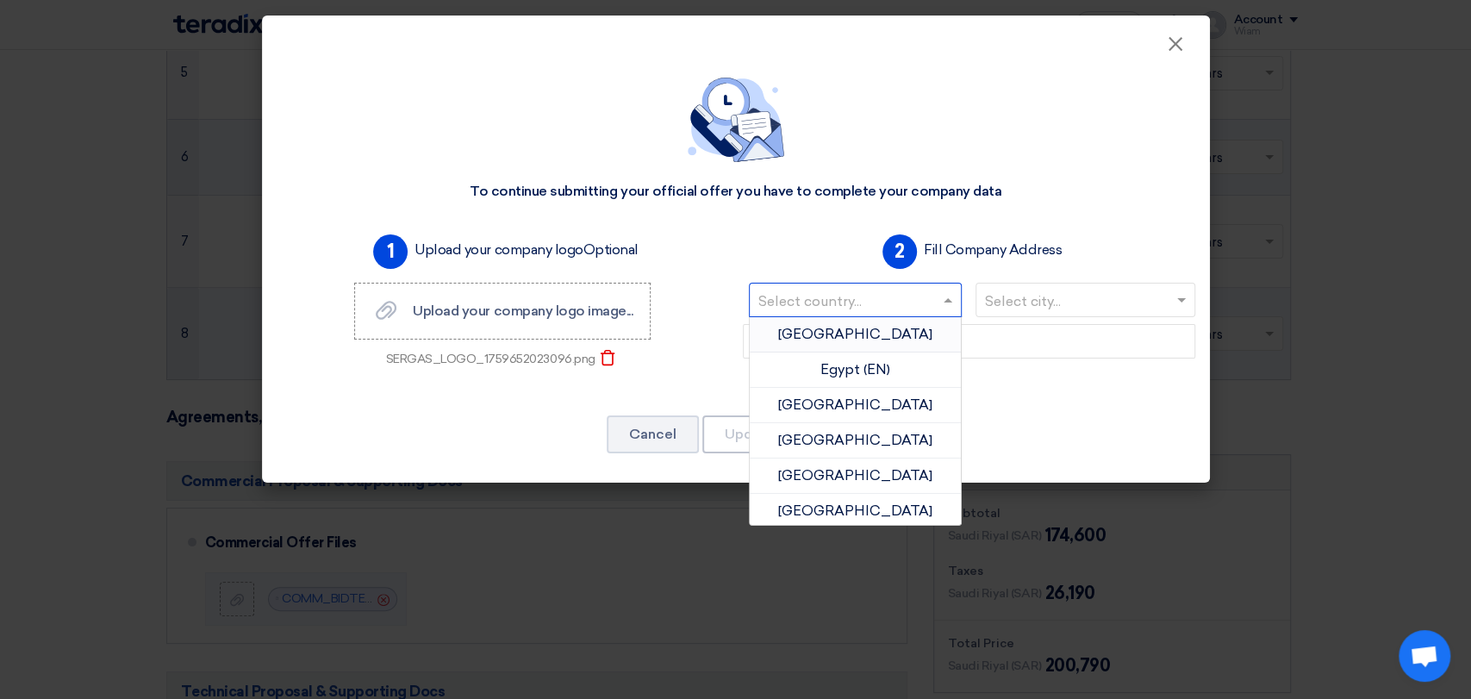
click at [878, 303] on input "text" at bounding box center [848, 302] width 178 height 28
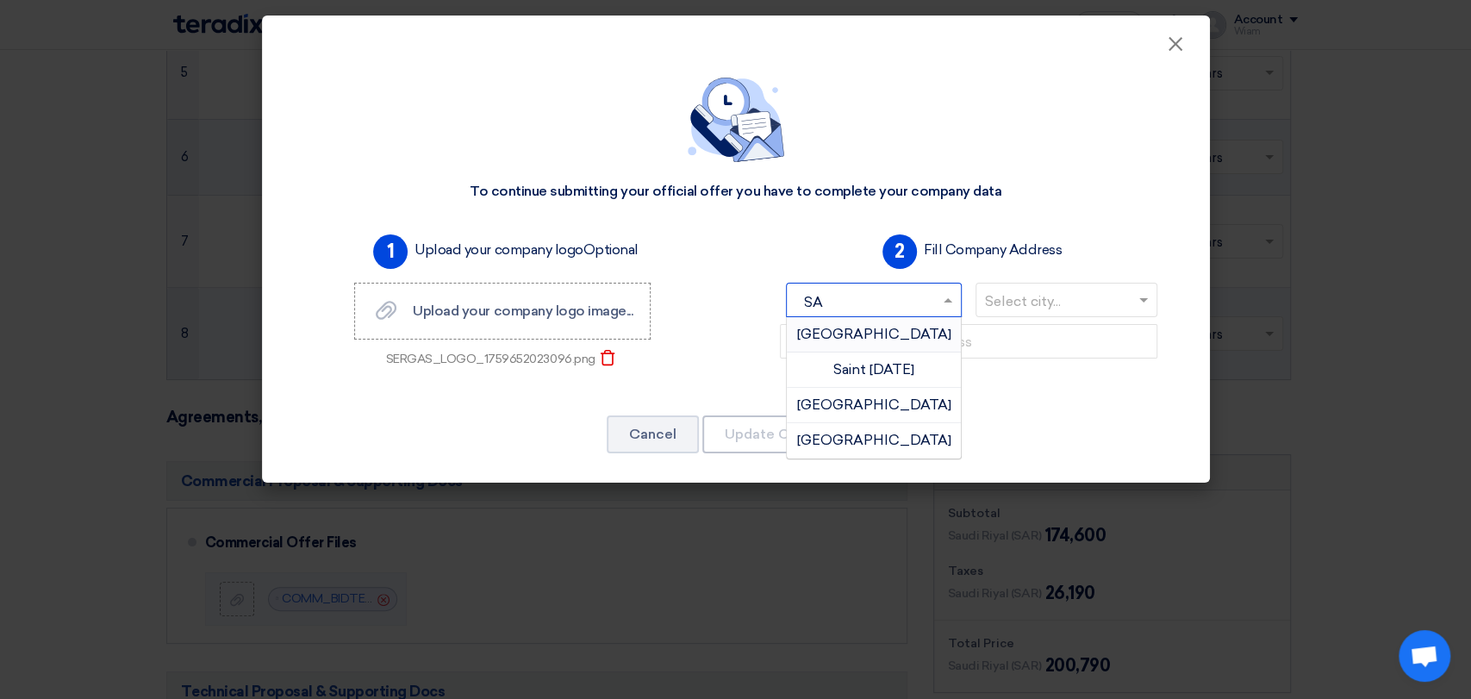
type input "SAU"
click at [883, 346] on div "[GEOGRAPHIC_DATA]" at bounding box center [874, 334] width 174 height 34
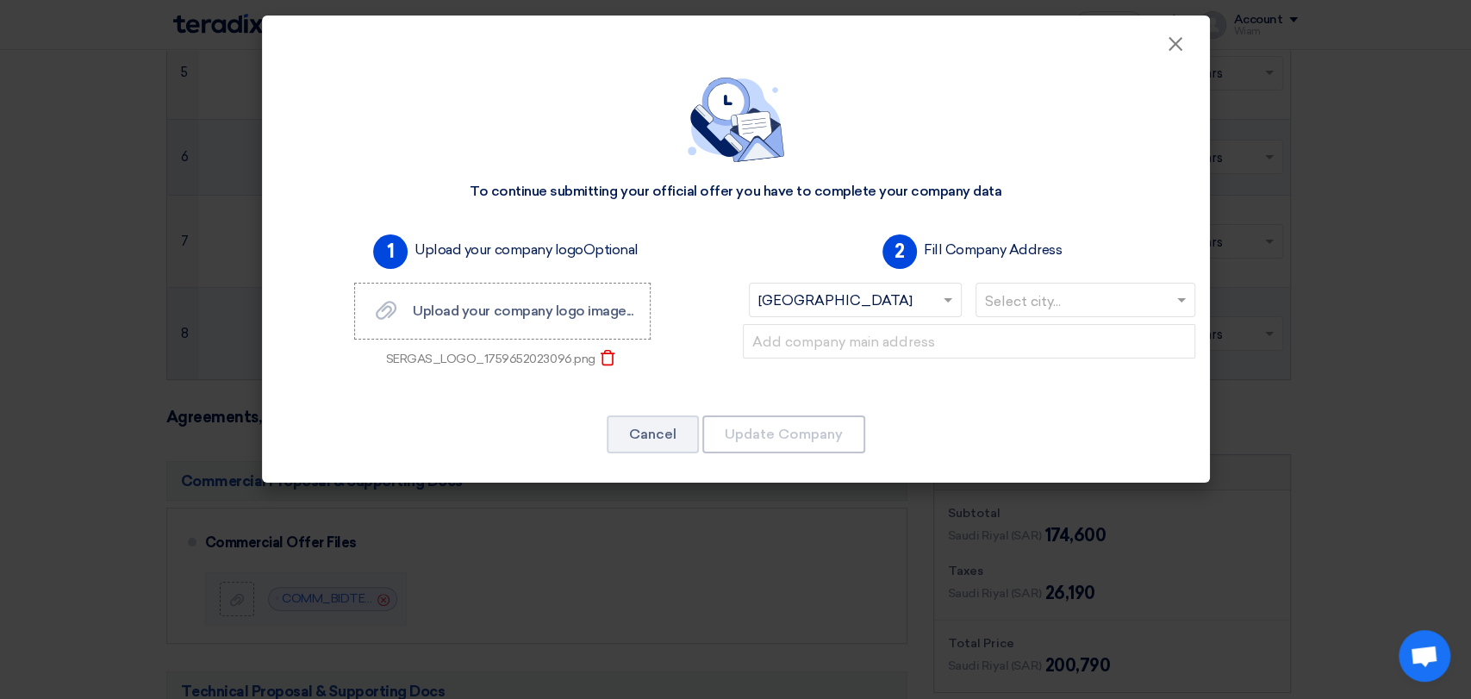
click at [1127, 302] on input "text" at bounding box center [1077, 302] width 184 height 28
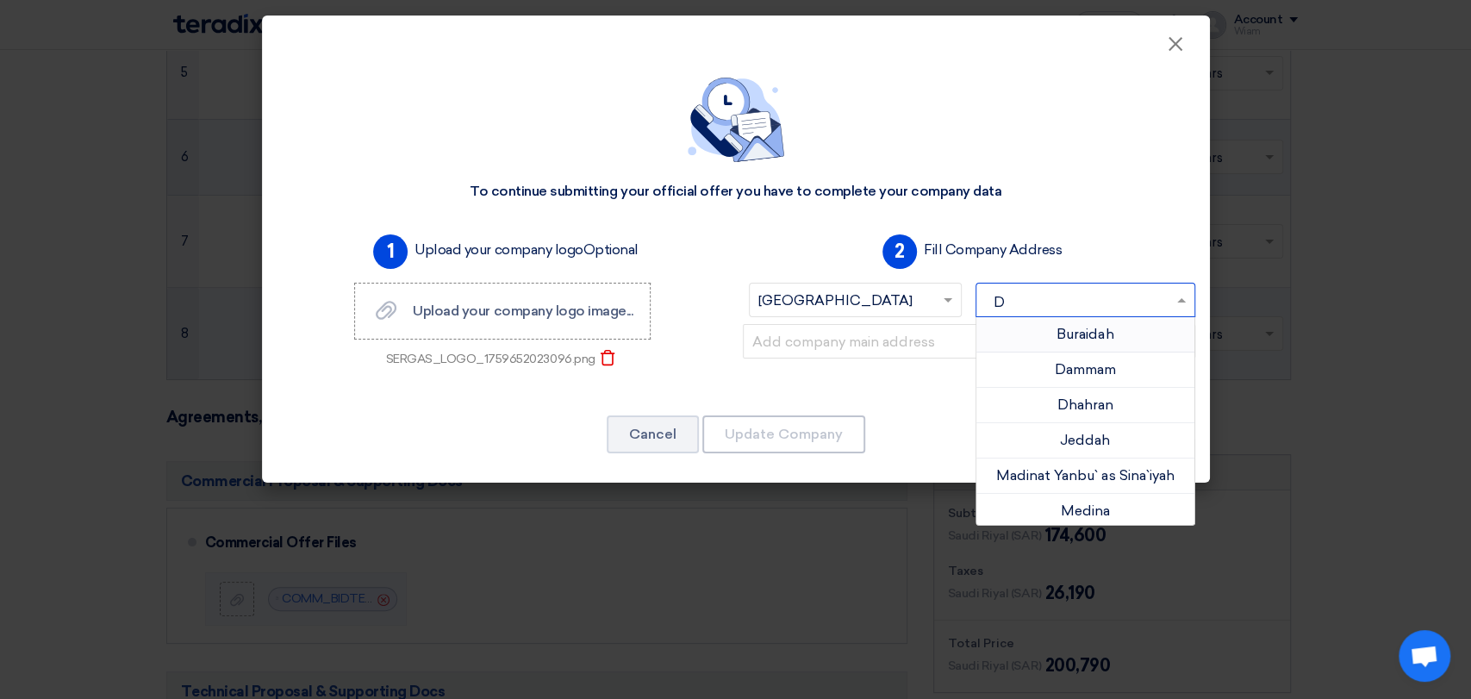
type input "DA"
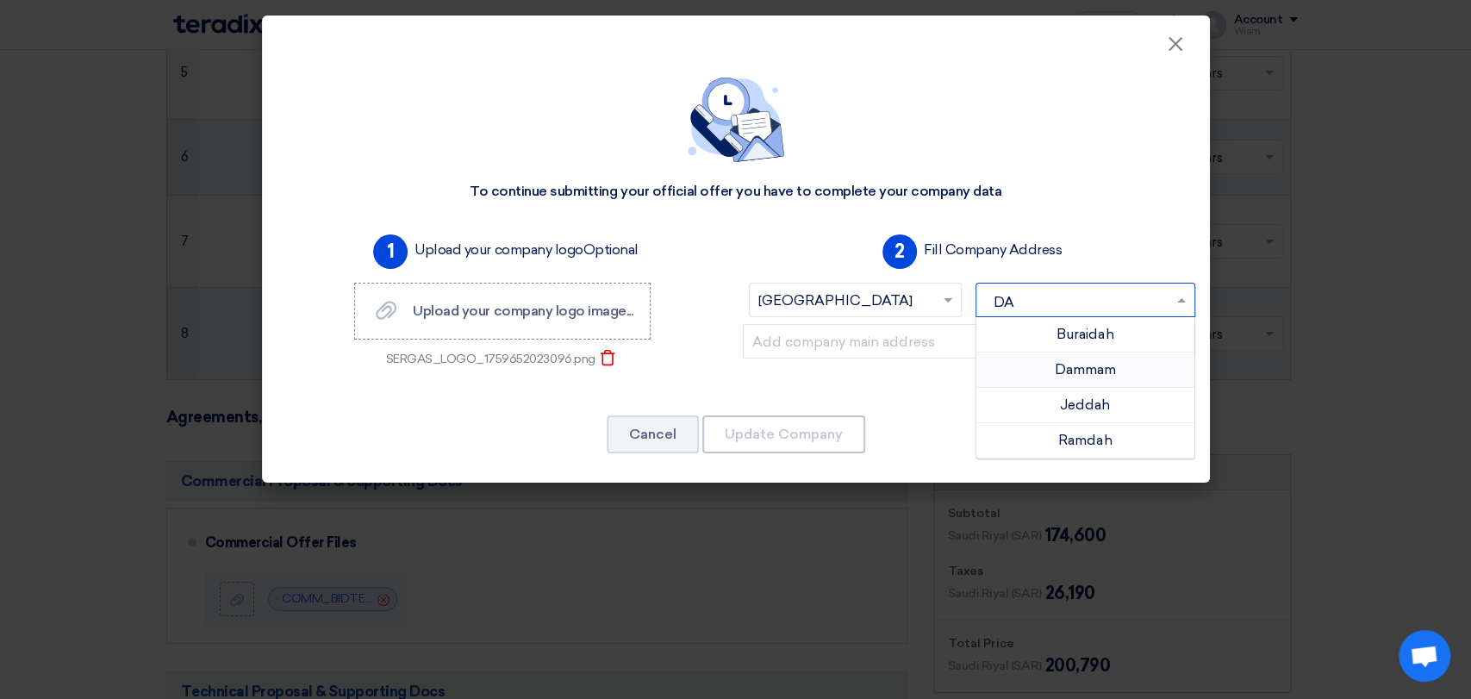
click at [1106, 365] on div "Dammam" at bounding box center [1086, 370] width 218 height 35
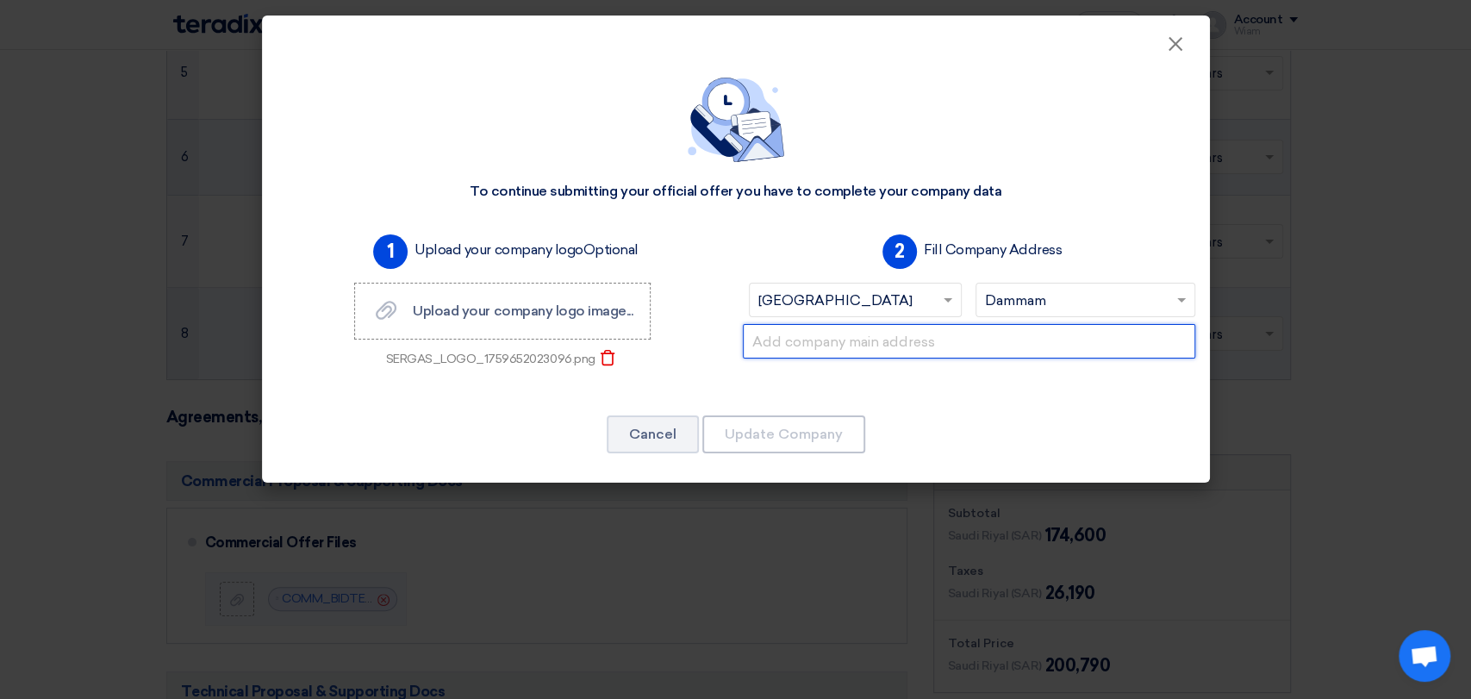
click at [896, 353] on input "text" at bounding box center [969, 341] width 453 height 34
paste input "[DOMAIN_NAME][STREET_ADDRESS][PERSON_NAME]"
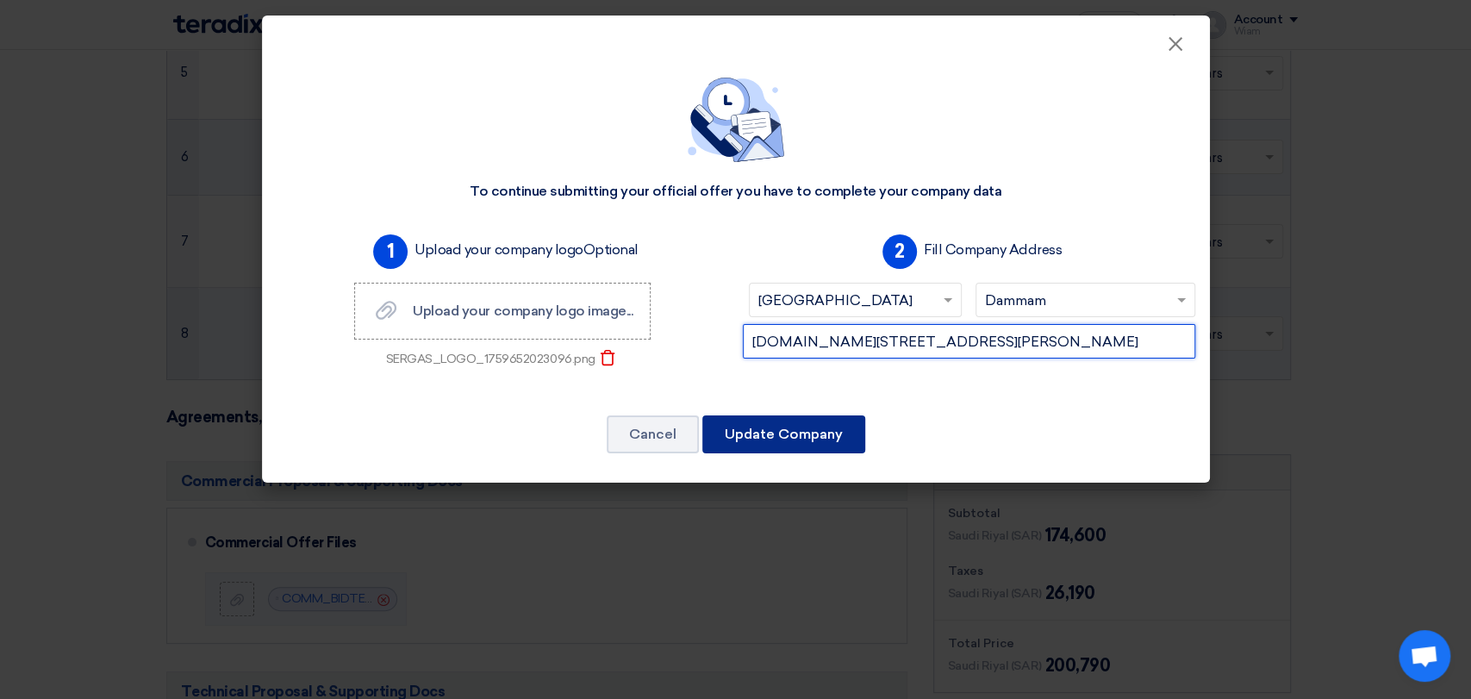
type input "[DOMAIN_NAME][STREET_ADDRESS][PERSON_NAME]"
click at [769, 432] on button "Update Company" at bounding box center [784, 434] width 163 height 38
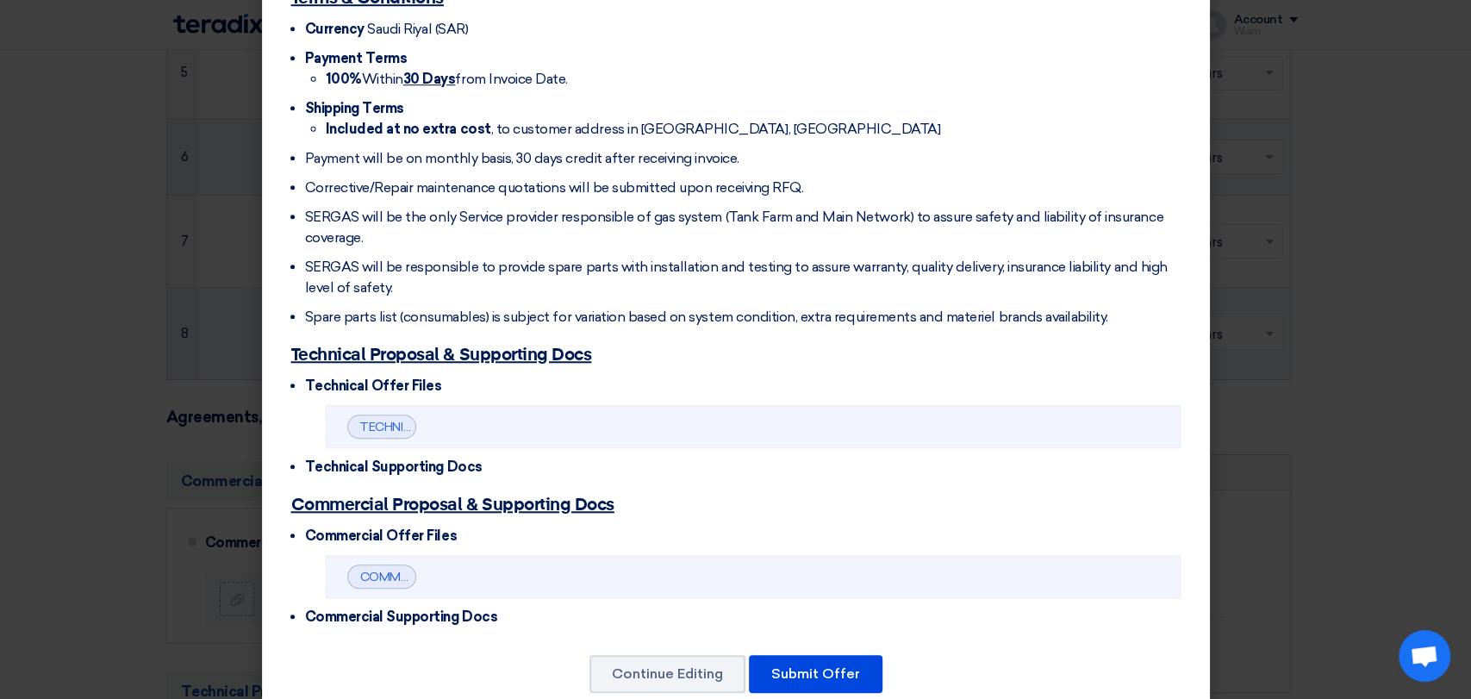
scroll to position [907, 0]
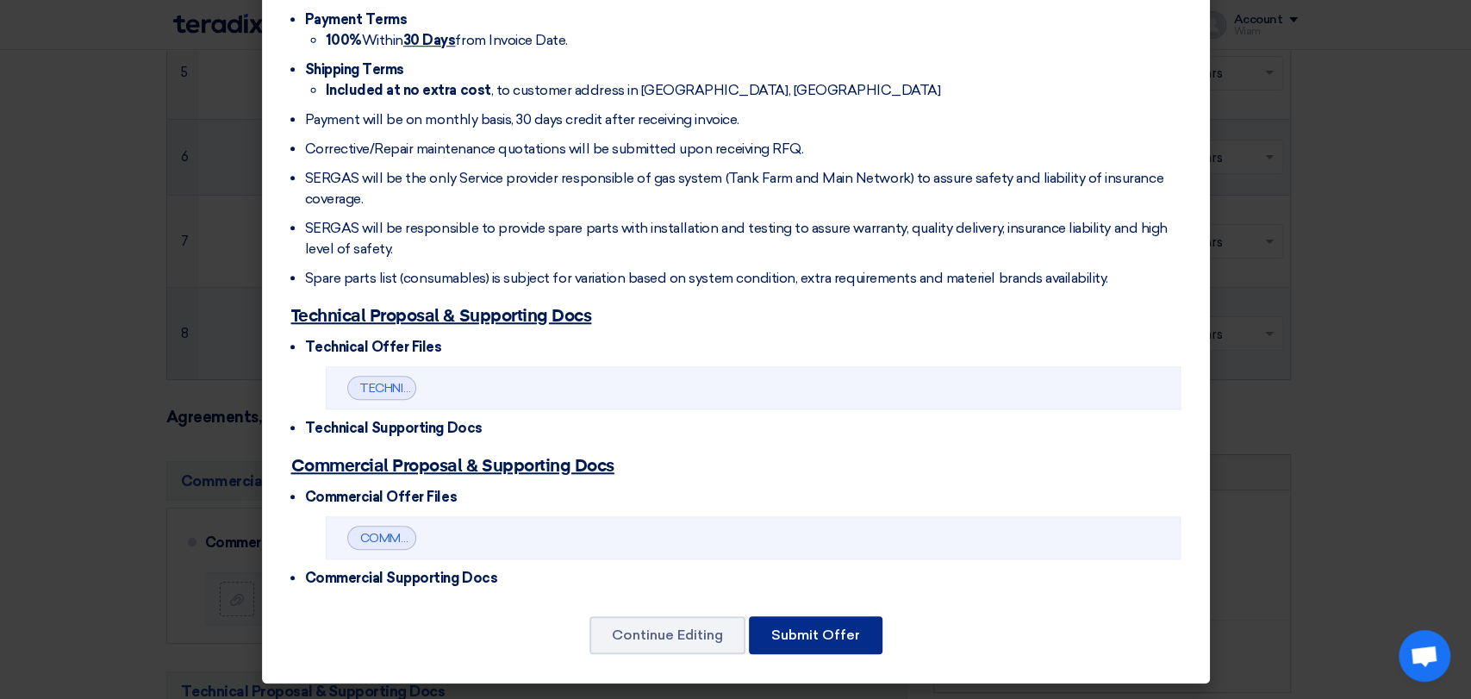
click at [828, 634] on button "Submit Offer" at bounding box center [816, 635] width 134 height 38
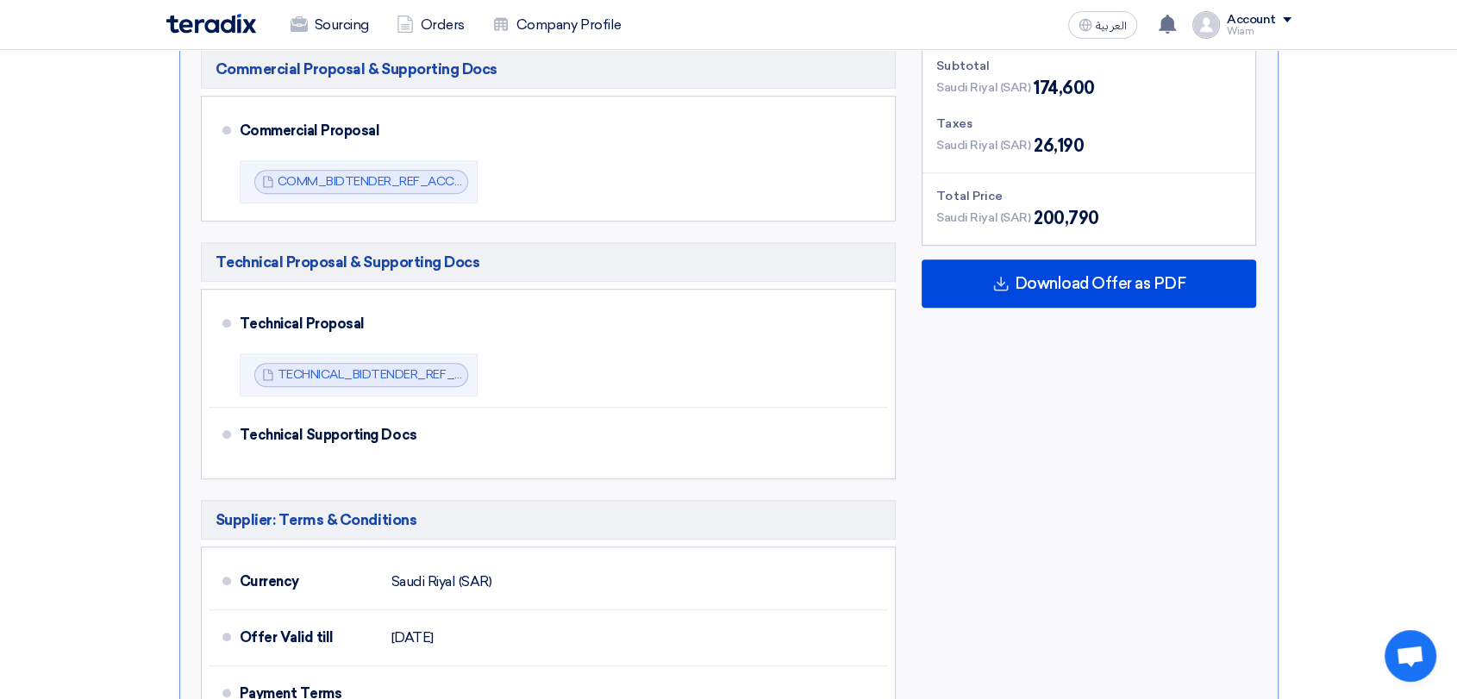
scroll to position [1149, 0]
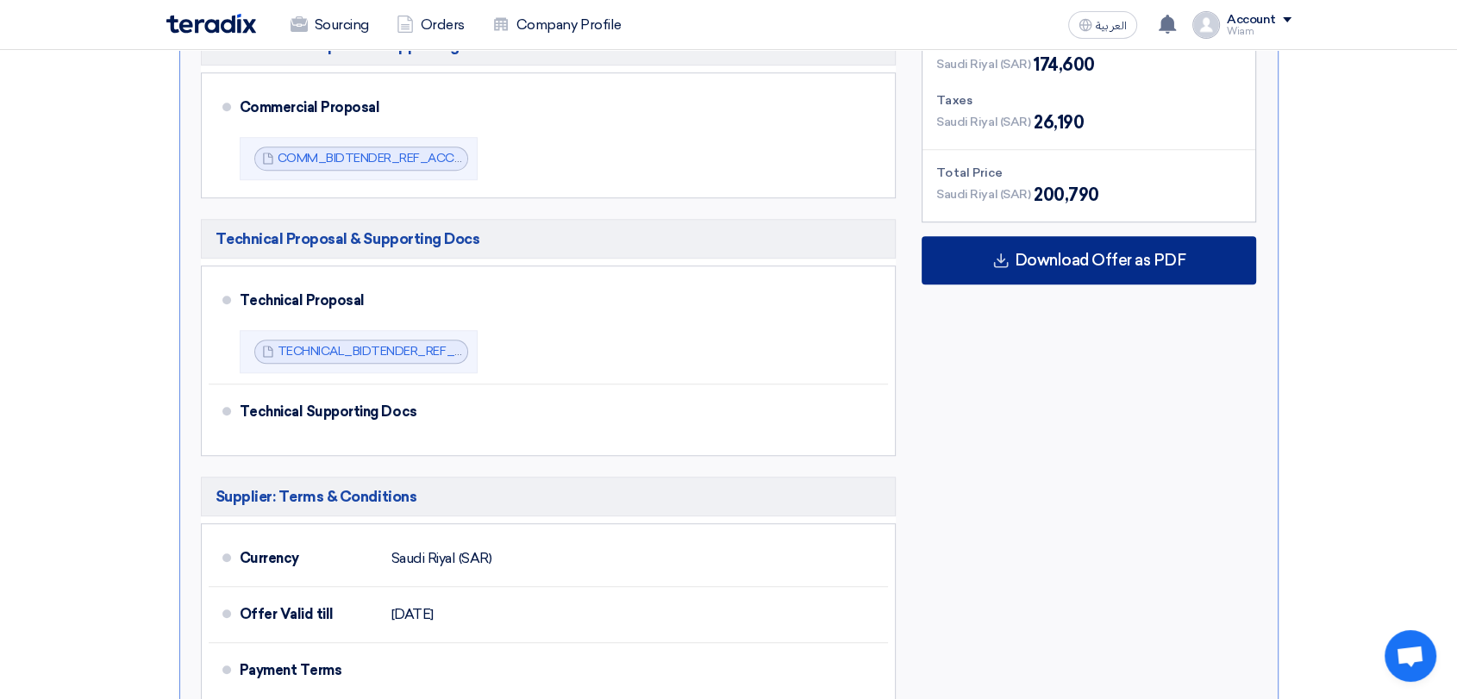
click at [1084, 240] on div "Download Offer as PDF" at bounding box center [1088, 260] width 334 height 48
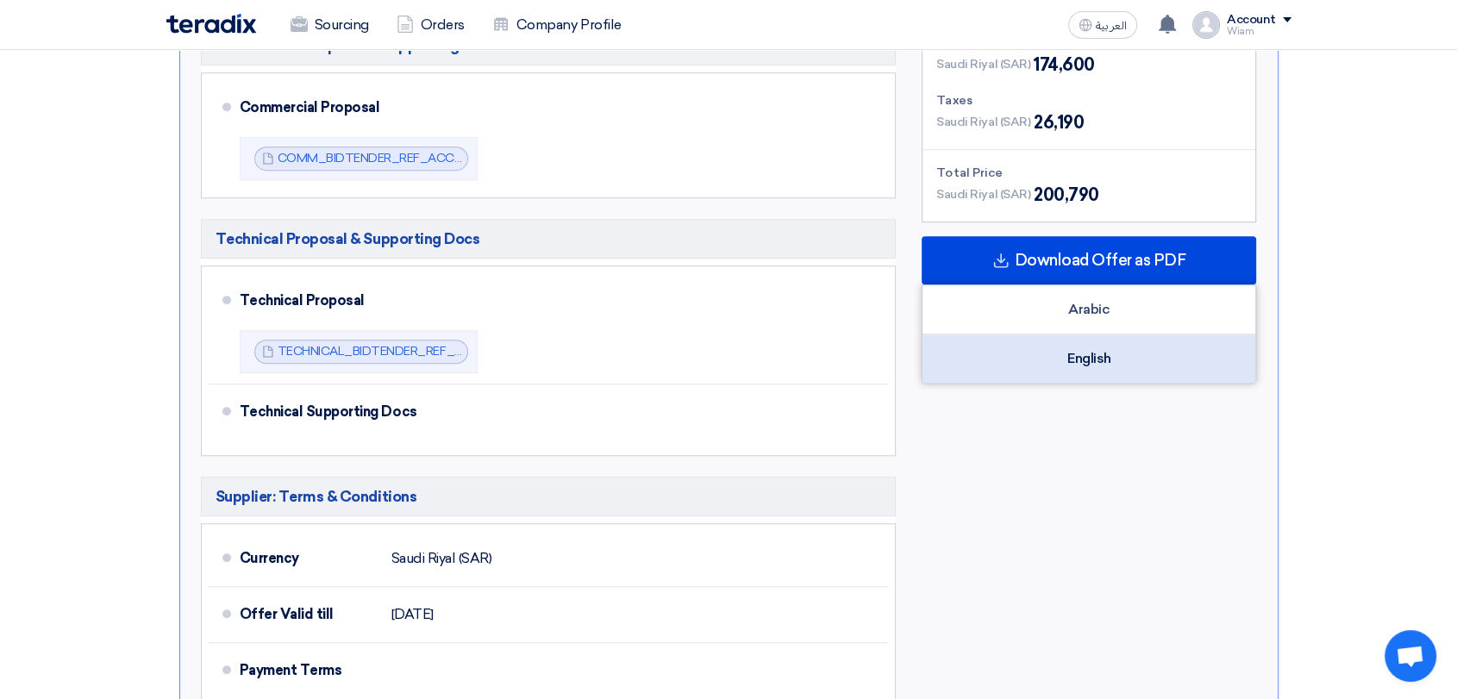
click at [1091, 334] on div "English" at bounding box center [1088, 358] width 333 height 48
